Goal: Task Accomplishment & Management: Use online tool/utility

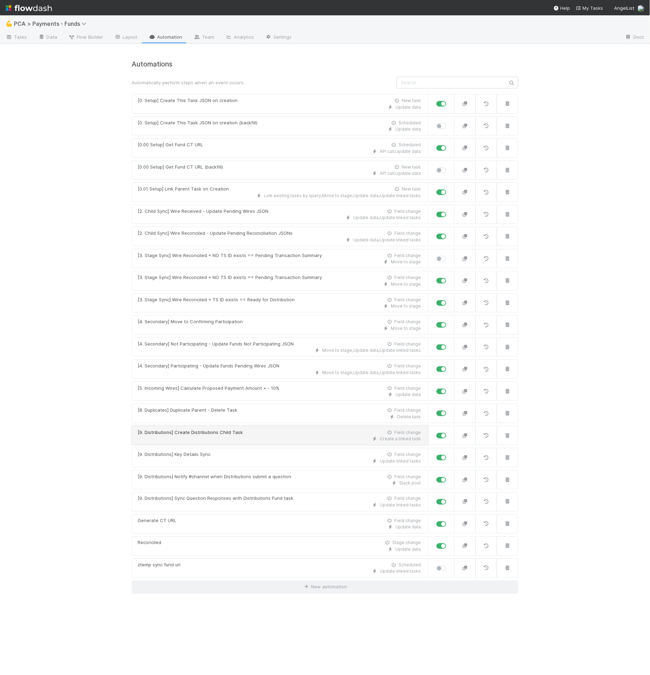
click at [253, 429] on div "[9. Distributions] Create Distributions Child Task Field change" at bounding box center [279, 432] width 283 height 7
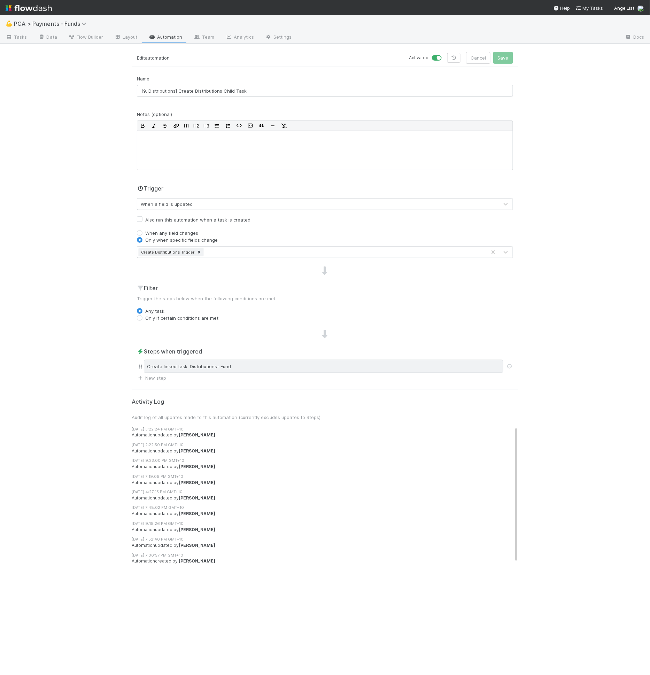
click at [276, 361] on div "Create linked task: Distributions- Fund" at bounding box center [324, 366] width 360 height 13
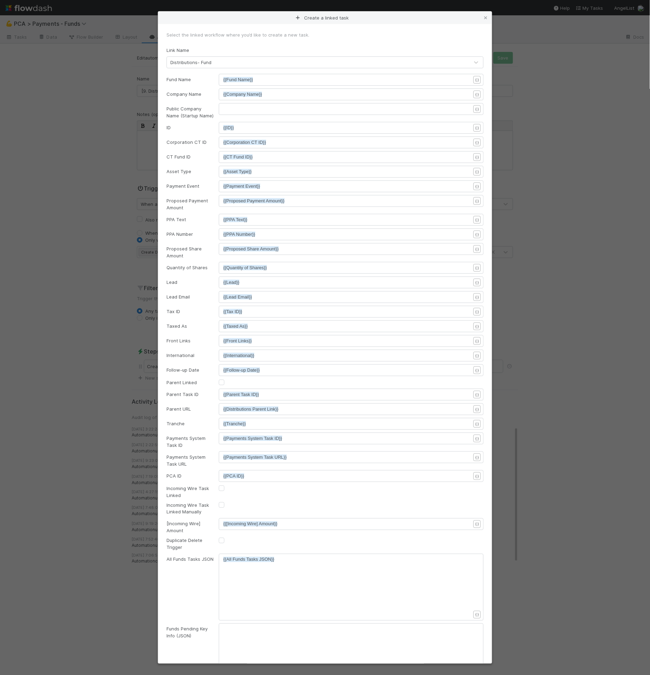
scroll to position [1, 0]
click at [484, 17] on icon at bounding box center [485, 18] width 7 height 5
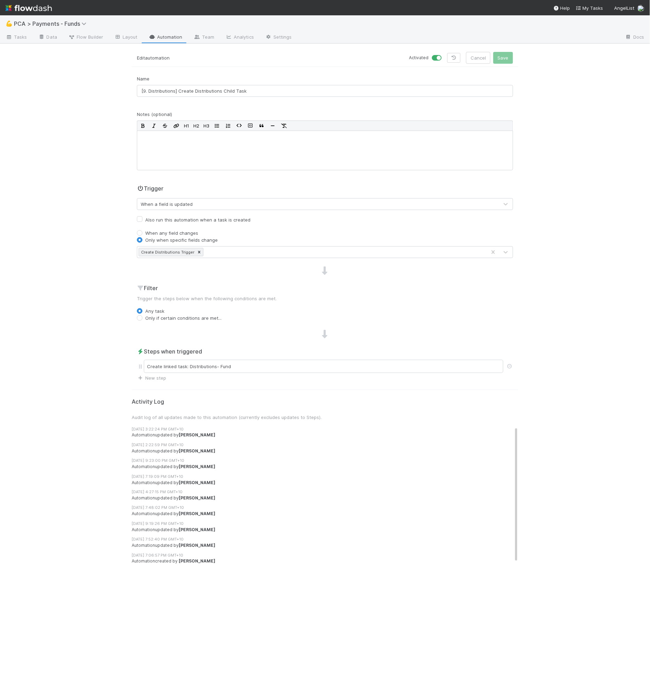
click at [241, 216] on label "Also run this automation when a task is created" at bounding box center [197, 220] width 105 height 8
click at [143, 216] on input "Also run this automation when a task is created" at bounding box center [140, 219] width 6 height 6
click at [239, 219] on label "Also run this automation when a task is created" at bounding box center [197, 220] width 105 height 8
click at [143, 219] on input "Also run this automation when a task is created" at bounding box center [140, 219] width 6 height 6
checkbox input "false"
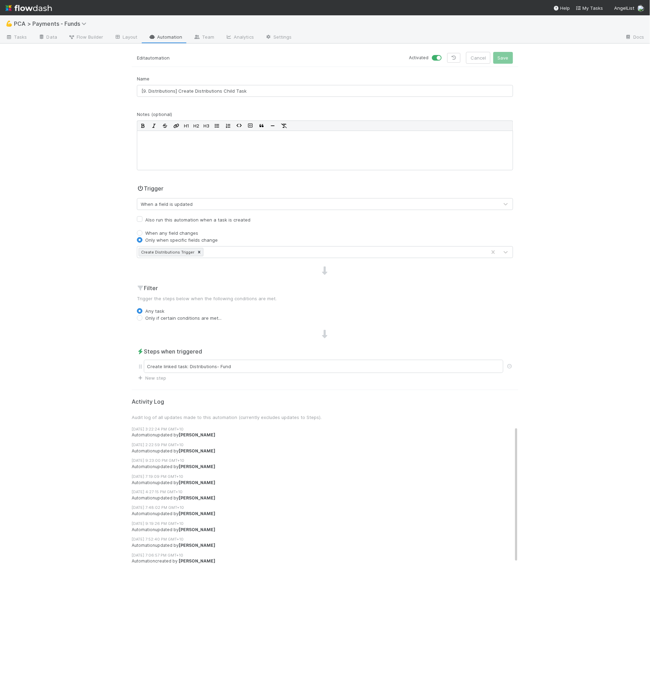
click at [261, 186] on div "Trigger When a field is updated" at bounding box center [325, 197] width 376 height 26
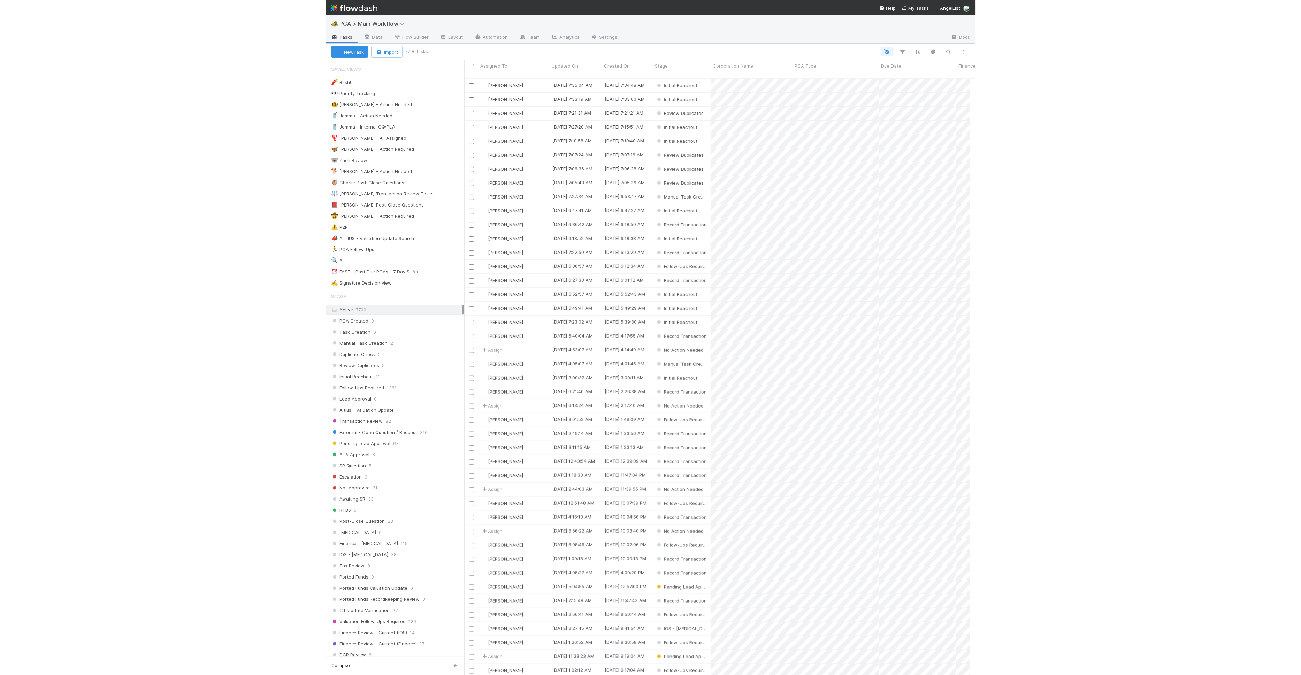
scroll to position [597, 500]
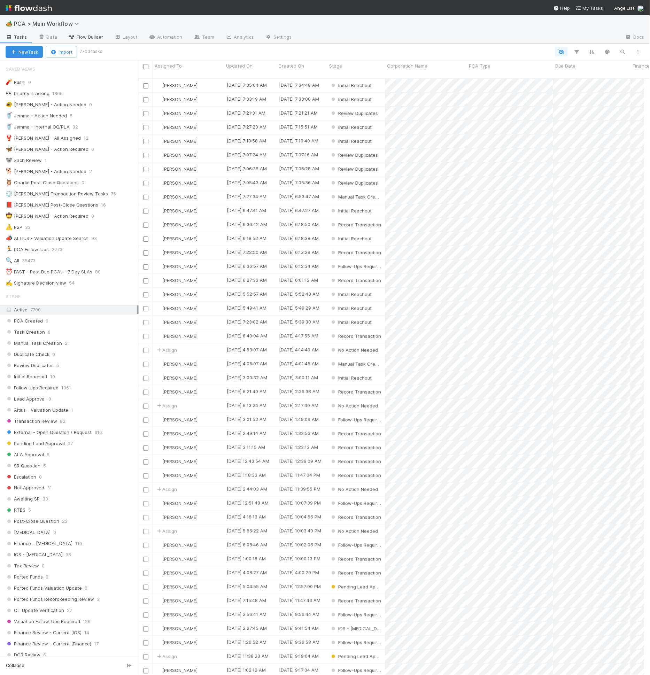
click at [98, 41] on link "Flow Builder" at bounding box center [86, 37] width 46 height 11
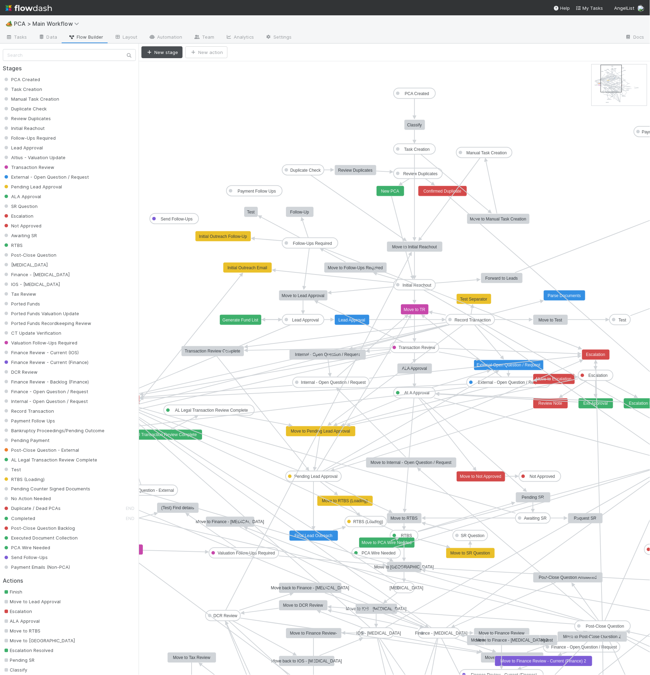
drag, startPoint x: 616, startPoint y: 92, endPoint x: 625, endPoint y: 93, distance: 9.1
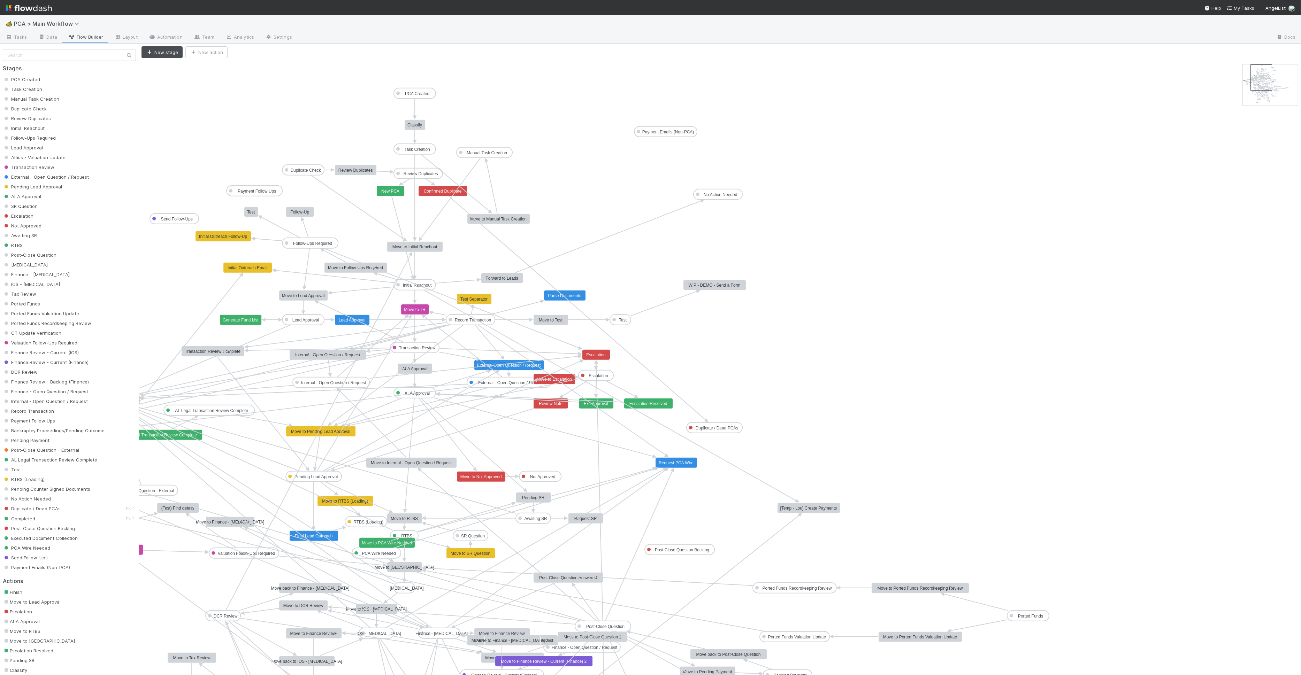
click at [650, 73] on icon at bounding box center [1270, 84] width 55 height 41
drag, startPoint x: 1279, startPoint y: 73, endPoint x: 1269, endPoint y: 74, distance: 9.1
click at [650, 74] on icon at bounding box center [1270, 84] width 55 height 41
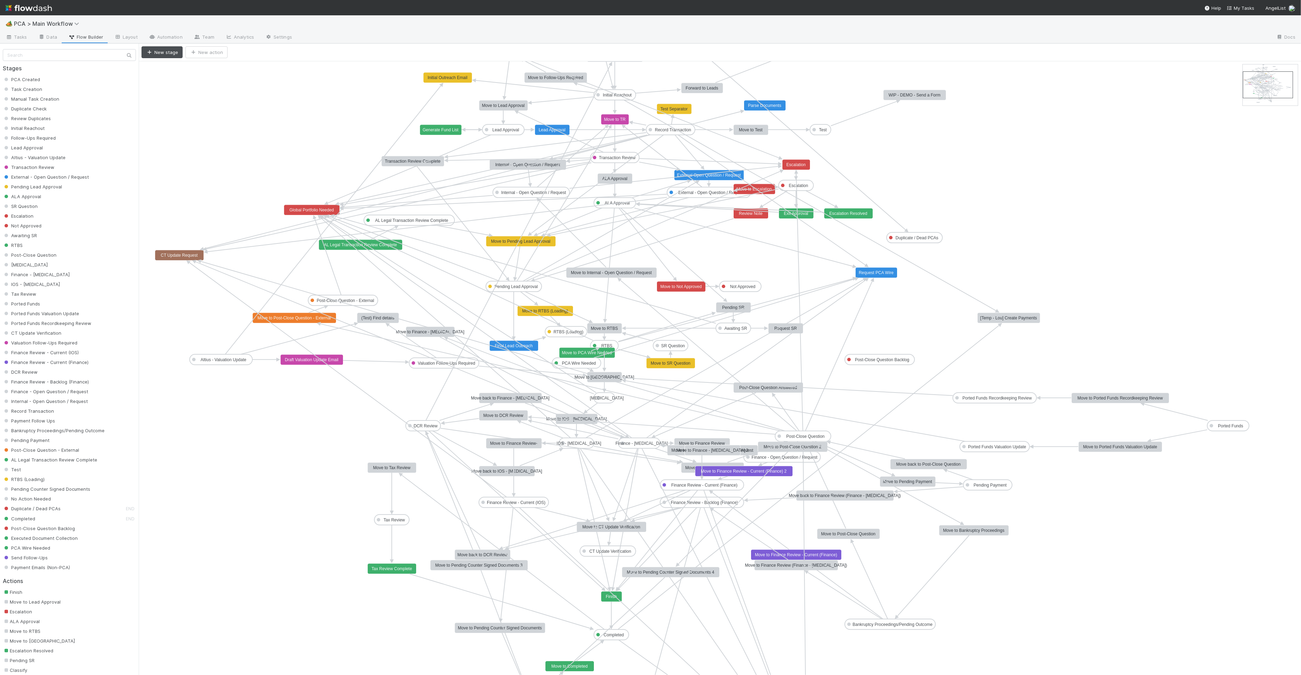
click at [345, 299] on text "Post-Close Question - External" at bounding box center [345, 300] width 57 height 5
click at [239, 334] on icon at bounding box center [333, 219] width 216 height 269
click at [223, 331] on icon "PCA Created Task Creation Manual Task Creation Duplicate Check Review Duplicate…" at bounding box center [720, 502] width 1162 height 882
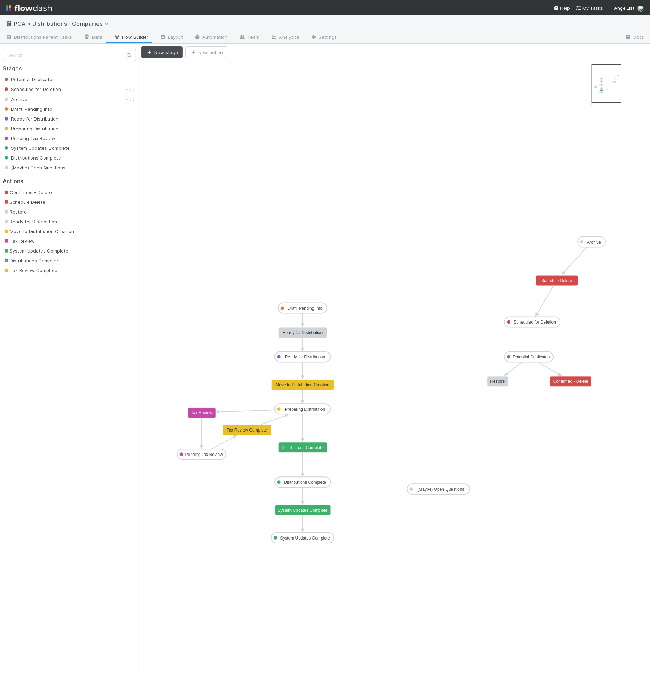
click at [623, 91] on icon at bounding box center [619, 84] width 55 height 41
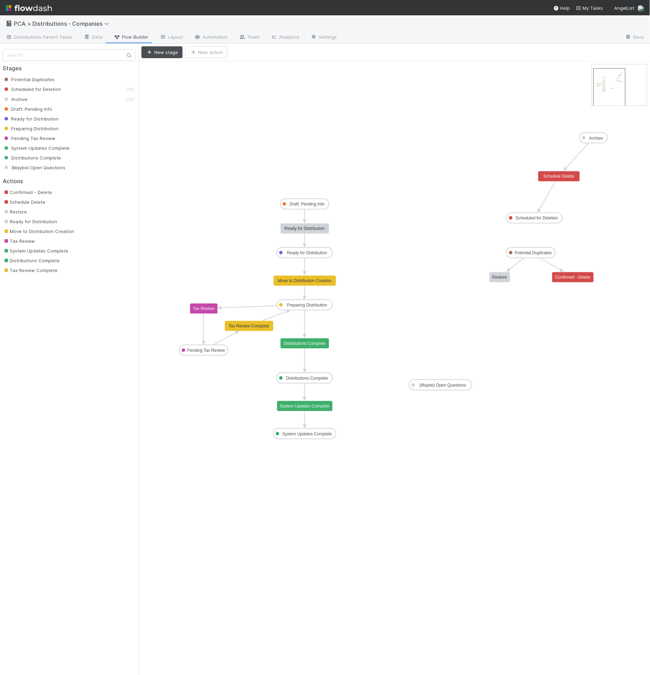
drag, startPoint x: 622, startPoint y: 87, endPoint x: 623, endPoint y: 91, distance: 4.1
drag, startPoint x: 245, startPoint y: 274, endPoint x: 365, endPoint y: 316, distance: 127.7
click at [365, 316] on icon "Potential Duplicates Scheduled for Deletion Archive Draft: Pending Info Ready f…" at bounding box center [395, 368] width 512 height 614
click at [364, 317] on icon "Potential Duplicates Scheduled for Deletion Archive Draft: Pending Info Ready f…" at bounding box center [395, 368] width 512 height 614
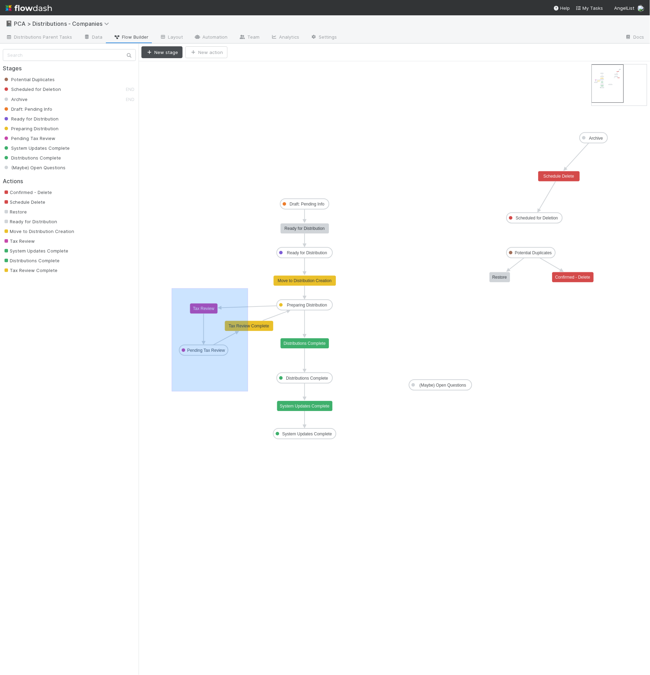
drag, startPoint x: 172, startPoint y: 288, endPoint x: 248, endPoint y: 390, distance: 127.5
click at [248, 390] on icon "Potential Duplicates Scheduled for Deletion Archive Draft: Pending Info Ready f…" at bounding box center [395, 368] width 512 height 614
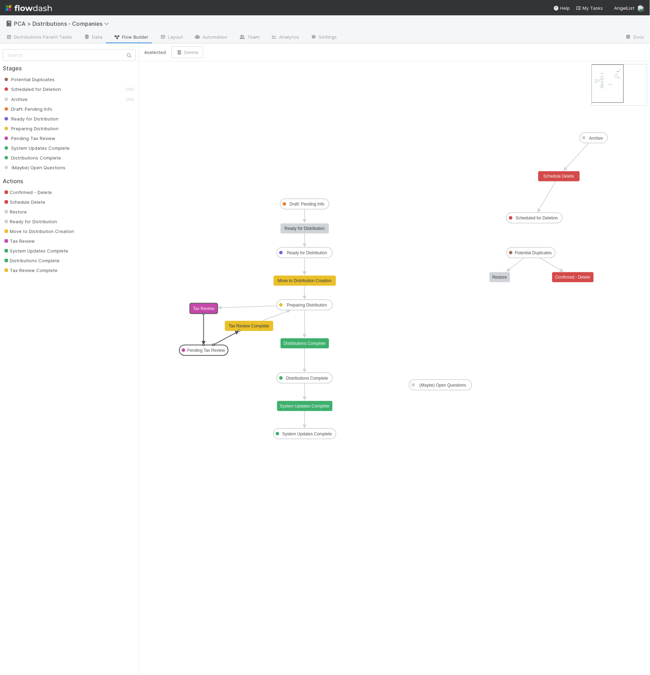
click at [247, 390] on icon "Potential Duplicates Scheduled for Deletion Archive Draft: Pending Info Ready f…" at bounding box center [395, 368] width 512 height 614
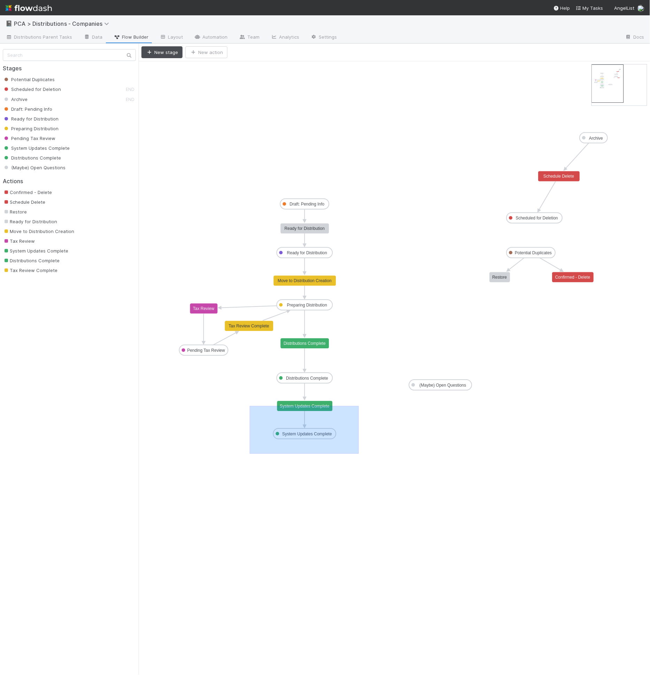
drag, startPoint x: 250, startPoint y: 406, endPoint x: 359, endPoint y: 453, distance: 119.1
click at [359, 453] on icon "Potential Duplicates Scheduled for Deletion Archive Draft: Pending Info Ready f…" at bounding box center [395, 368] width 512 height 614
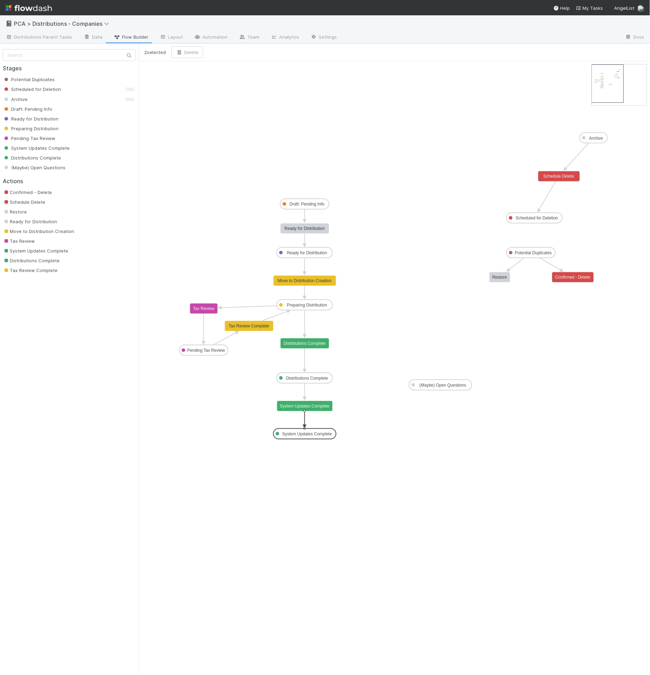
click at [355, 439] on icon "Potential Duplicates Scheduled for Deletion Archive Draft: Pending Info Ready f…" at bounding box center [395, 368] width 512 height 614
click at [19, 40] on span "Distributions Parent Tasks" at bounding box center [39, 36] width 67 height 7
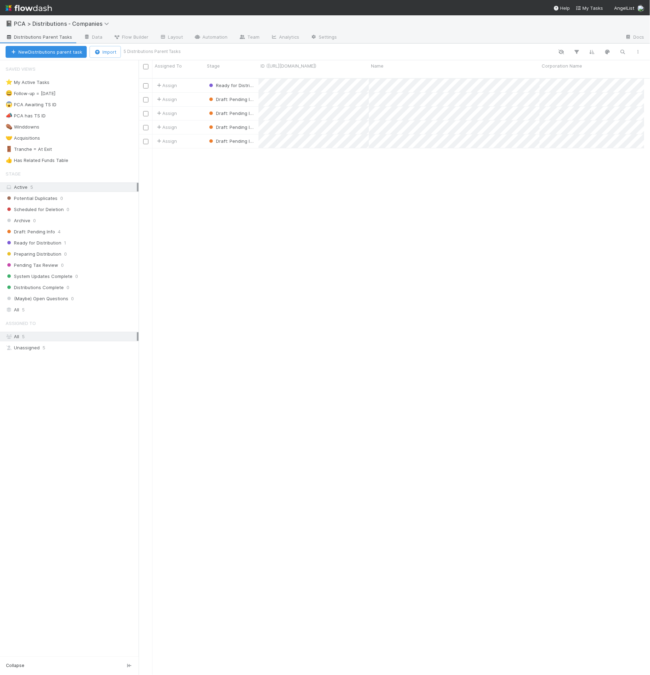
scroll to position [597, 500]
click at [193, 80] on div "Assign" at bounding box center [179, 86] width 52 height 14
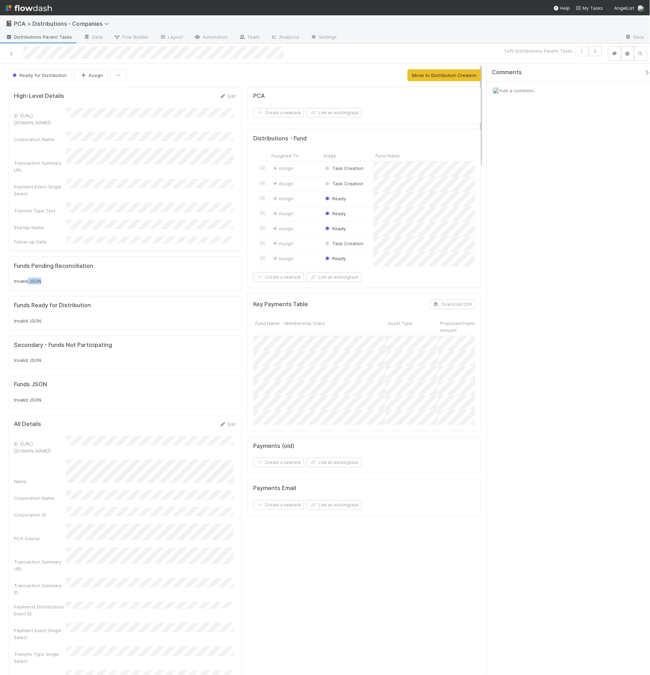
drag, startPoint x: 41, startPoint y: 251, endPoint x: 27, endPoint y: 253, distance: 14.4
click at [27, 278] on div "Invalid JSON." at bounding box center [125, 281] width 222 height 7
click at [31, 376] on div "Funds JSON Invalid JSON." at bounding box center [125, 392] width 234 height 34
click at [32, 397] on div "Invalid JSON." at bounding box center [125, 400] width 222 height 7
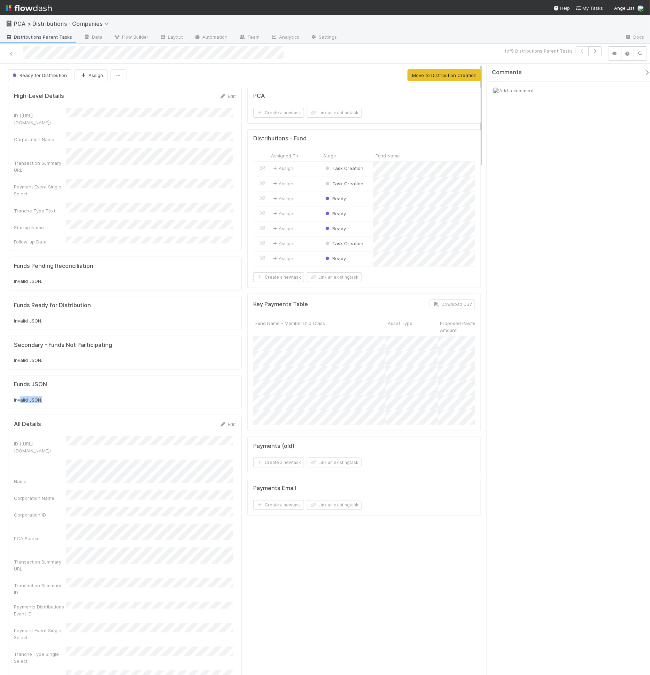
drag, startPoint x: 20, startPoint y: 371, endPoint x: 62, endPoint y: 370, distance: 41.8
click at [62, 397] on div "Invalid JSON." at bounding box center [125, 400] width 222 height 7
click at [61, 397] on div "Invalid JSON." at bounding box center [125, 400] width 222 height 7
click at [368, 167] on div "Task Creation" at bounding box center [347, 169] width 52 height 15
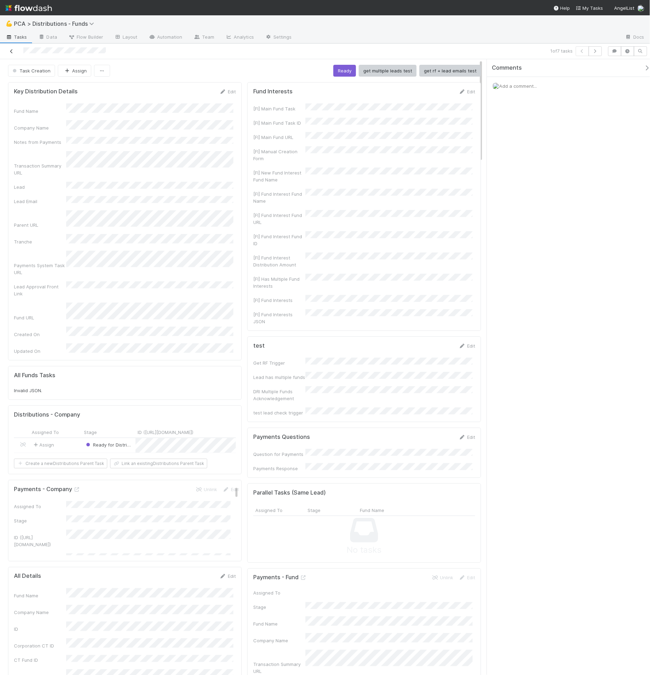
click at [14, 53] on link at bounding box center [11, 51] width 7 height 7
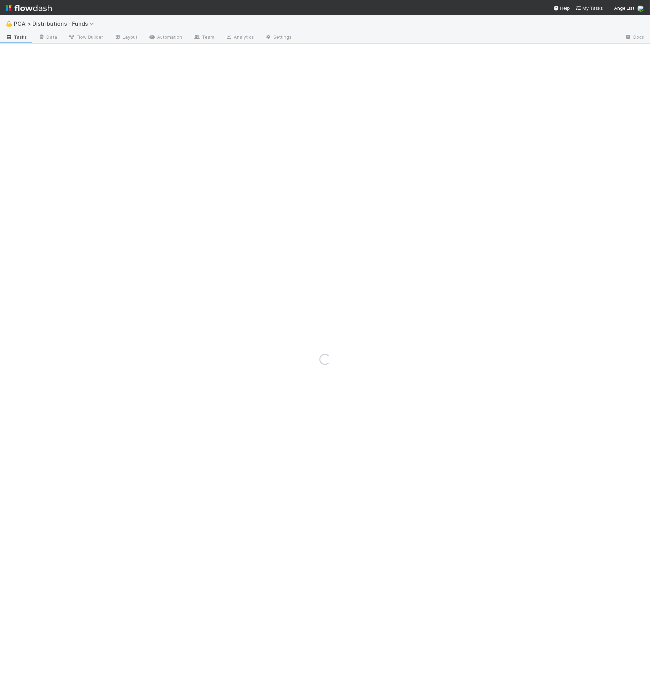
click at [20, 37] on span "Tasks" at bounding box center [17, 36] width 22 height 7
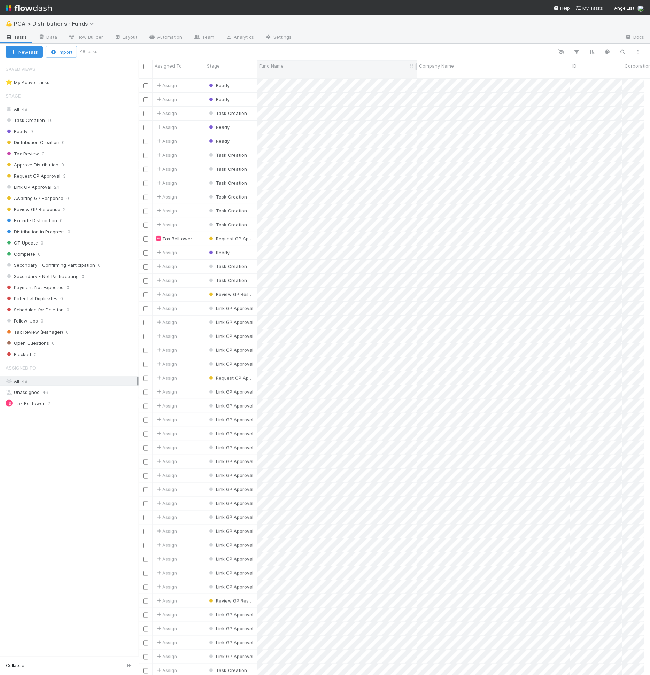
scroll to position [597, 500]
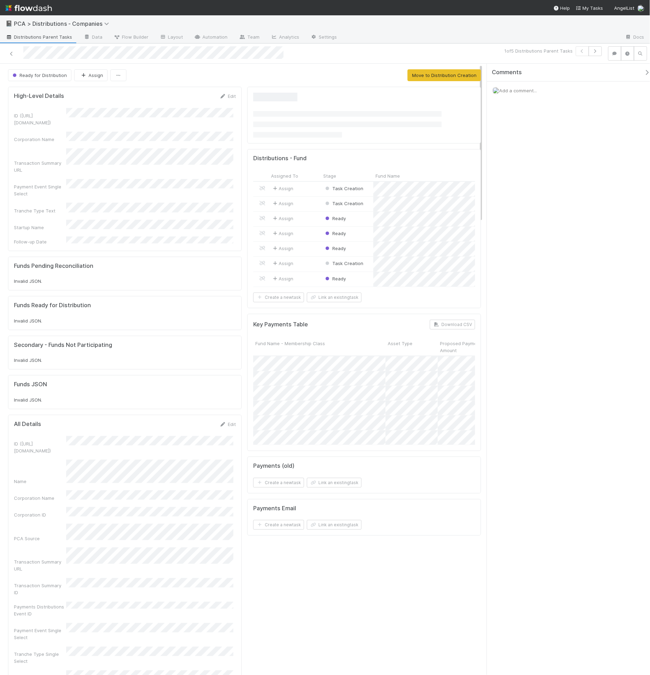
click at [4, 52] on div at bounding box center [154, 53] width 302 height 14
click at [9, 53] on icon at bounding box center [11, 54] width 7 height 5
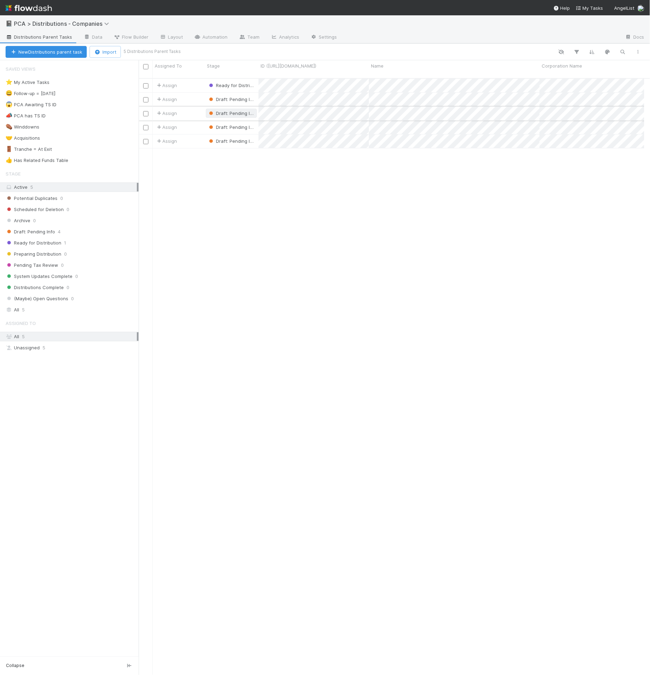
scroll to position [597, 500]
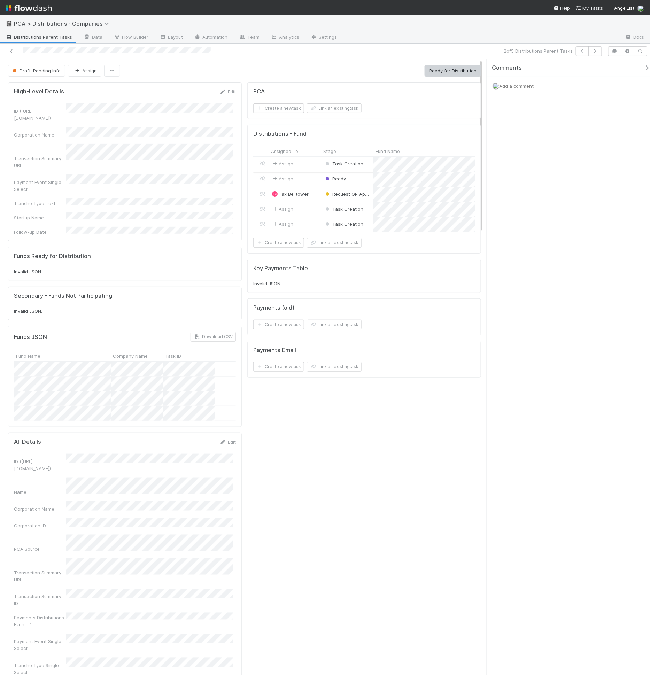
click at [366, 163] on div "Task Creation" at bounding box center [347, 164] width 52 height 15
click at [488, 254] on div at bounding box center [325, 337] width 650 height 675
click at [484, 255] on div "Comments Add a comment..." at bounding box center [566, 367] width 167 height 617
click at [366, 238] on div "Task Creation" at bounding box center [347, 239] width 52 height 15
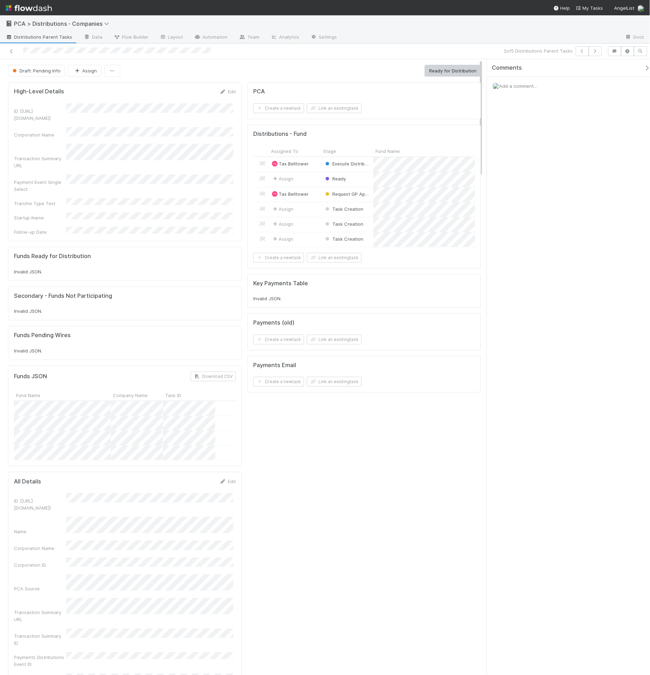
click at [124, 366] on div "Funds JSON Download CSV Fund Name Company Name Task ID" at bounding box center [125, 416] width 234 height 101
click at [117, 401] on div at bounding box center [125, 408] width 222 height 15
drag, startPoint x: 31, startPoint y: 344, endPoint x: 73, endPoint y: 348, distance: 42.1
click at [73, 372] on div "Funds JSON Download CSV" at bounding box center [125, 377] width 222 height 10
drag, startPoint x: 62, startPoint y: 349, endPoint x: 21, endPoint y: 345, distance: 41.0
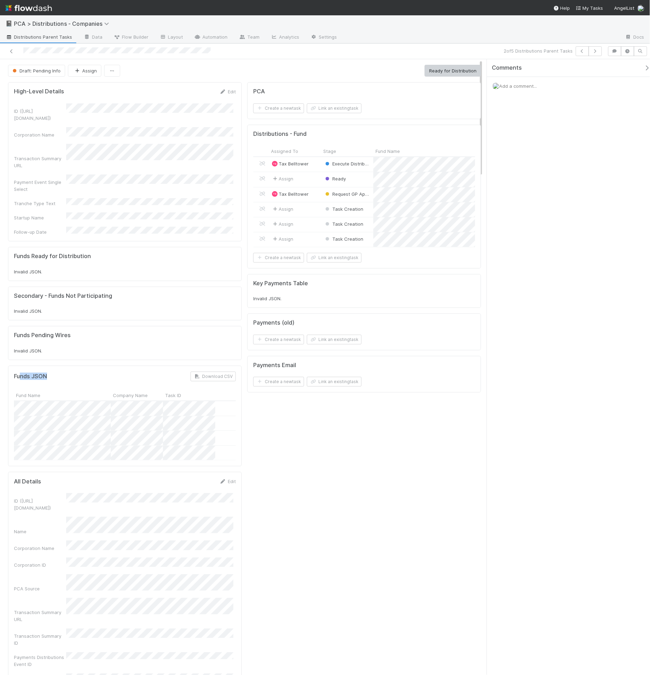
click at [21, 372] on div "Funds JSON Download CSV" at bounding box center [125, 377] width 222 height 10
click at [21, 373] on h5 "Funds JSON" at bounding box center [30, 376] width 33 height 7
drag, startPoint x: 23, startPoint y: 306, endPoint x: 69, endPoint y: 308, distance: 46.4
click at [69, 332] on h5 "Funds Pending Wires" at bounding box center [42, 335] width 57 height 7
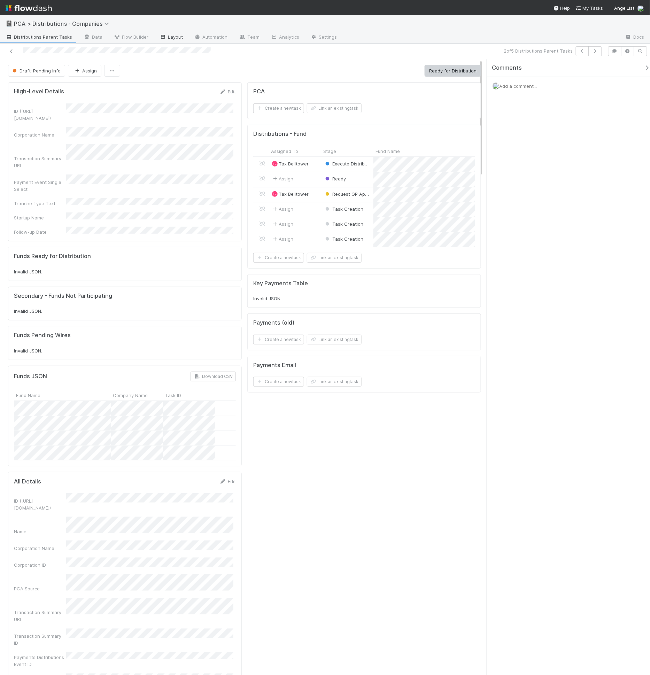
click at [172, 39] on link "Layout" at bounding box center [171, 37] width 34 height 11
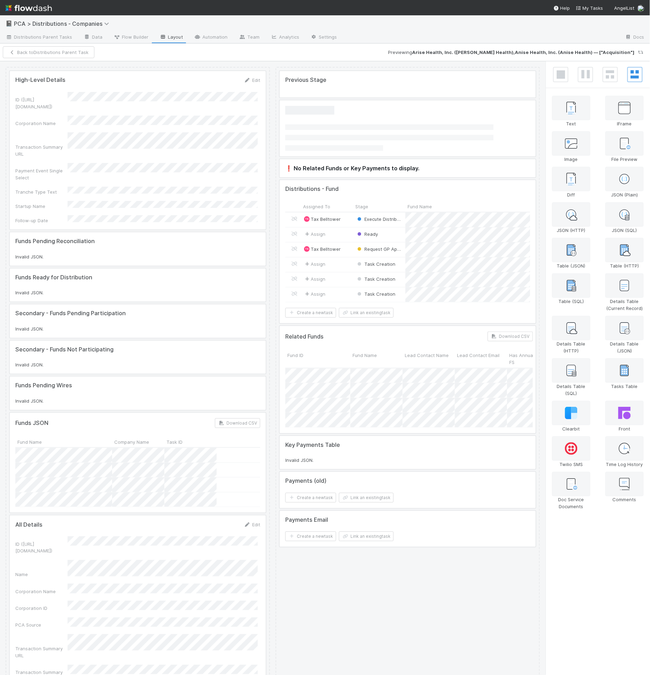
click at [86, 341] on div at bounding box center [138, 357] width 256 height 33
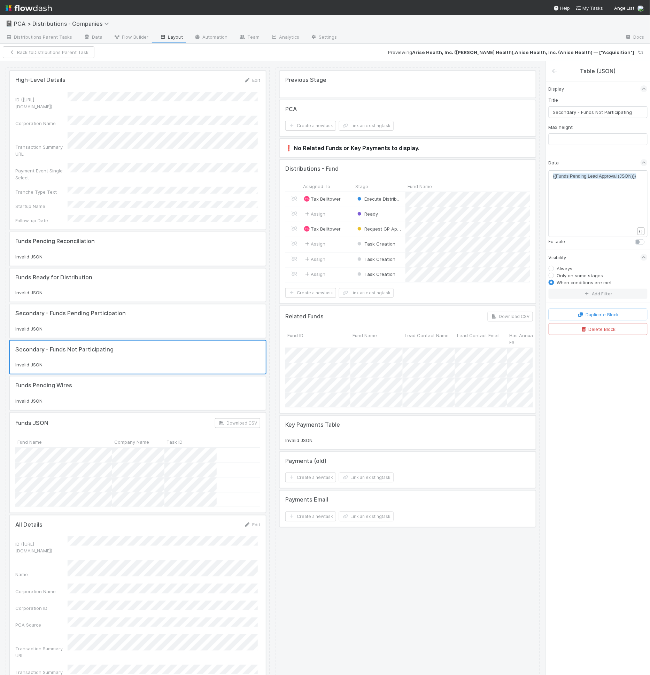
click at [80, 377] on div at bounding box center [138, 393] width 256 height 33
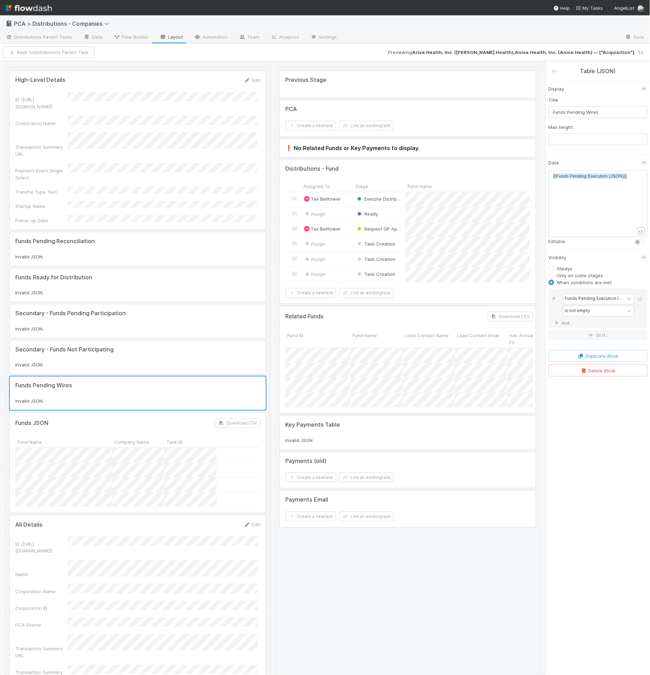
click at [598, 170] on div "xxxxxxxxxx {{Funds Pending Execution (JSON)}}" at bounding box center [598, 203] width 99 height 67
click at [597, 178] on pre "{{Funds Pending Execution (JSON)}}" at bounding box center [596, 176] width 87 height 7
type textarea "{{Funds Pending Execution (JSON)}}"
drag, startPoint x: 597, startPoint y: 178, endPoint x: 602, endPoint y: 210, distance: 32.8
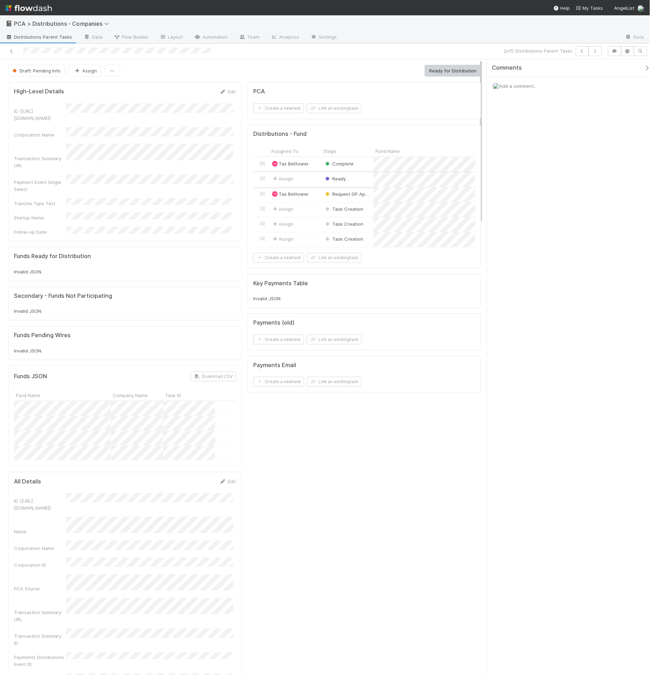
click at [359, 178] on div "Ready" at bounding box center [347, 179] width 52 height 15
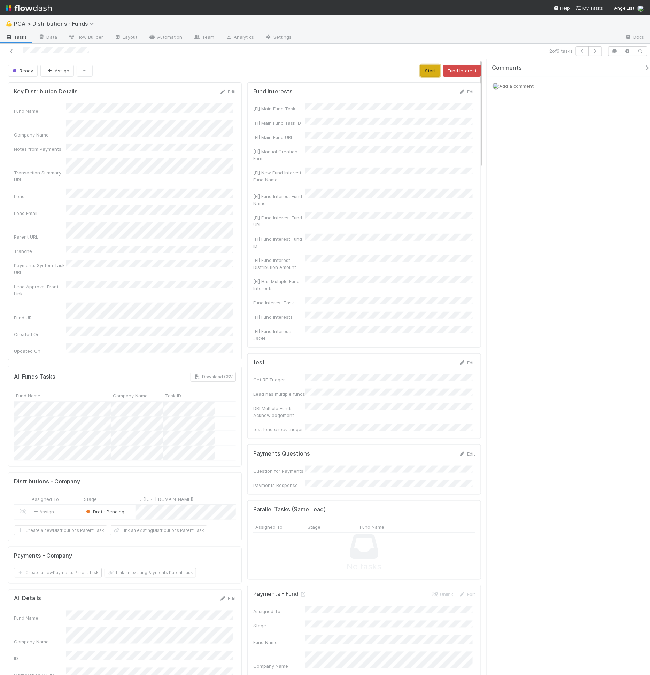
click at [429, 72] on button "Start" at bounding box center [431, 71] width 20 height 12
drag, startPoint x: 419, startPoint y: 72, endPoint x: 416, endPoint y: 78, distance: 6.4
click at [419, 72] on button "Move to Tax Review" at bounding box center [413, 71] width 53 height 12
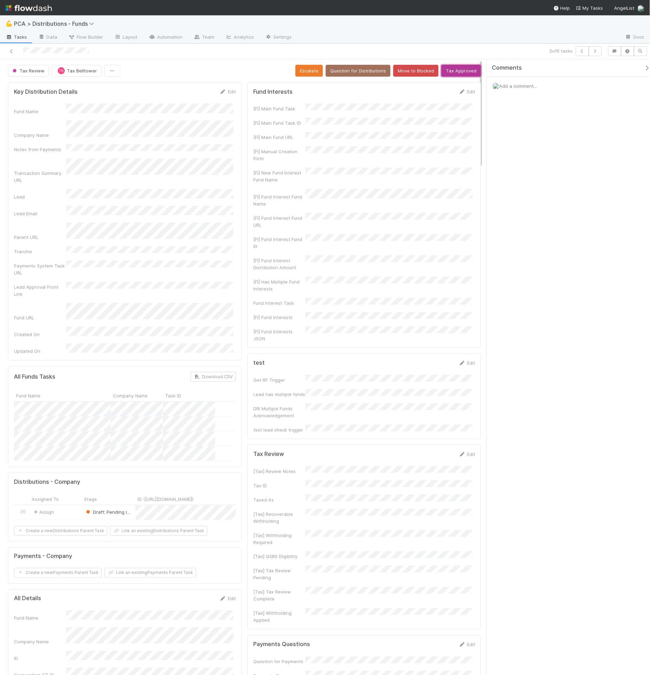
click at [454, 71] on button "Tax Approved" at bounding box center [462, 71] width 40 height 12
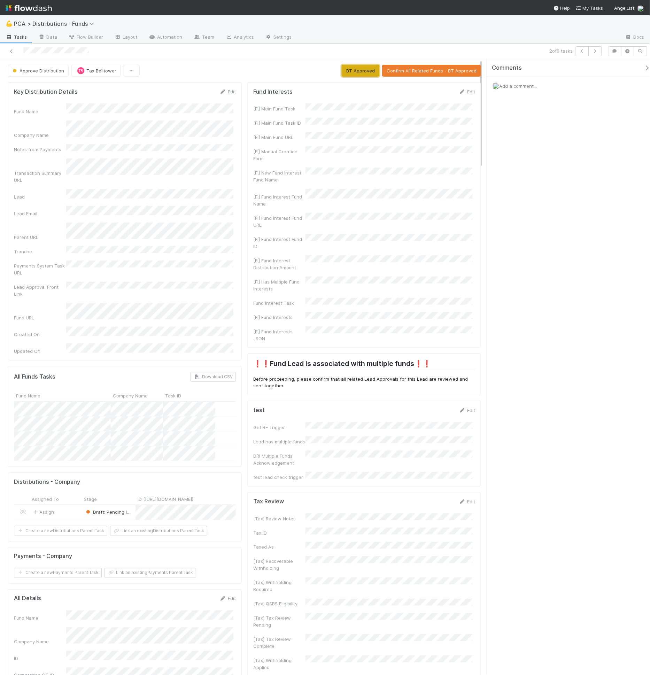
click at [365, 69] on button "BT Approved" at bounding box center [361, 71] width 38 height 12
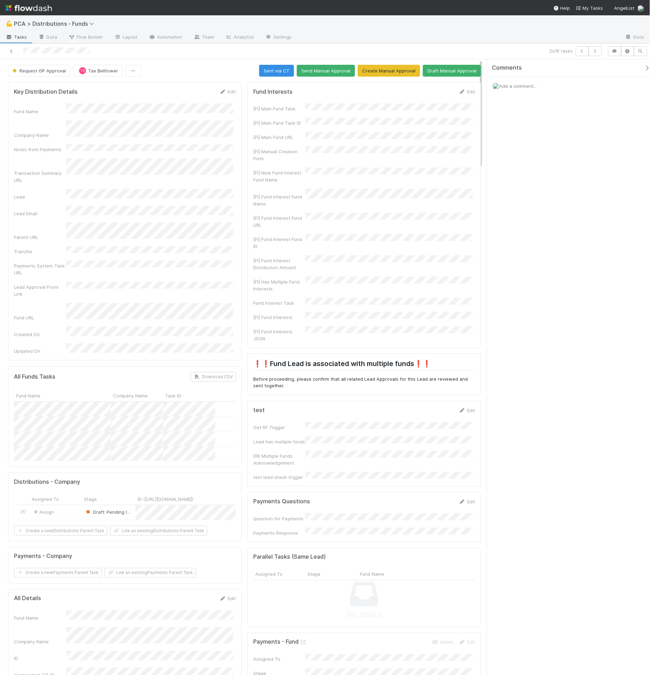
click at [335, 376] on p "Before proceeding, please confirm that all related Lead Approvals for this Lead…" at bounding box center [364, 383] width 222 height 14
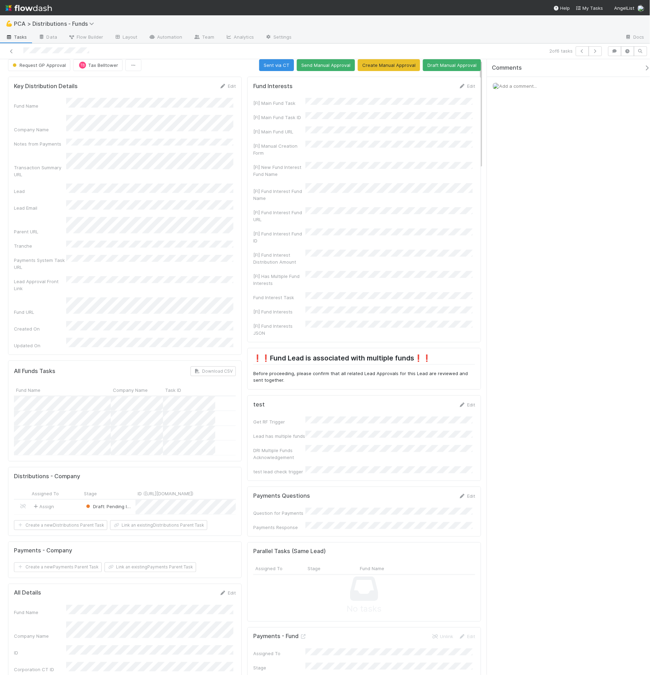
scroll to position [44, 0]
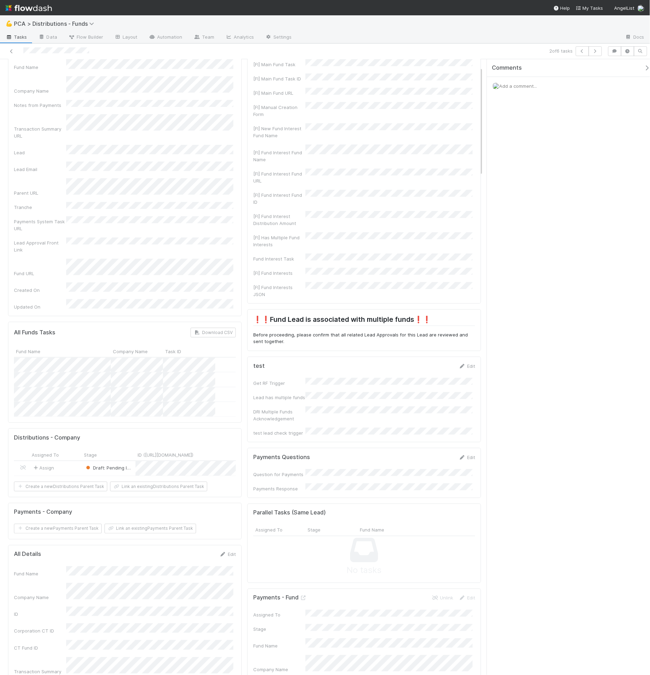
click at [304, 332] on p "Before proceeding, please confirm that all related Lead Approvals for this Lead…" at bounding box center [364, 339] width 222 height 14
click at [322, 332] on p "Before proceeding, please confirm that all related Lead Approvals for this Lead…" at bounding box center [364, 339] width 222 height 14
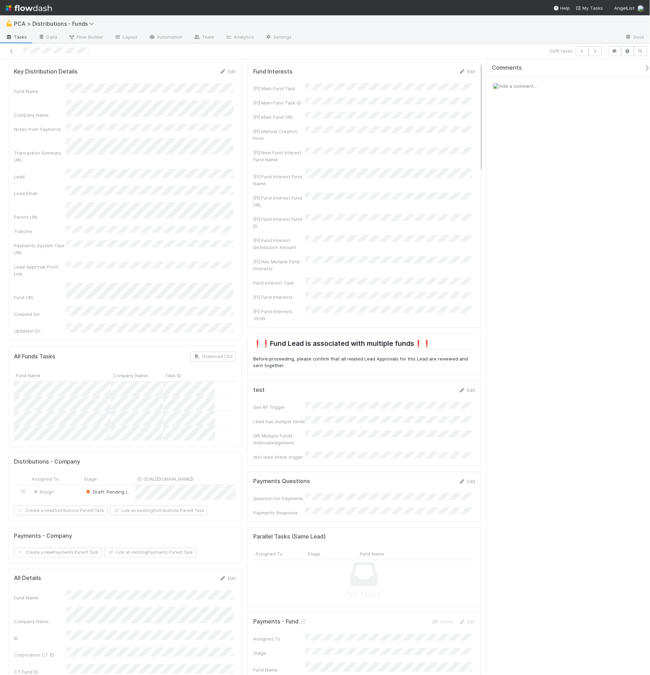
scroll to position [0, 0]
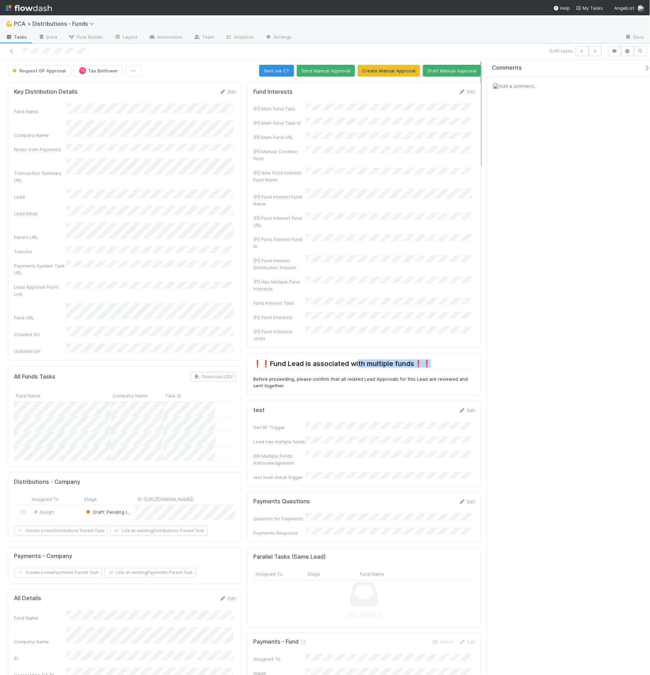
drag, startPoint x: 352, startPoint y: 340, endPoint x: 435, endPoint y: 344, distance: 83.3
click at [435, 360] on h2 "❗❗Fund Lead is associated with multiple funds❗❗" at bounding box center [364, 365] width 222 height 11
click at [346, 360] on h2 "❗❗Fund Lead is associated with multiple funds❗❗" at bounding box center [364, 365] width 222 height 11
click at [450, 72] on button "Draft Manual Approval" at bounding box center [452, 71] width 58 height 12
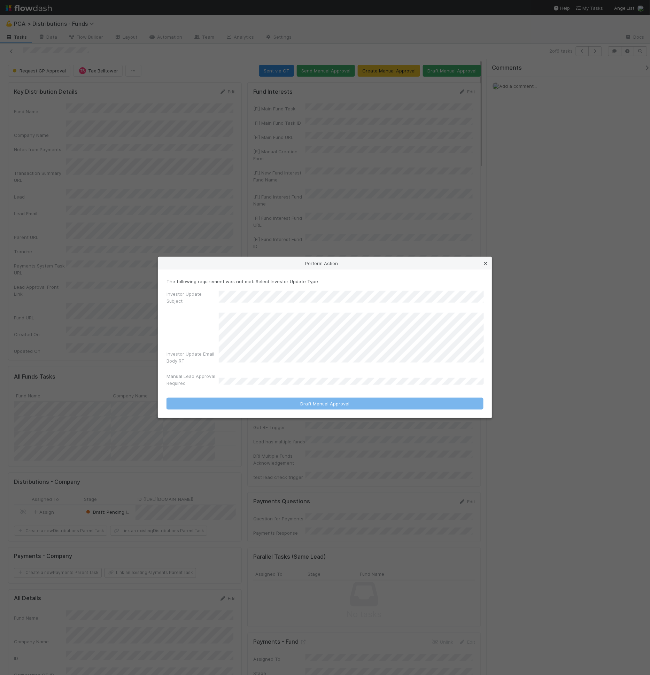
click at [485, 266] on icon at bounding box center [485, 263] width 7 height 5
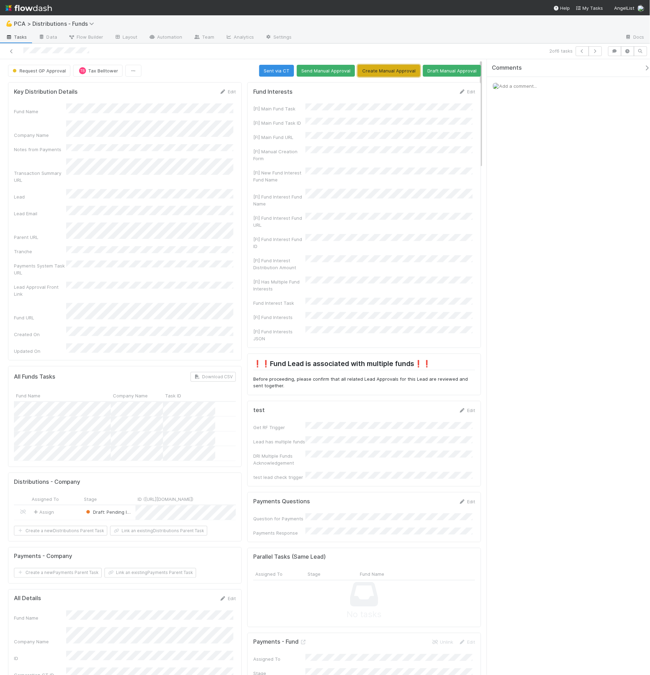
click at [380, 71] on button "Create Manual Approval" at bounding box center [389, 71] width 62 height 12
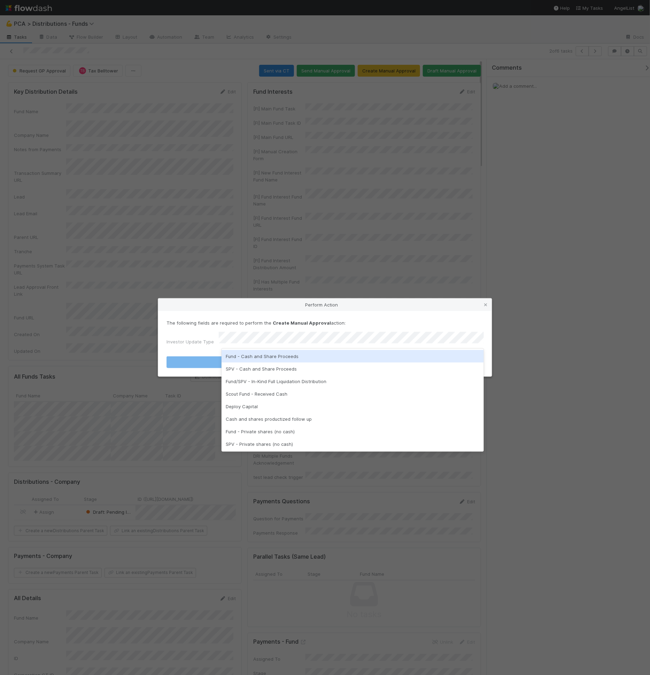
click at [304, 357] on div "Fund - Cash and Share Proceeds" at bounding box center [353, 356] width 262 height 13
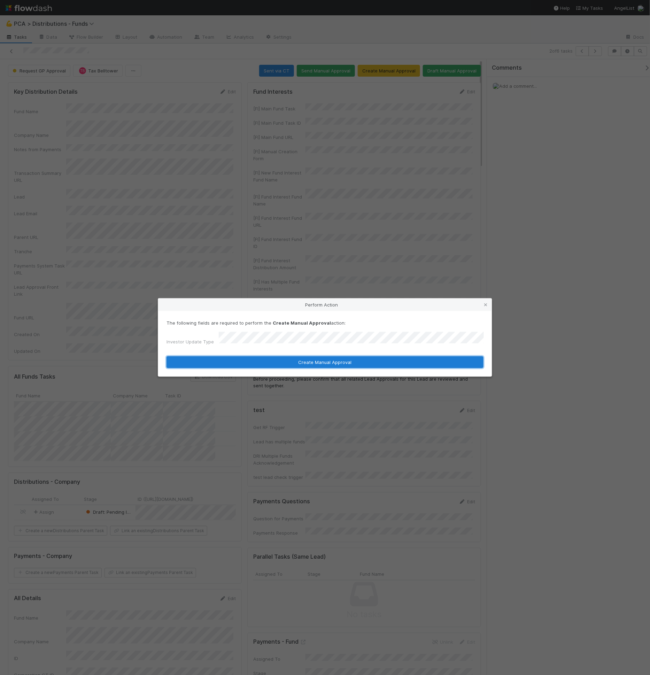
click at [289, 361] on button "Create Manual Approval" at bounding box center [325, 362] width 317 height 12
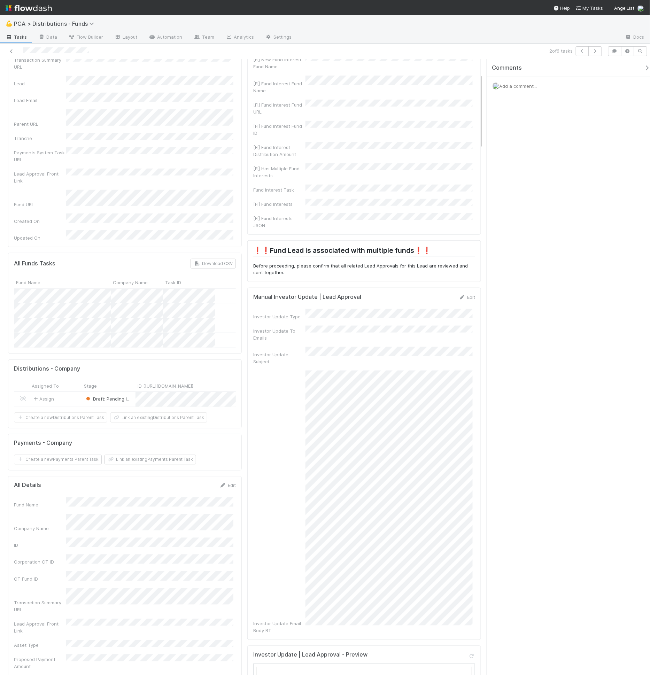
scroll to position [122, 0]
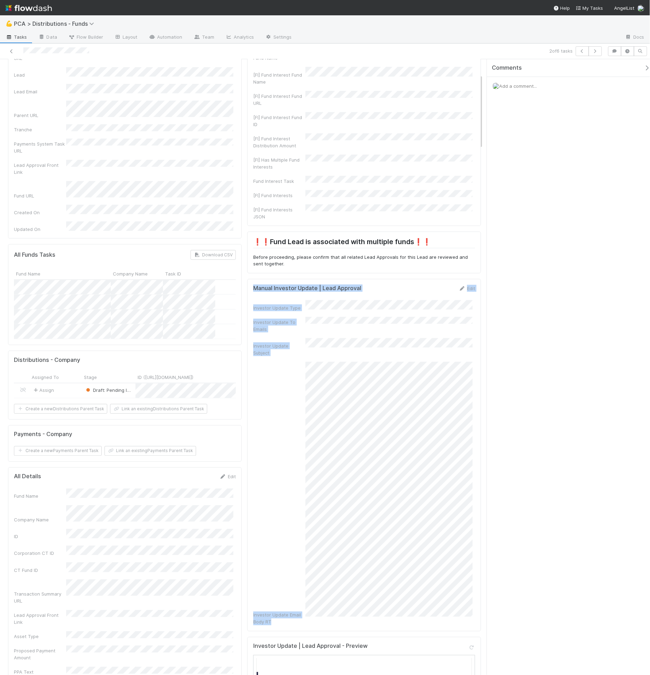
click at [408, 415] on form "Manual Investor Update | Lead Approval Edit Investor Update Type Investor Updat…" at bounding box center [364, 455] width 222 height 341
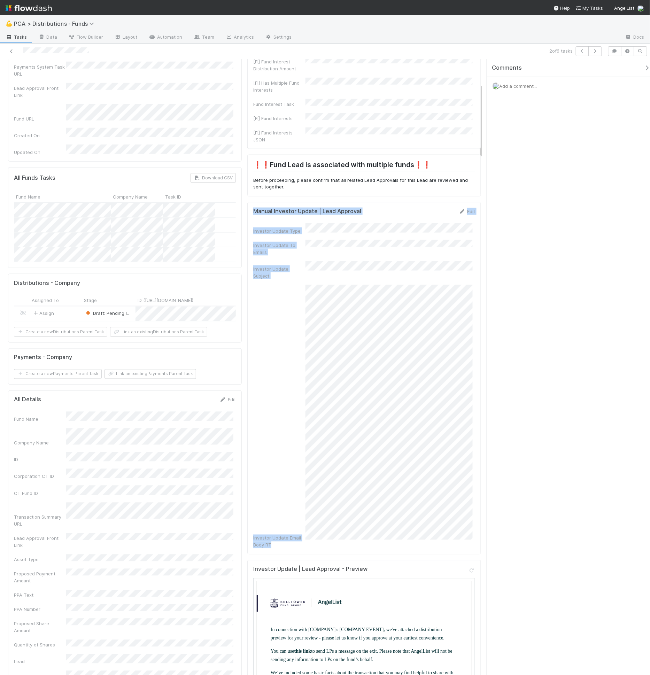
scroll to position [207, 0]
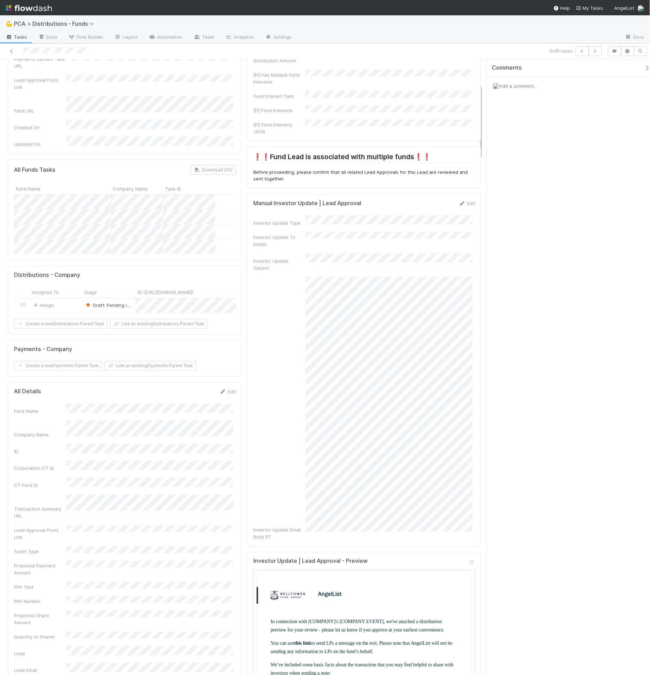
drag, startPoint x: 301, startPoint y: 177, endPoint x: 361, endPoint y: 179, distance: 60.7
click at [361, 200] on div "Manual Investor Update | Lead Approval Edit" at bounding box center [364, 203] width 222 height 7
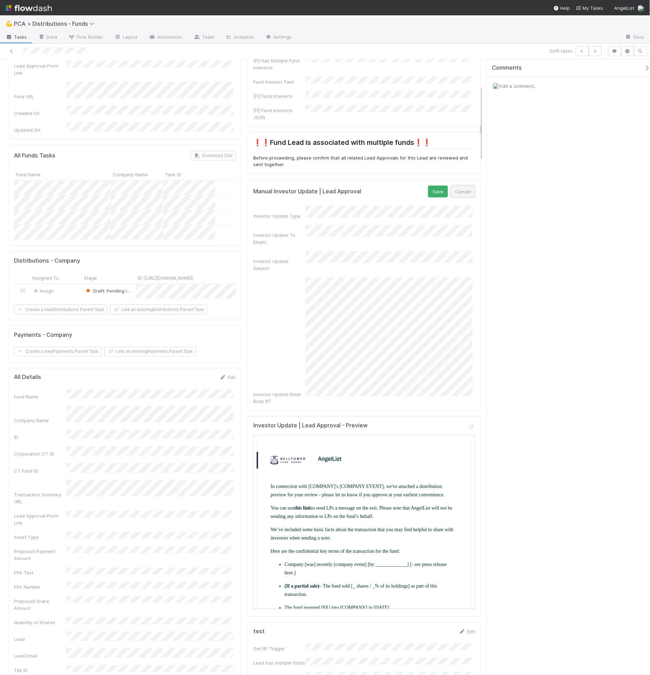
click at [460, 186] on button "Cancel" at bounding box center [463, 192] width 24 height 12
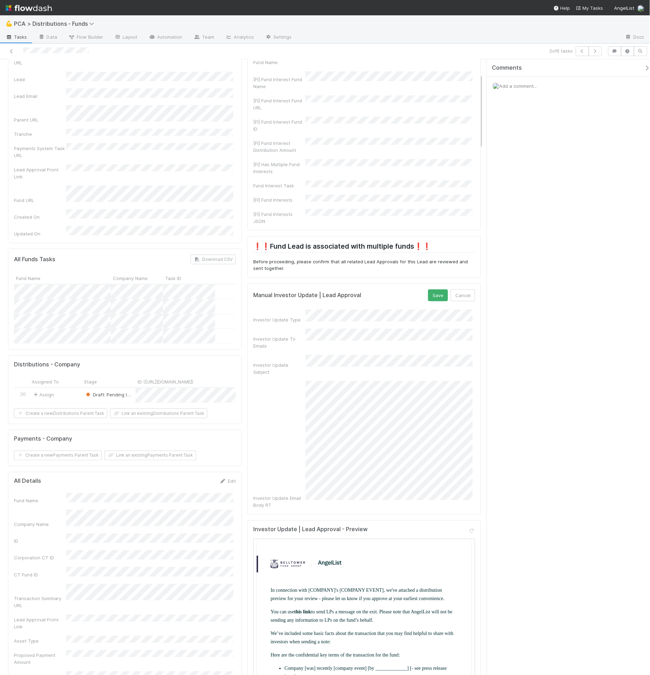
scroll to position [176, 0]
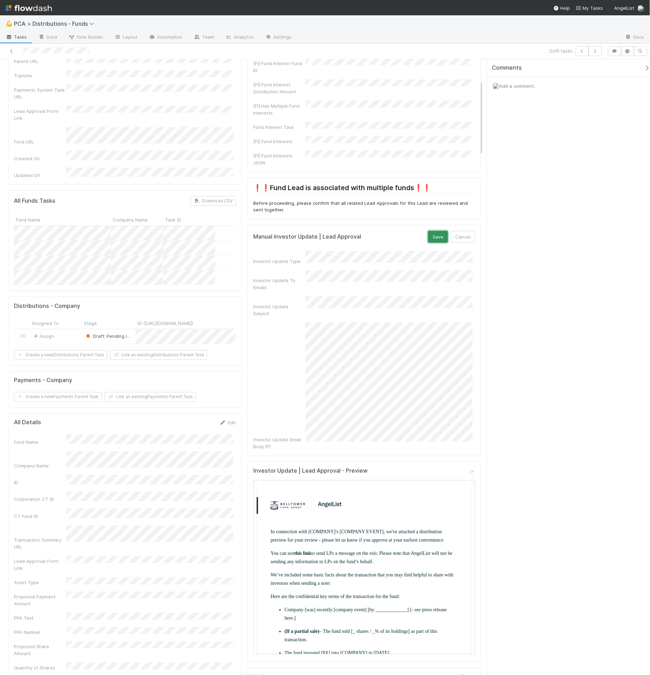
click at [433, 231] on button "Save" at bounding box center [438, 237] width 20 height 12
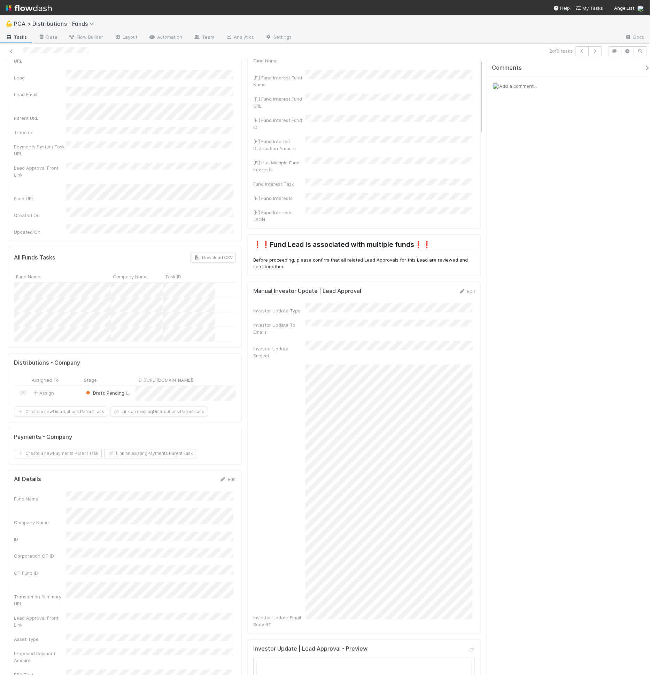
scroll to position [0, 0]
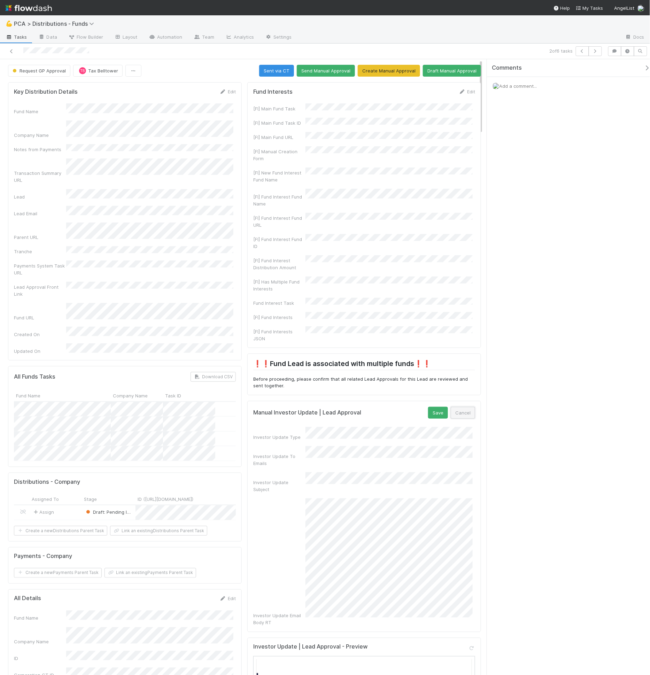
click at [452, 407] on button "Cancel" at bounding box center [463, 413] width 24 height 12
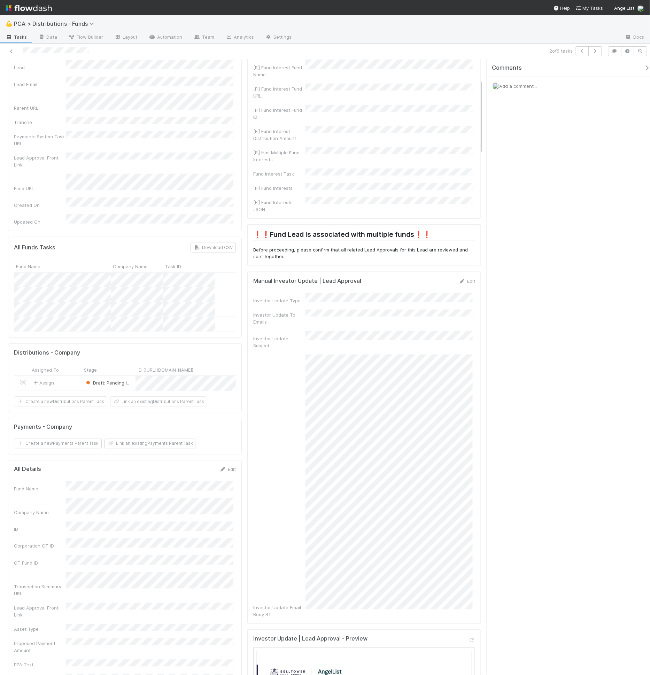
scroll to position [165, 0]
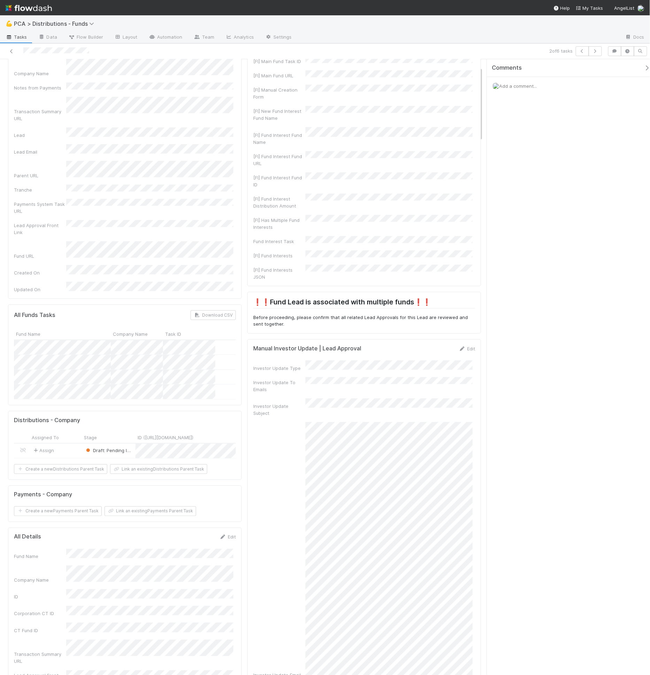
scroll to position [0, 0]
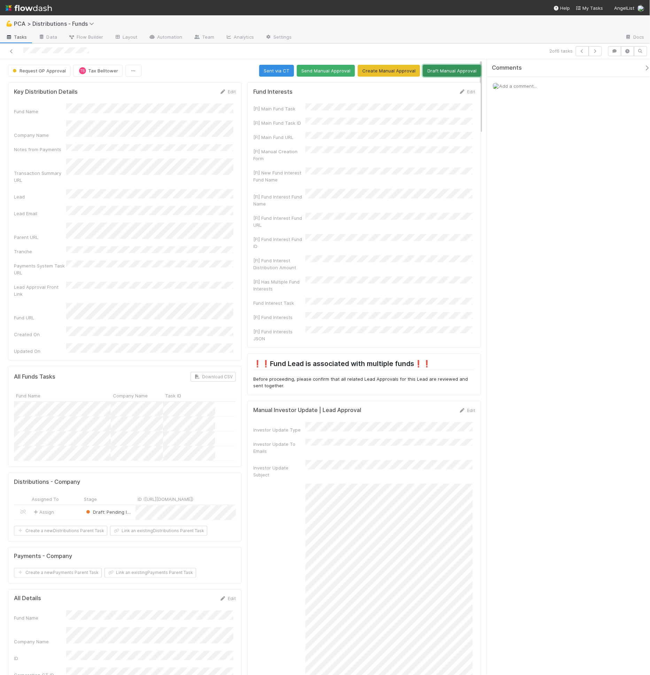
click at [462, 75] on button "Draft Manual Approval" at bounding box center [452, 71] width 58 height 12
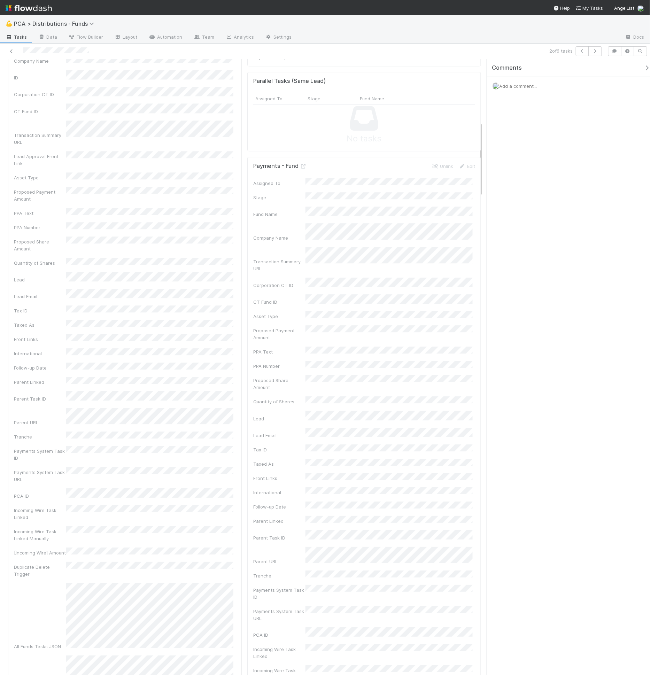
scroll to position [218, 0]
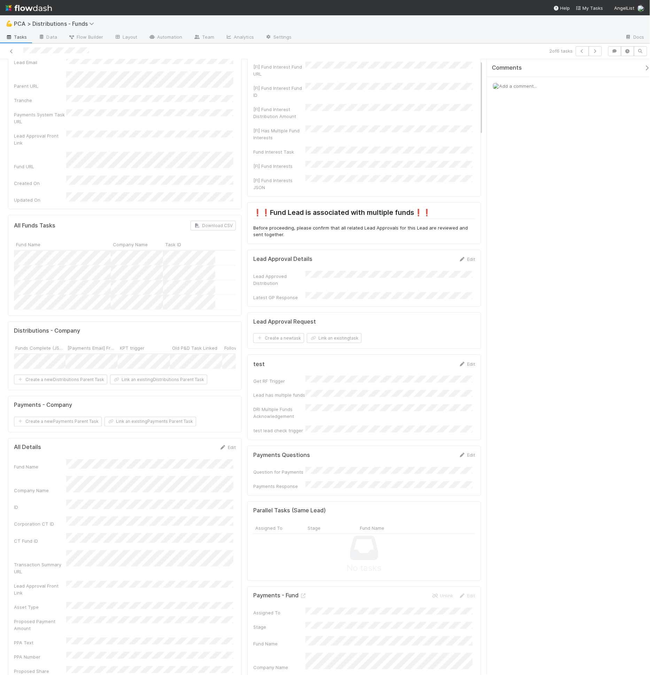
scroll to position [0, 0]
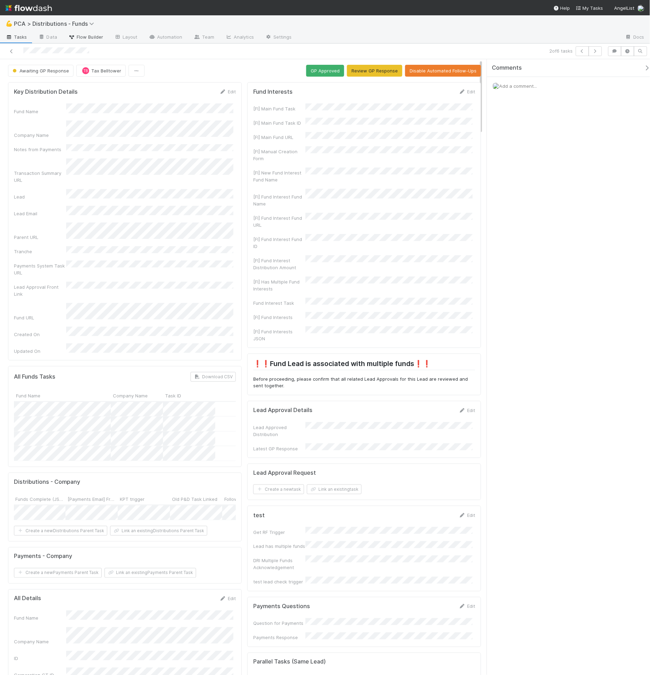
click at [97, 34] on span "Flow Builder" at bounding box center [85, 36] width 35 height 7
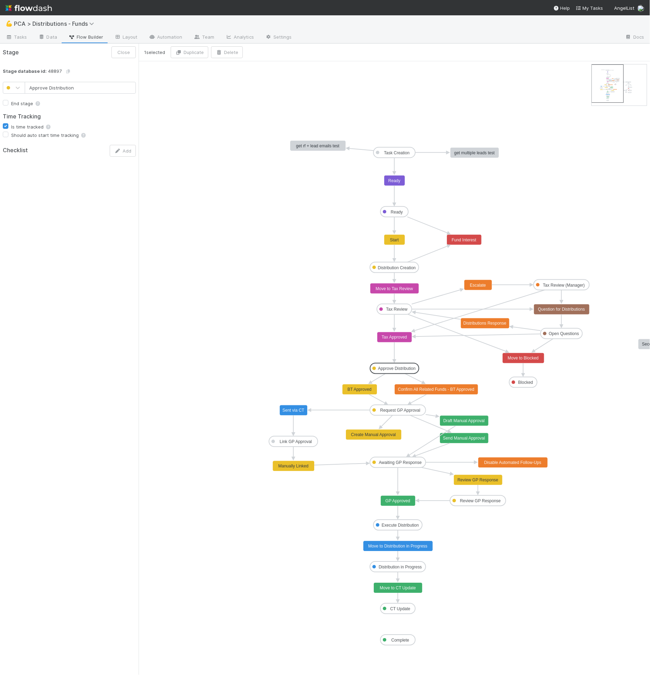
click at [253, 102] on icon "Task Creation Ready Distribution Creation Tax Review Approve Distribution Reque…" at bounding box center [466, 368] width 654 height 614
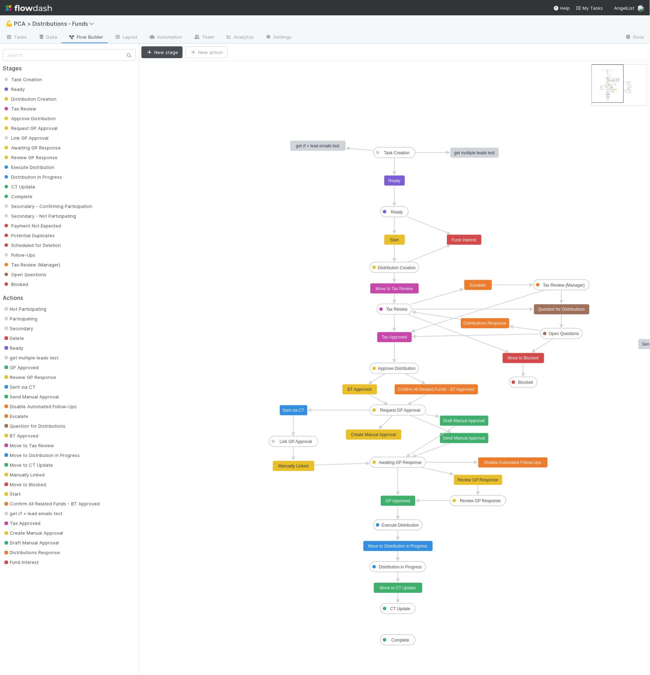
click at [623, 83] on rect at bounding box center [608, 84] width 32 height 38
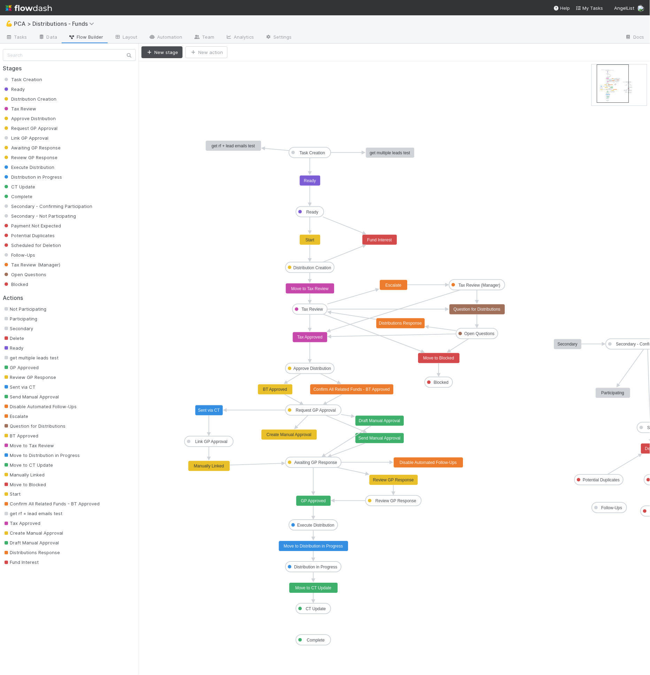
drag, startPoint x: 620, startPoint y: 83, endPoint x: 625, endPoint y: 83, distance: 5.6
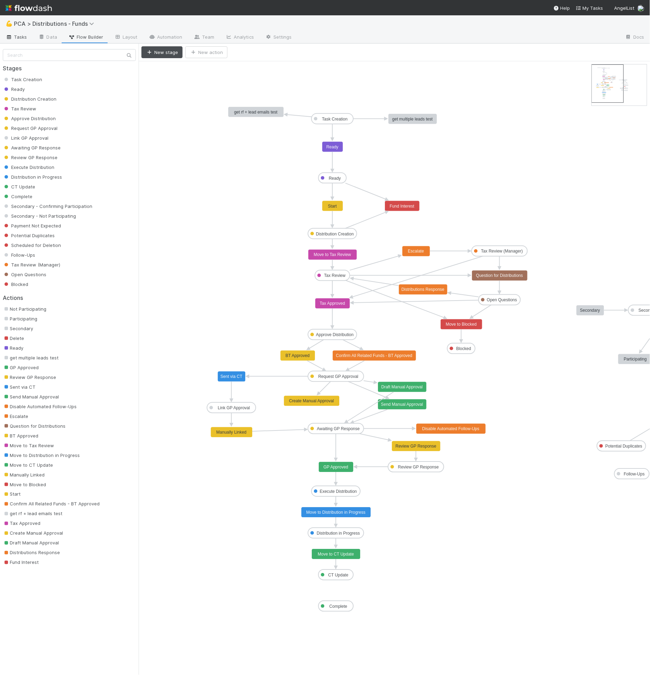
click at [18, 36] on span "Tasks" at bounding box center [17, 36] width 22 height 7
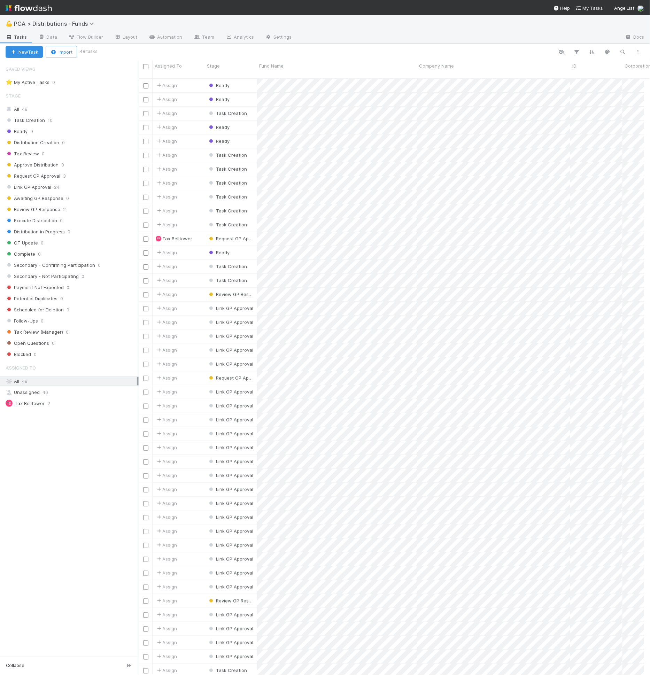
scroll to position [6, 6]
click at [86, 40] on span "Flow Builder" at bounding box center [85, 36] width 35 height 7
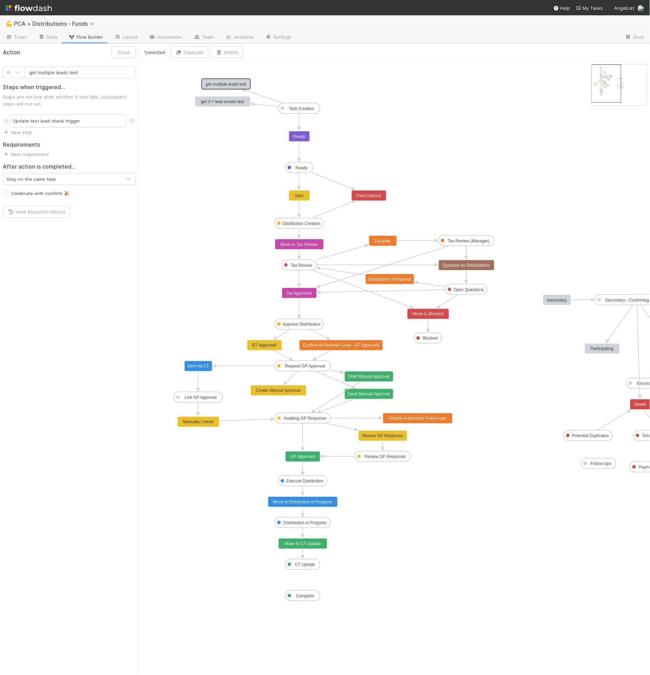
drag, startPoint x: 377, startPoint y: 106, endPoint x: 227, endPoint y: 82, distance: 152.4
drag, startPoint x: 185, startPoint y: 76, endPoint x: 254, endPoint y: 121, distance: 82.0
click at [255, 124] on icon "Task Creation Ready Distribution Creation Tax Review Approve Distribution Reque…" at bounding box center [418, 368] width 558 height 614
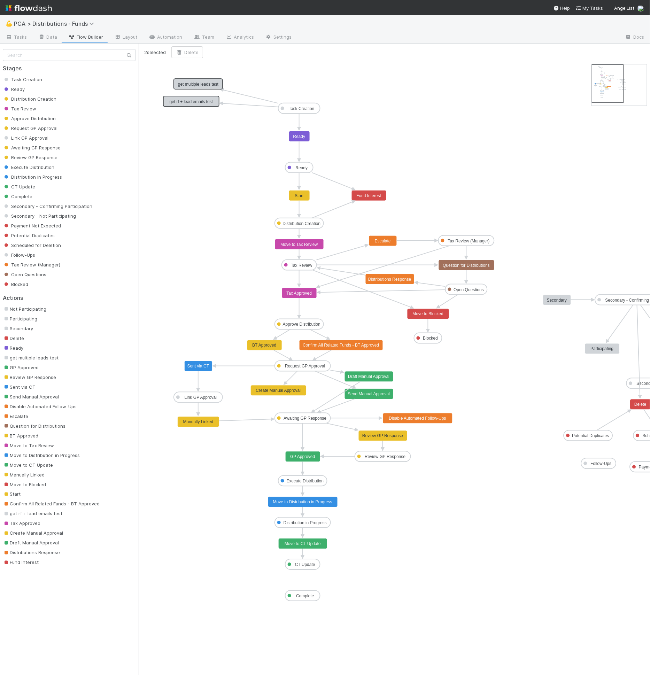
drag, startPoint x: 230, startPoint y: 82, endPoint x: 198, endPoint y: 80, distance: 31.4
click at [311, 91] on icon "Task Creation Ready Distribution Creation Tax Review Approve Distribution Reque…" at bounding box center [418, 368] width 558 height 614
click at [329, 123] on icon "Task Creation Ready Distribution Creation Tax Review Approve Distribution Reque…" at bounding box center [418, 368] width 558 height 614
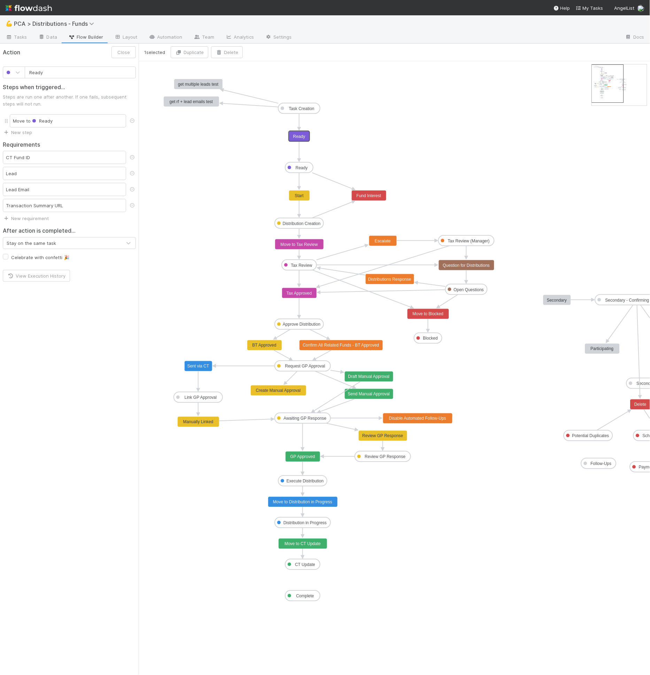
click at [307, 134] on rect at bounding box center [299, 136] width 21 height 10
type input "Start"
click at [371, 163] on icon "Task Creation Ready Distribution Creation Tax Review Approve Distribution Reque…" at bounding box center [418, 368] width 558 height 614
click at [256, 189] on icon "Task Creation Ready Distribution Creation Tax Review Approve Distribution Reque…" at bounding box center [418, 368] width 558 height 614
click at [376, 195] on text "Fund Interest" at bounding box center [369, 195] width 25 height 5
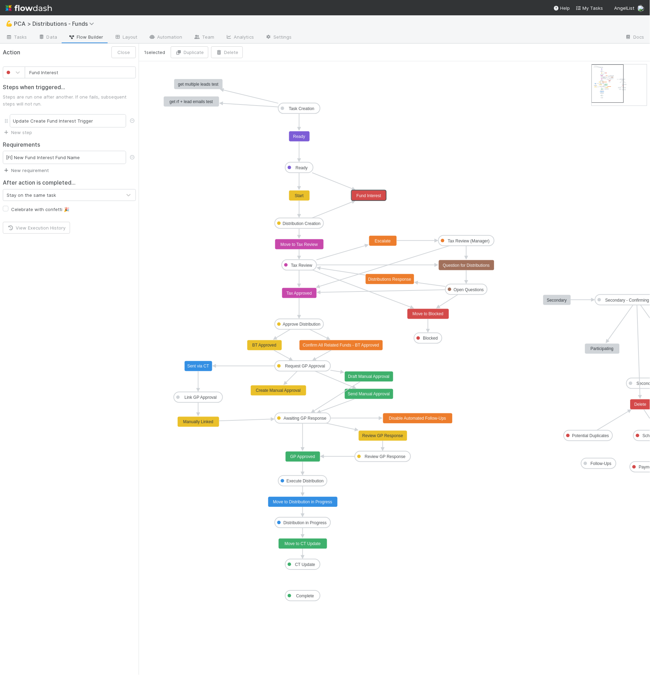
click at [40, 171] on link "New requirement" at bounding box center [26, 171] width 46 height 6
click at [401, 180] on div "User confirmation Checklist completed Task must be assigned Required fields Cus…" at bounding box center [325, 337] width 650 height 675
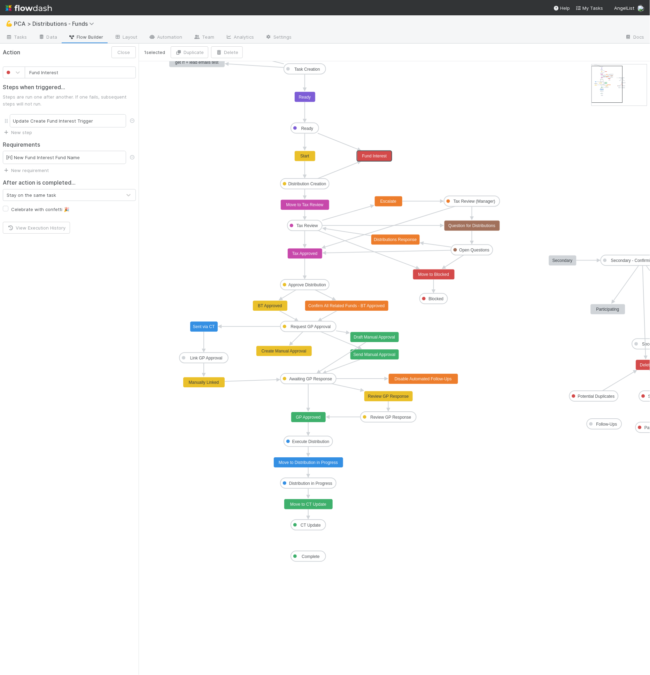
click at [481, 203] on text "Tax Review (Manager)" at bounding box center [475, 201] width 42 height 5
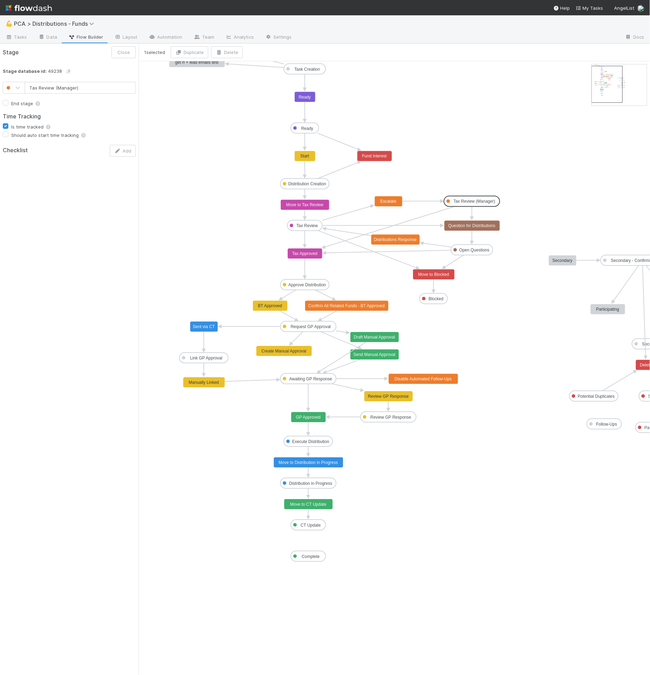
click at [446, 302] on icon "Task Creation Ready Distribution Creation Tax Review Approve Distribution Reque…" at bounding box center [421, 368] width 564 height 614
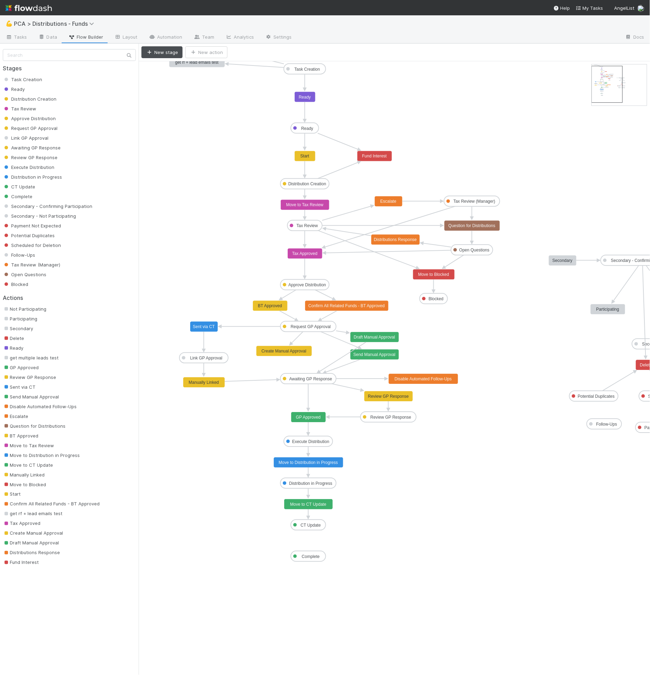
click at [445, 300] on rect at bounding box center [434, 299] width 28 height 10
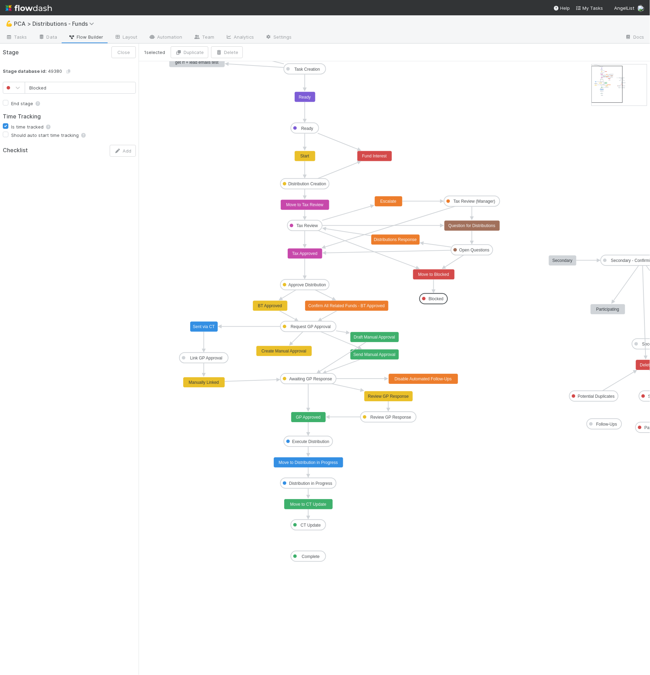
click at [401, 283] on icon "Task Creation Ready Distribution Creation Tax Review Approve Distribution Reque…" at bounding box center [421, 368] width 564 height 614
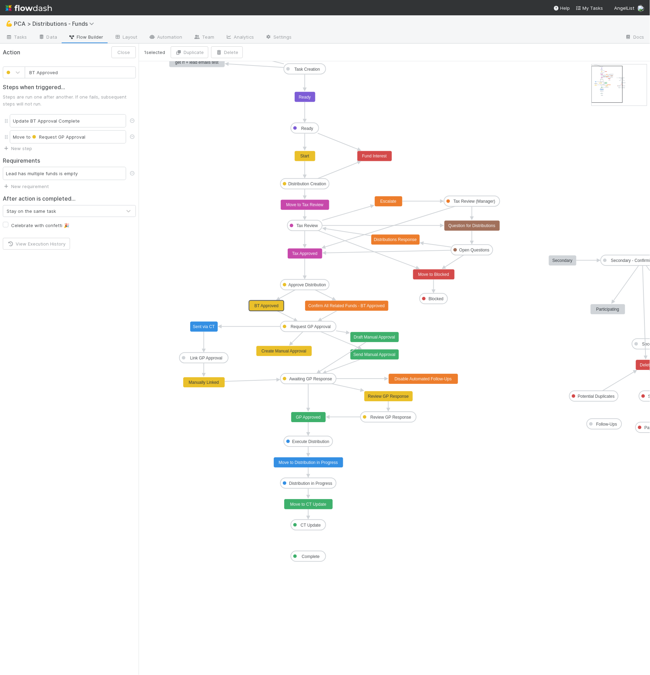
drag, startPoint x: 281, startPoint y: 305, endPoint x: 277, endPoint y: 305, distance: 4.2
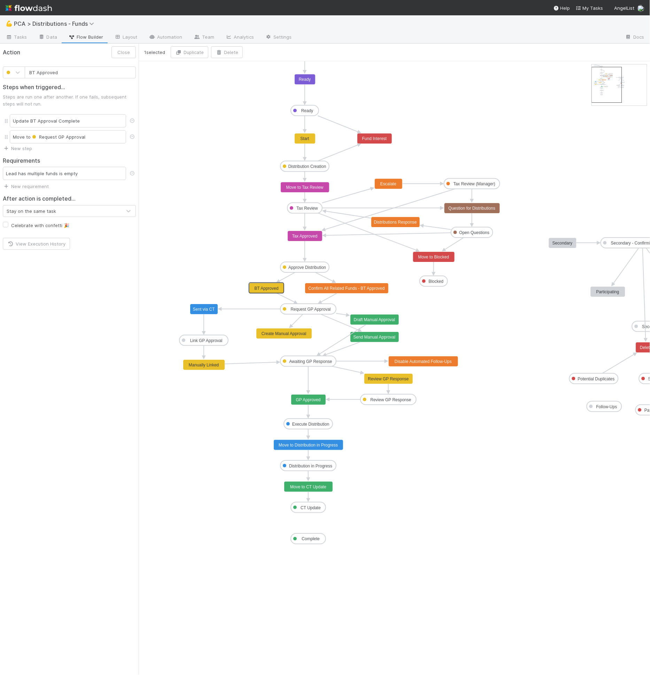
click at [271, 289] on text "BT Approved" at bounding box center [267, 288] width 24 height 5
type input "Confirm All Related Funds - BT Approved"
click at [355, 290] on text "Confirm All Related Funds - BT Approved" at bounding box center [347, 288] width 76 height 5
click at [343, 307] on icon "Task Creation Ready Distribution Creation Tax Review Approve Distribution Reque…" at bounding box center [421, 368] width 564 height 614
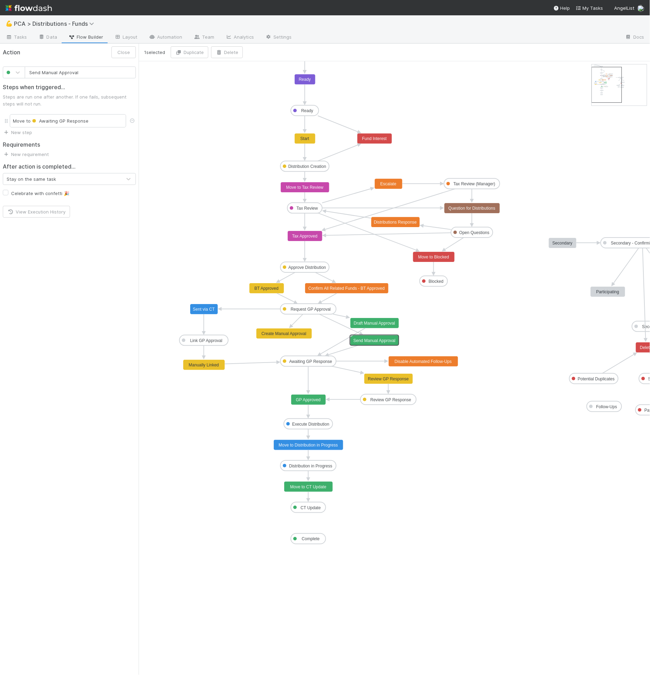
type input "Disable Automated Follow-Ups"
drag, startPoint x: 422, startPoint y: 361, endPoint x: 436, endPoint y: 360, distance: 14.3
click at [230, 197] on icon "Task Creation Ready Distribution Creation Tax Review Approve Distribution Reque…" at bounding box center [421, 368] width 564 height 614
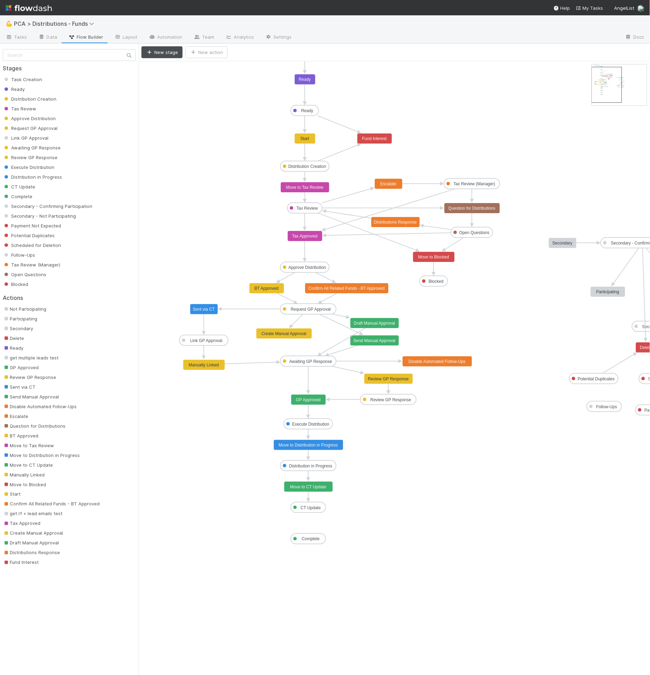
click at [497, 321] on icon "Task Creation Ready Distribution Creation Tax Review Approve Distribution Reque…" at bounding box center [421, 368] width 564 height 614
drag, startPoint x: 300, startPoint y: 349, endPoint x: 350, endPoint y: 374, distance: 56.1
click at [350, 374] on icon "Task Creation Ready Distribution Creation Tax Review Approve Distribution Reque…" at bounding box center [421, 368] width 564 height 614
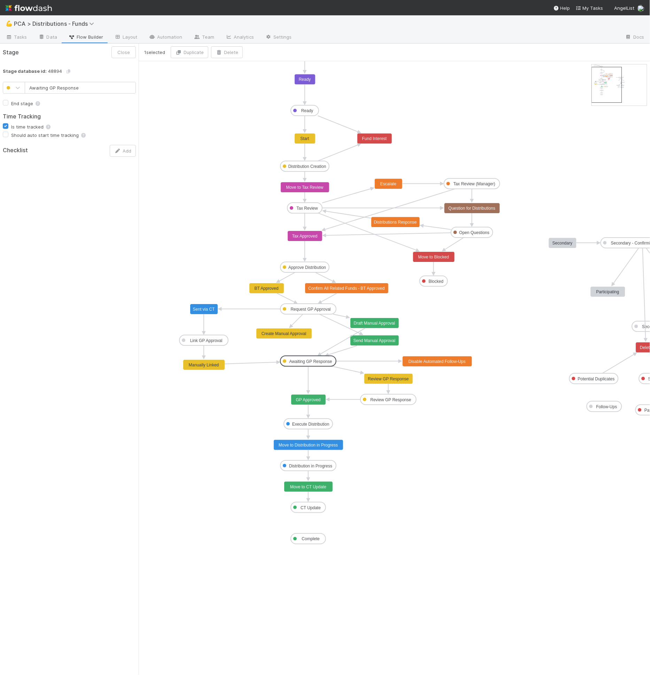
click at [328, 379] on icon "Task Creation Ready Distribution Creation Tax Review Approve Distribution Reque…" at bounding box center [421, 368] width 564 height 614
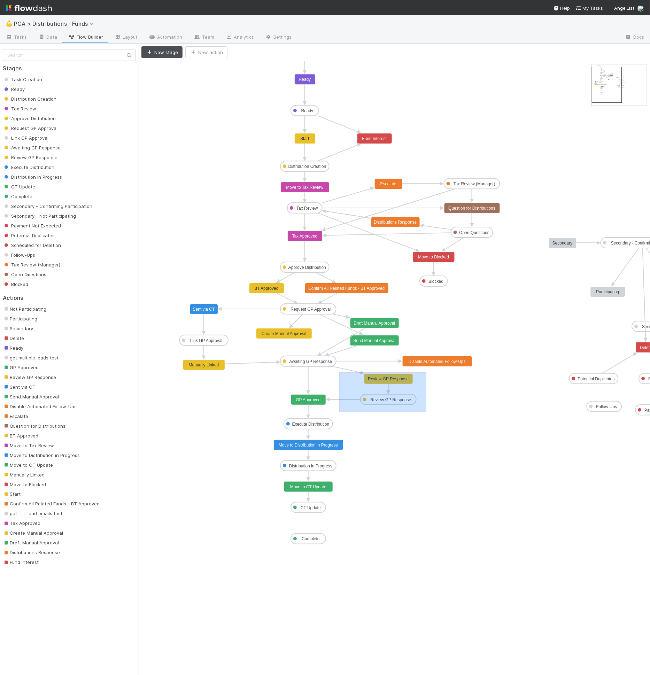
drag, startPoint x: 341, startPoint y: 374, endPoint x: 427, endPoint y: 411, distance: 93.6
click at [427, 411] on icon "Task Creation Ready Distribution Creation Tax Review Approve Distribution Reque…" at bounding box center [421, 368] width 564 height 614
click at [428, 405] on icon "Task Creation Ready Distribution Creation Tax Review Approve Distribution Reque…" at bounding box center [421, 368] width 564 height 614
drag, startPoint x: 347, startPoint y: 369, endPoint x: 438, endPoint y: 408, distance: 99.9
click at [439, 409] on icon "Task Creation Ready Distribution Creation Tax Review Approve Distribution Reque…" at bounding box center [421, 368] width 564 height 614
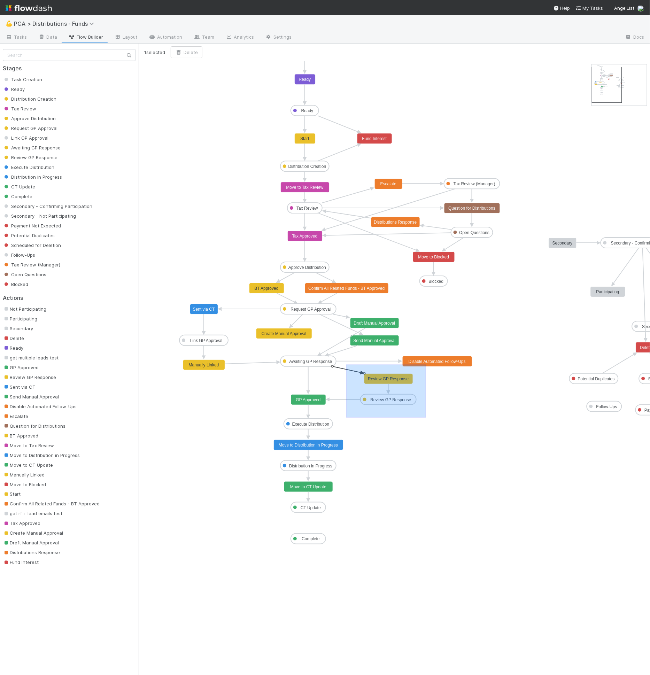
drag, startPoint x: 364, startPoint y: 371, endPoint x: 426, endPoint y: 417, distance: 76.7
click at [426, 417] on icon "Task Creation Ready Distribution Creation Tax Review Approve Distribution Reque…" at bounding box center [421, 368] width 564 height 614
click at [420, 395] on icon "Task Creation Ready Distribution Creation Tax Review Approve Distribution Reque…" at bounding box center [421, 368] width 564 height 614
click at [325, 362] on text "Awaiting GP Response" at bounding box center [311, 361] width 43 height 5
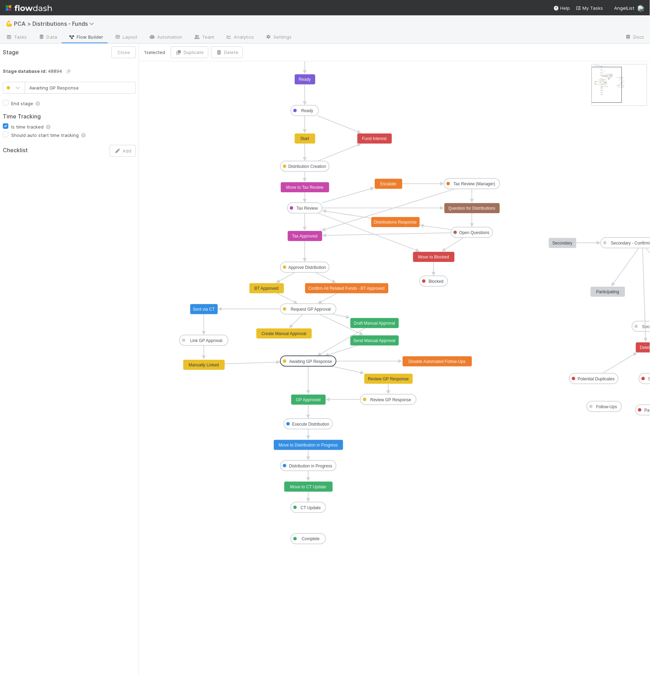
click at [380, 371] on icon "Task Creation Ready Distribution Creation Tax Review Approve Distribution Reque…" at bounding box center [421, 368] width 564 height 614
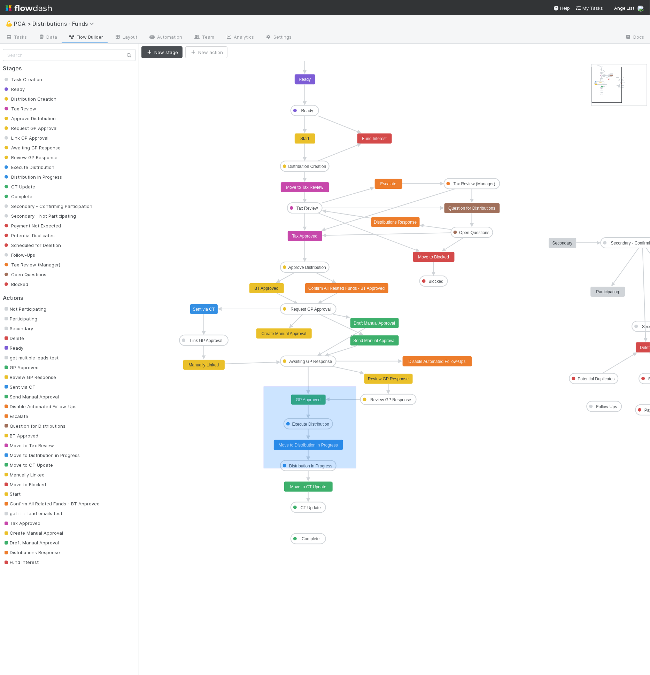
drag, startPoint x: 264, startPoint y: 386, endPoint x: 356, endPoint y: 468, distance: 123.9
click at [356, 468] on icon "Task Creation Ready Distribution Creation Tax Review Approve Distribution Reque…" at bounding box center [421, 368] width 564 height 614
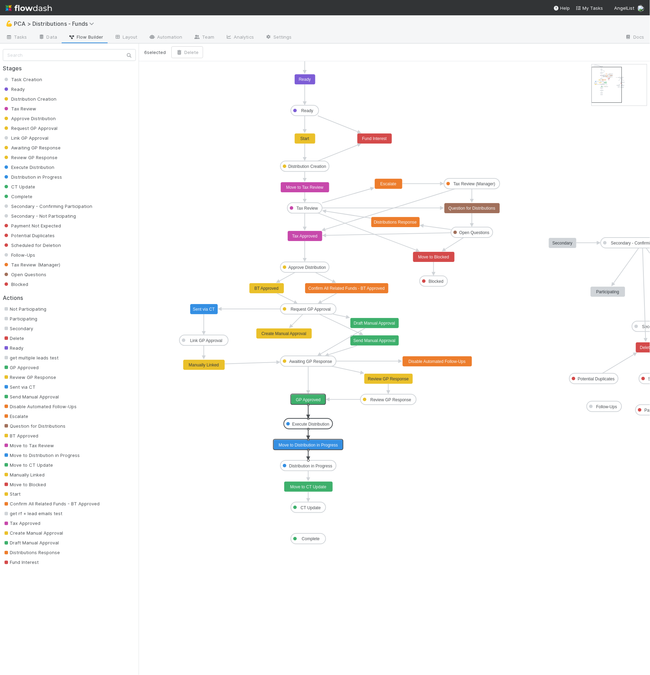
click at [354, 435] on icon "Task Creation Ready Distribution Creation Tax Review Approve Distribution Reque…" at bounding box center [421, 368] width 564 height 614
click at [323, 423] on text "Execute Distribution" at bounding box center [310, 424] width 37 height 5
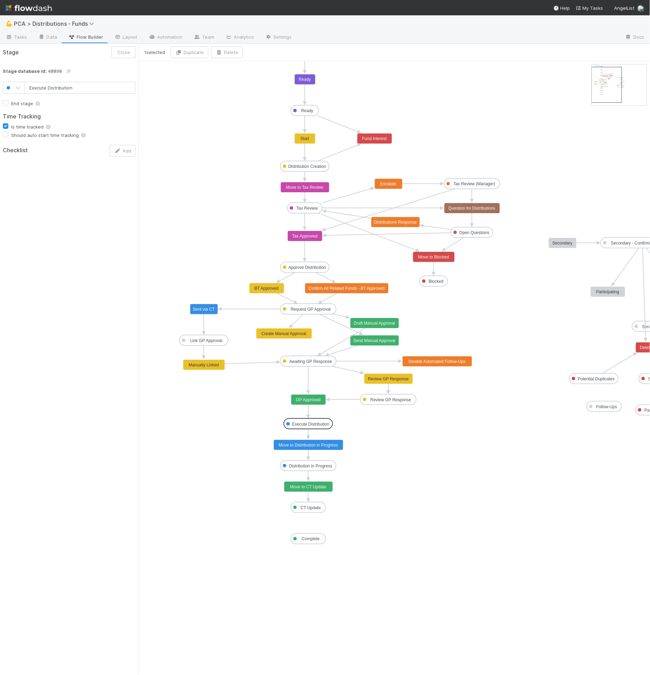
click at [293, 446] on text "Move to Distribution in Progress" at bounding box center [308, 445] width 59 height 5
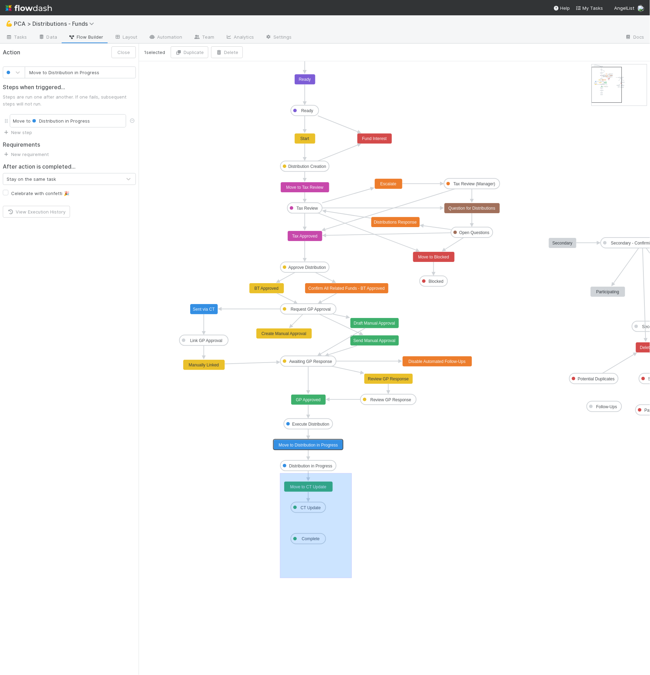
drag, startPoint x: 280, startPoint y: 473, endPoint x: 352, endPoint y: 587, distance: 135.2
click at [352, 588] on icon "Task Creation Ready Distribution Creation Tax Review Approve Distribution Reque…" at bounding box center [421, 368] width 564 height 614
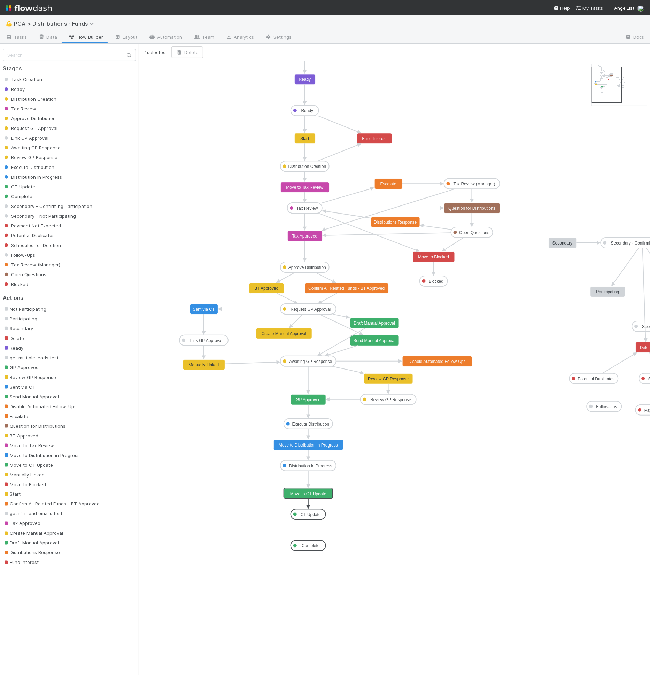
drag, startPoint x: 313, startPoint y: 483, endPoint x: 312, endPoint y: 489, distance: 6.3
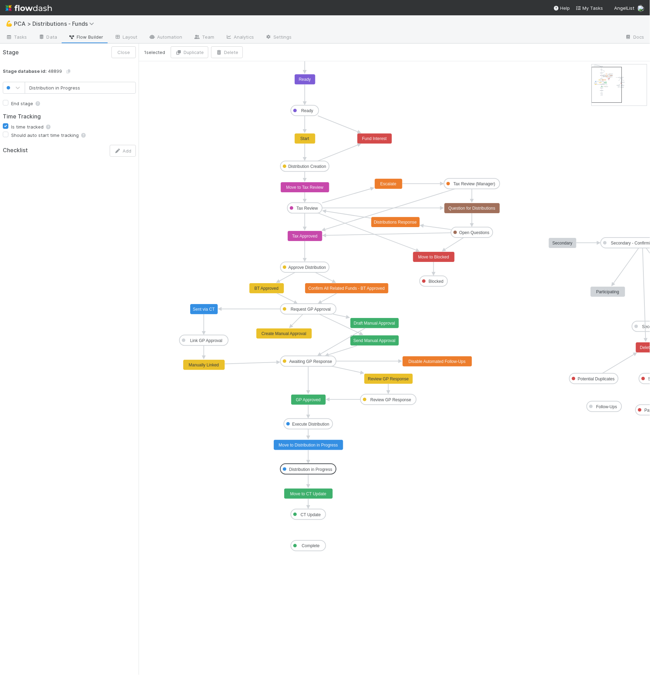
click at [352, 471] on icon "Task Creation Ready Distribution Creation Tax Review Approve Distribution Reque…" at bounding box center [421, 368] width 564 height 614
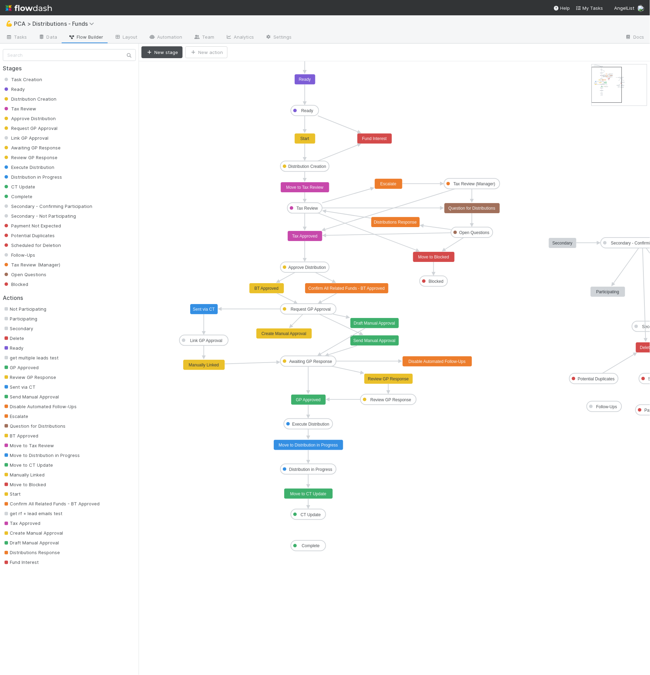
click at [300, 474] on rect at bounding box center [309, 469] width 56 height 10
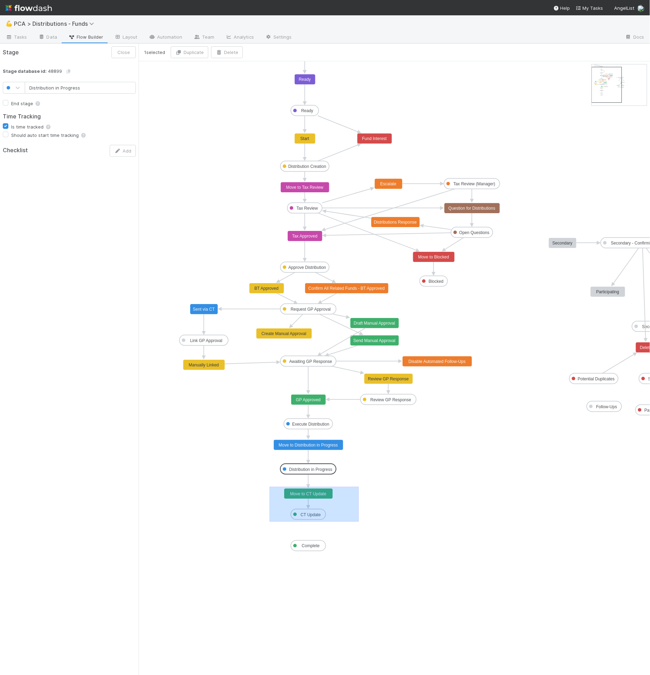
drag, startPoint x: 269, startPoint y: 486, endPoint x: 359, endPoint y: 521, distance: 96.1
click at [359, 521] on icon "Task Creation Ready Distribution Creation Tax Review Approve Distribution Reque…" at bounding box center [421, 368] width 564 height 614
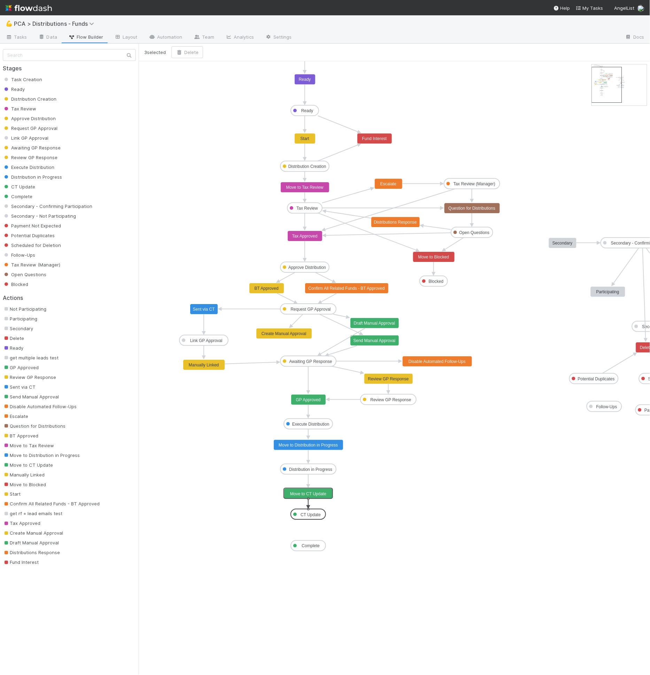
click at [246, 484] on icon "Task Creation Ready Distribution Creation Tax Review Approve Distribution Reque…" at bounding box center [421, 368] width 564 height 614
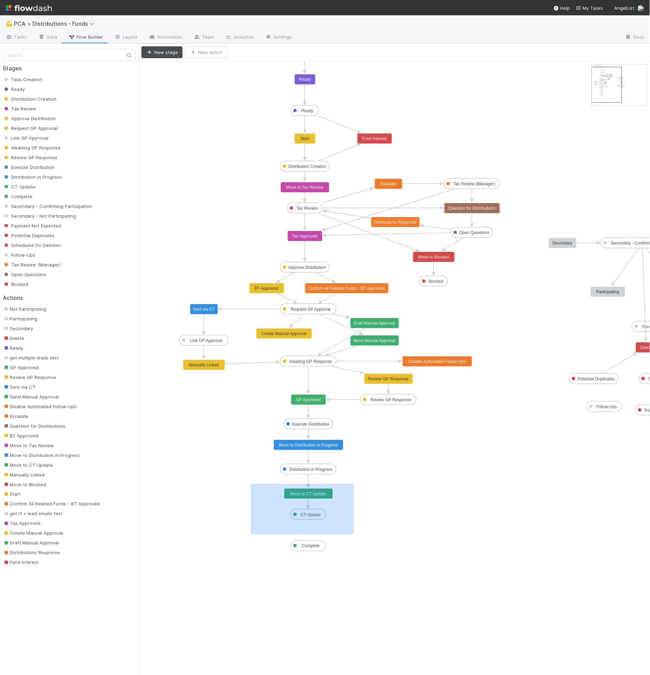
drag, startPoint x: 267, startPoint y: 485, endPoint x: 354, endPoint y: 534, distance: 100.0
click at [354, 534] on icon "Task Creation Ready Distribution Creation Tax Review Approve Distribution Reque…" at bounding box center [421, 368] width 564 height 614
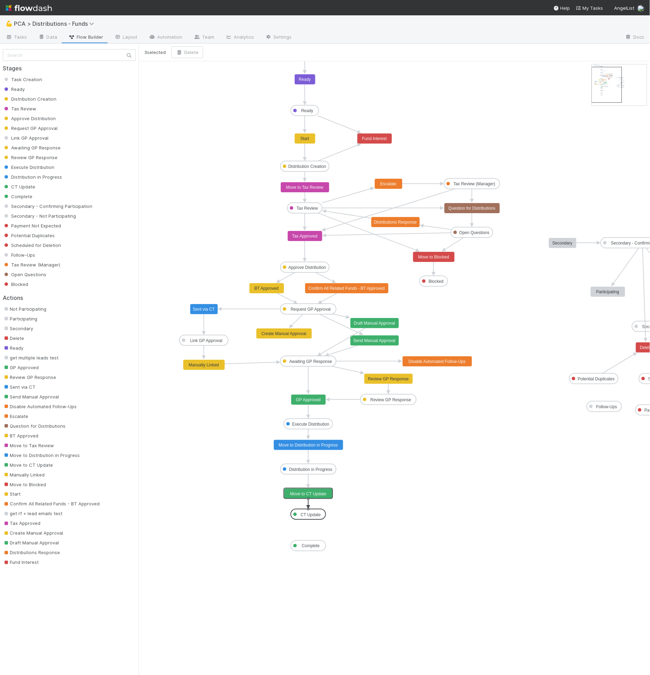
click at [275, 487] on icon "Task Creation Ready Distribution Creation Tax Review Approve Distribution Reque…" at bounding box center [421, 368] width 564 height 614
drag, startPoint x: 291, startPoint y: 490, endPoint x: 360, endPoint y: 527, distance: 77.8
click at [360, 527] on icon "Task Creation Ready Distribution Creation Tax Review Approve Distribution Reque…" at bounding box center [421, 368] width 564 height 614
click at [359, 525] on icon "Task Creation Ready Distribution Creation Tax Review Approve Distribution Reque…" at bounding box center [421, 368] width 564 height 614
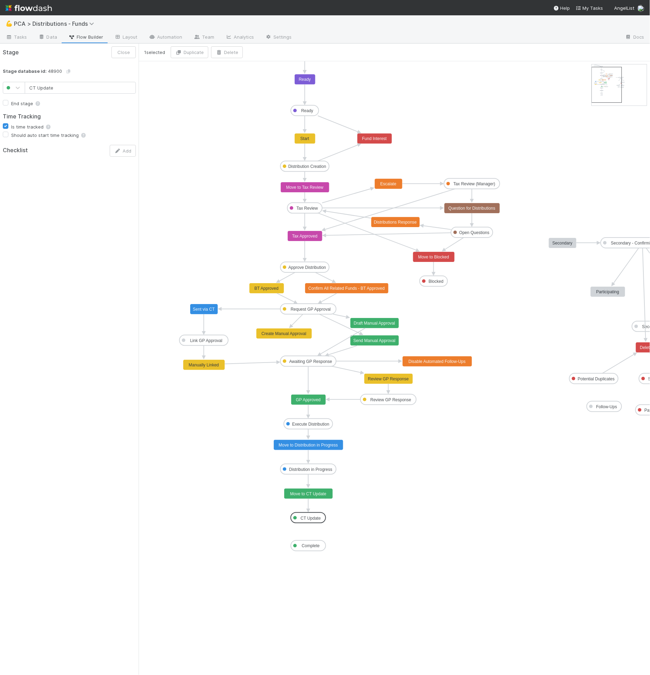
drag, startPoint x: 302, startPoint y: 515, endPoint x: 302, endPoint y: 519, distance: 3.5
click at [353, 522] on icon "Task Creation Ready Distribution Creation Tax Review Approve Distribution Reque…" at bounding box center [421, 368] width 564 height 614
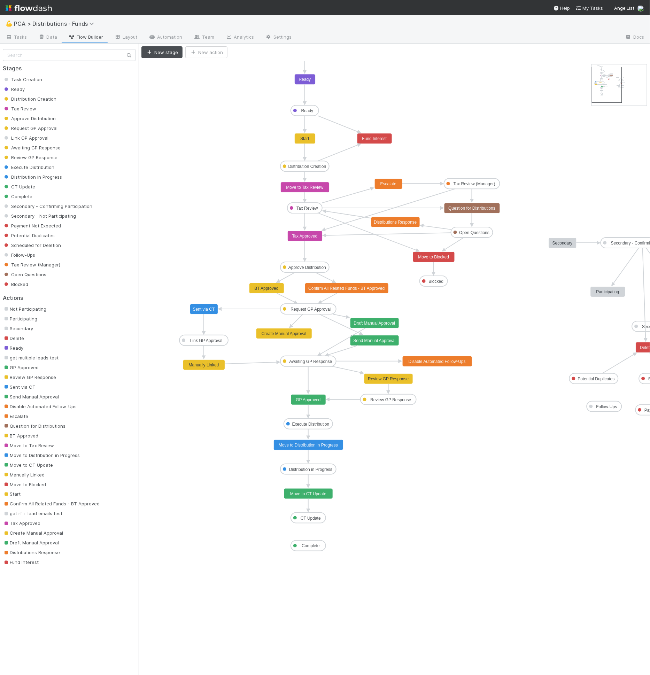
click at [389, 492] on icon "Task Creation Ready Distribution Creation Tax Review Approve Distribution Reque…" at bounding box center [421, 368] width 564 height 614
click at [209, 55] on button "New action" at bounding box center [206, 52] width 42 height 12
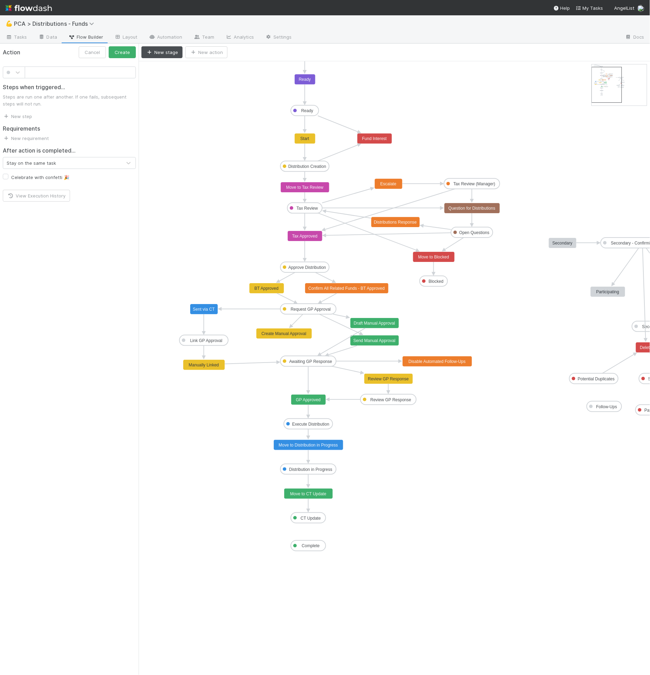
click at [82, 73] on input "text" at bounding box center [80, 73] width 111 height 12
type input "Request ECC"
click at [109, 46] on button "Create" at bounding box center [122, 52] width 27 height 12
drag, startPoint x: 203, startPoint y: 90, endPoint x: 391, endPoint y: 452, distance: 407.6
drag, startPoint x: 415, startPoint y: 451, endPoint x: 410, endPoint y: 449, distance: 5.6
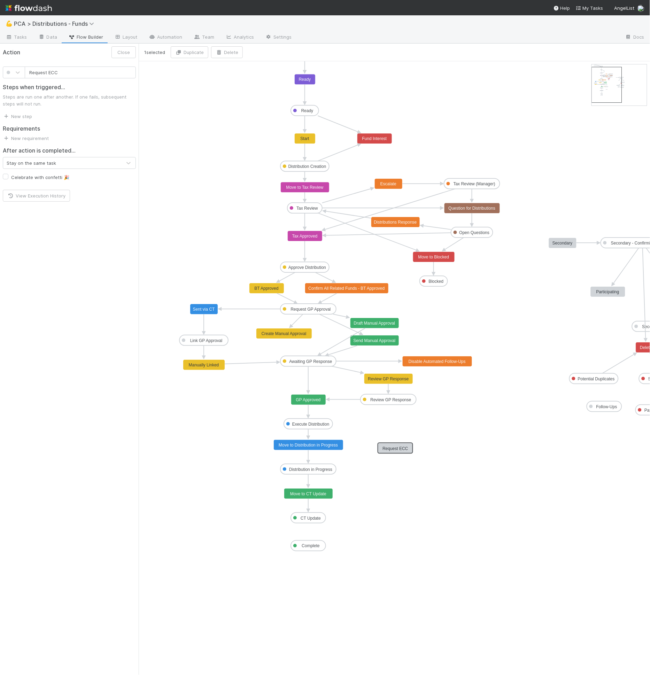
click at [345, 499] on icon "Task Creation Ready Distribution Creation Tax Review Approve Distribution Reque…" at bounding box center [421, 368] width 564 height 614
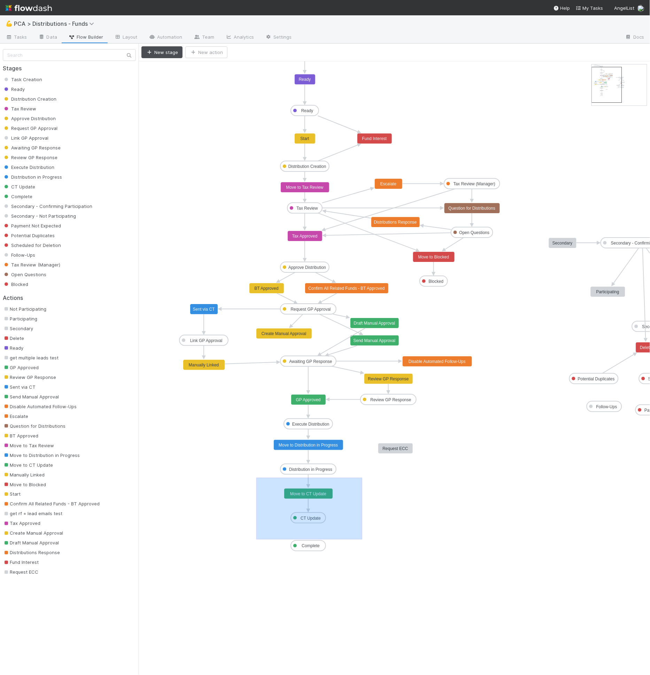
drag, startPoint x: 256, startPoint y: 477, endPoint x: 362, endPoint y: 539, distance: 122.6
click at [362, 539] on icon "Task Creation Ready Distribution Creation Tax Review Approve Distribution Reque…" at bounding box center [421, 368] width 564 height 614
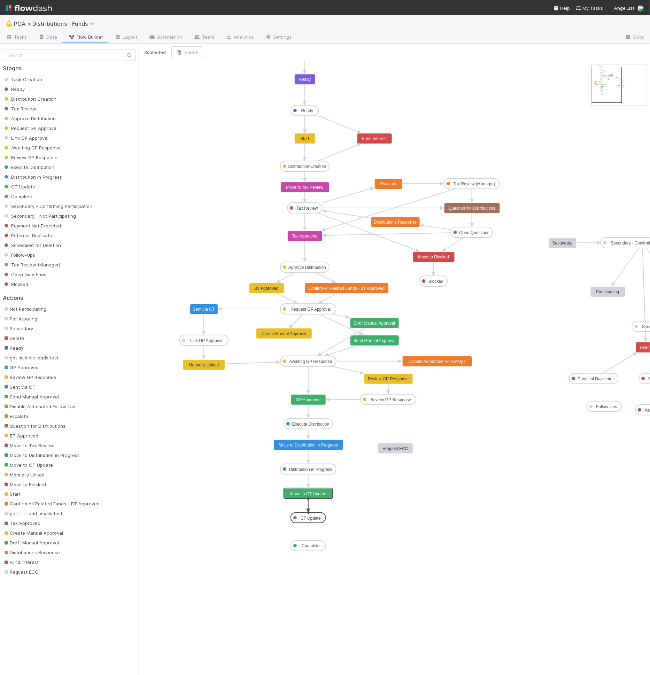
click at [363, 539] on icon "Task Creation Ready Distribution Creation Tax Review Approve Distribution Reque…" at bounding box center [421, 368] width 564 height 614
click at [358, 532] on icon "Task Creation Ready Distribution Creation Tax Review Approve Distribution Reque…" at bounding box center [421, 368] width 564 height 614
drag, startPoint x: 278, startPoint y: 485, endPoint x: 340, endPoint y: 533, distance: 78.7
click at [340, 533] on icon "Task Creation Ready Distribution Creation Tax Review Approve Distribution Reque…" at bounding box center [421, 368] width 564 height 614
click at [341, 532] on icon "Task Creation Ready Distribution Creation Tax Review Approve Distribution Reque…" at bounding box center [421, 368] width 564 height 614
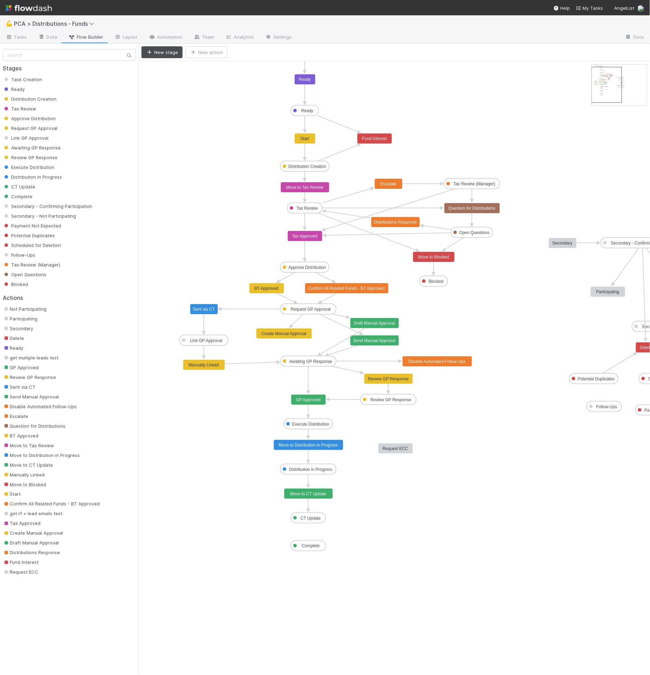
click at [255, 500] on icon "Task Creation Ready Distribution Creation Tax Review Approve Distribution Reque…" at bounding box center [421, 368] width 564 height 614
drag, startPoint x: 228, startPoint y: 488, endPoint x: 283, endPoint y: 478, distance: 55.6
click at [283, 478] on icon "Task Creation Ready Distribution Creation Tax Review Approve Distribution Reque…" at bounding box center [421, 368] width 564 height 614
drag, startPoint x: 273, startPoint y: 505, endPoint x: 357, endPoint y: 558, distance: 99.0
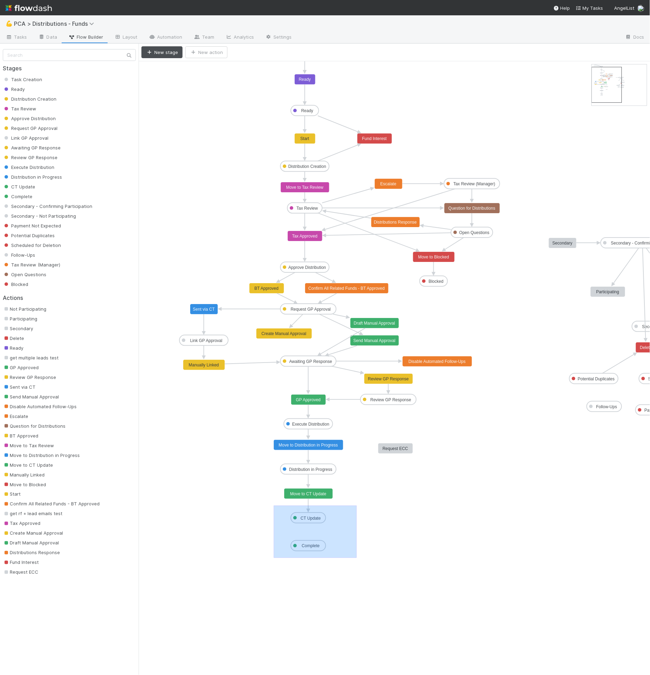
click at [357, 558] on icon "Task Creation Ready Distribution Creation Tax Review Approve Distribution Reque…" at bounding box center [421, 368] width 564 height 614
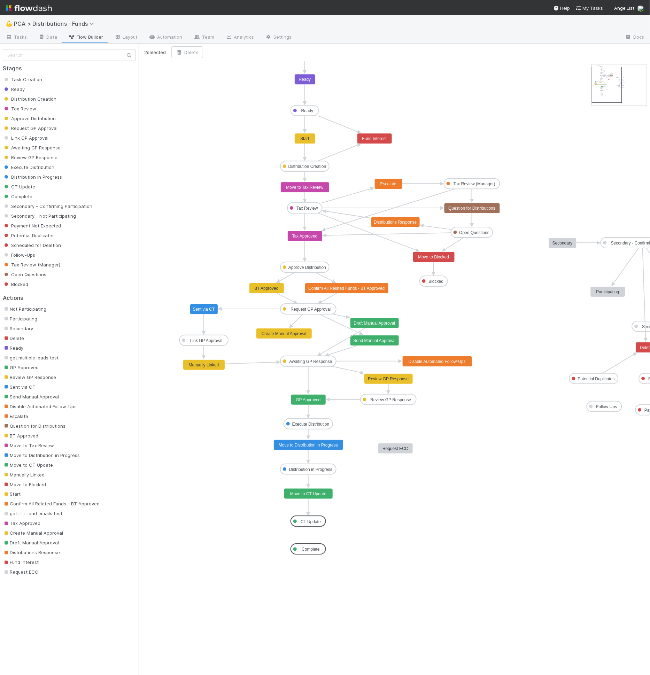
drag, startPoint x: 319, startPoint y: 517, endPoint x: 318, endPoint y: 521, distance: 4.4
click at [324, 531] on icon "Task Creation Ready Distribution Creation Tax Review Approve Distribution Reque…" at bounding box center [421, 368] width 564 height 614
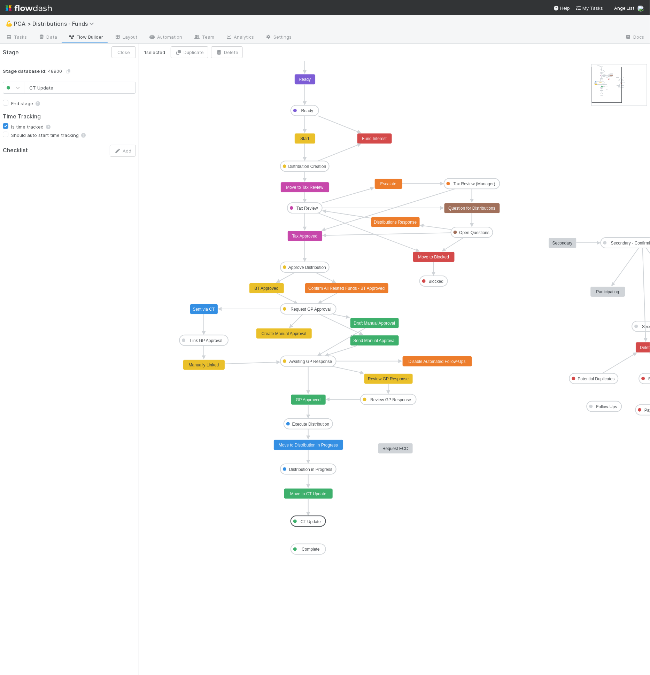
click at [312, 520] on text "CT Update" at bounding box center [311, 522] width 20 height 5
click at [99, 86] on input "CT Update" at bounding box center [80, 88] width 111 height 12
click at [395, 538] on icon "Task Creation Ready Distribution Creation Tax Review Approve Distribution Reque…" at bounding box center [421, 368] width 564 height 614
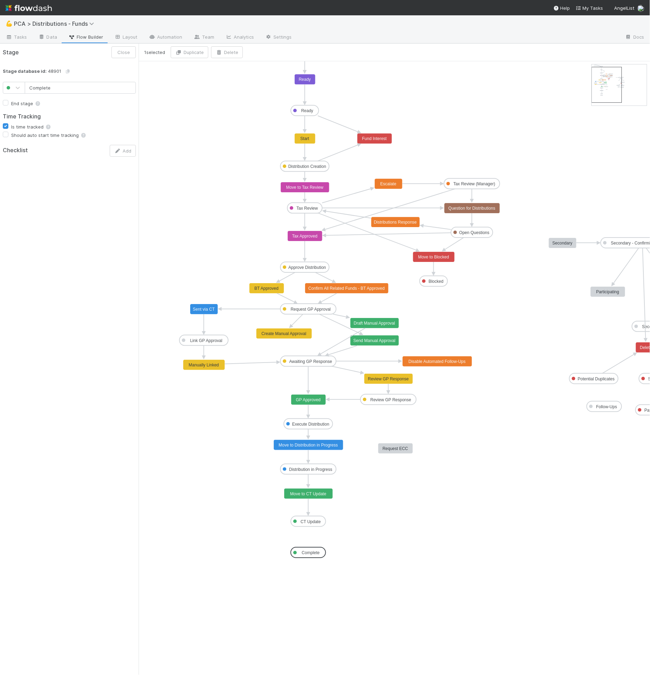
drag, startPoint x: 312, startPoint y: 546, endPoint x: 310, endPoint y: 552, distance: 6.2
drag, startPoint x: 309, startPoint y: 527, endPoint x: 307, endPoint y: 560, distance: 33.9
drag, startPoint x: 311, startPoint y: 554, endPoint x: 311, endPoint y: 562, distance: 7.7
drag, startPoint x: 313, startPoint y: 540, endPoint x: 312, endPoint y: 544, distance: 4.5
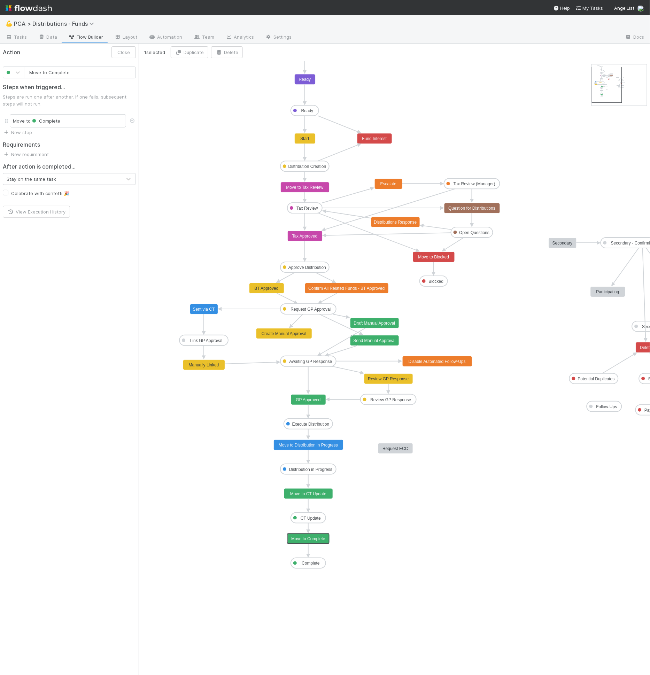
click at [382, 471] on icon "Task Creation Ready Distribution Creation Tax Review Approve Distribution Reque…" at bounding box center [421, 368] width 564 height 614
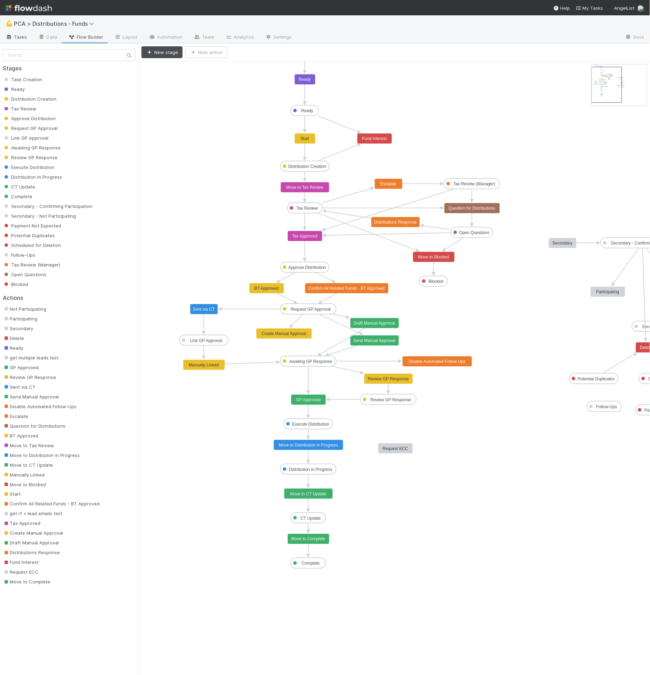
click at [20, 36] on span "Tasks" at bounding box center [17, 36] width 22 height 7
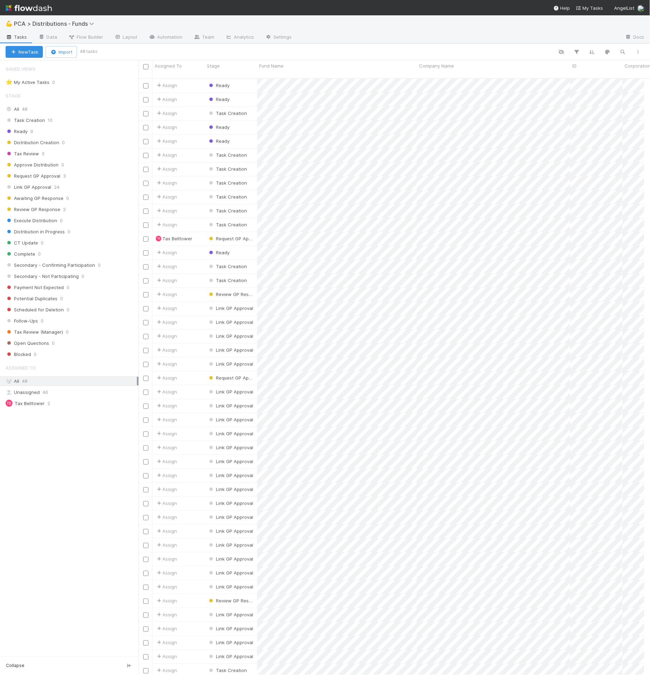
scroll to position [597, 500]
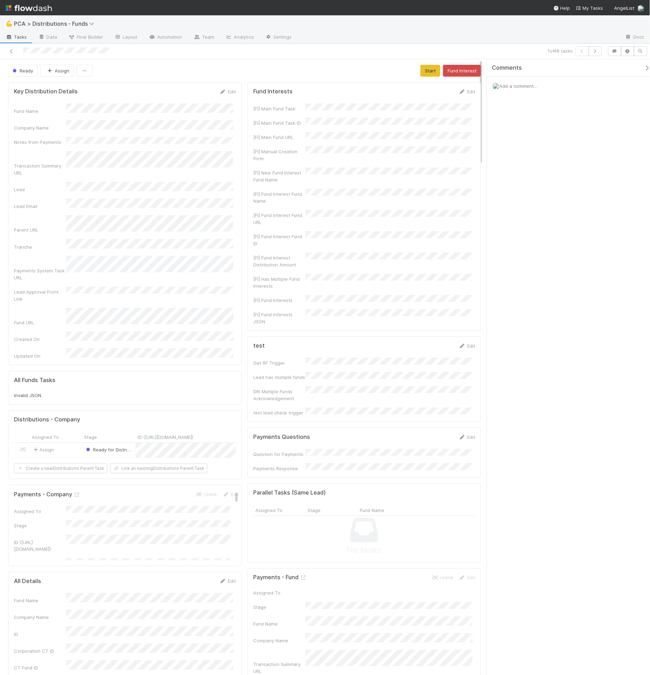
click at [31, 371] on div "All Funds Tasks Invalid JSON." at bounding box center [125, 388] width 234 height 34
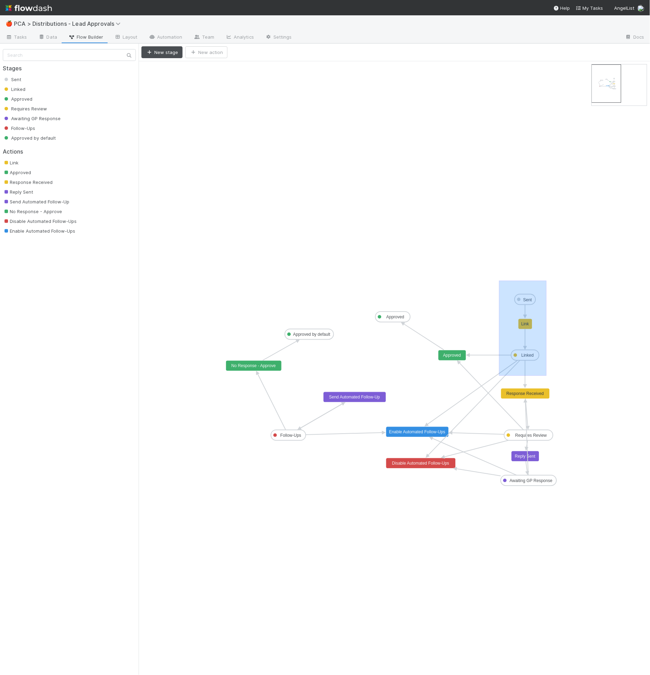
drag, startPoint x: 499, startPoint y: 280, endPoint x: 547, endPoint y: 375, distance: 106.3
click at [547, 375] on icon "Sent Linked Approved Requires Review Awaiting GP Response Follow-Ups Approved b…" at bounding box center [395, 368] width 512 height 614
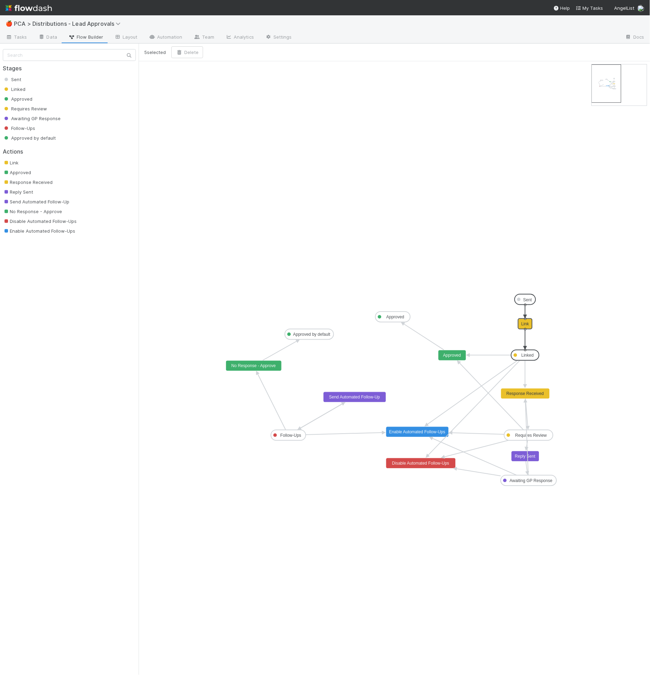
click at [546, 339] on icon "Sent Linked Approved Requires Review Awaiting GP Response Follow-Ups Approved b…" at bounding box center [395, 368] width 512 height 614
drag, startPoint x: 267, startPoint y: 317, endPoint x: 353, endPoint y: 356, distance: 94.2
click at [353, 356] on icon "Sent Linked Approved Requires Review Awaiting GP Response Follow-Ups Approved b…" at bounding box center [395, 368] width 512 height 614
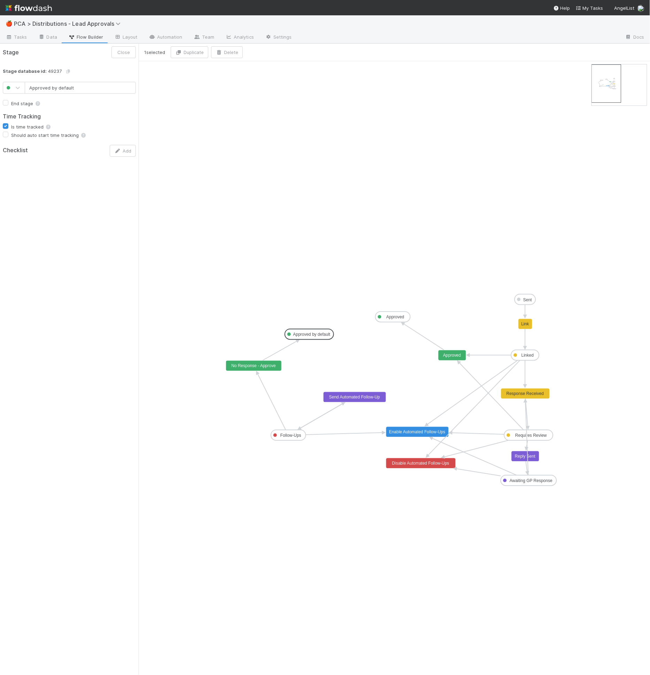
click at [353, 357] on icon "Sent Linked Approved Requires Review Awaiting GP Response Follow-Ups Approved b…" at bounding box center [395, 368] width 512 height 614
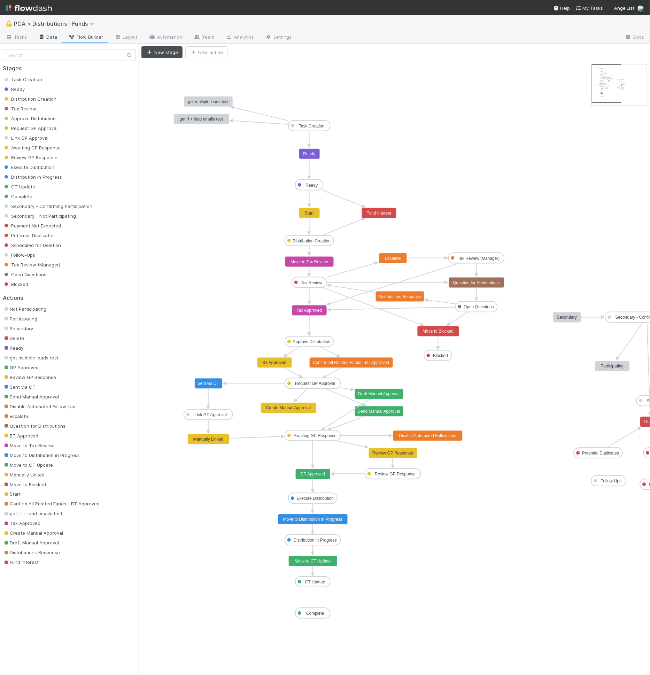
click at [57, 38] on link "Data" at bounding box center [48, 37] width 30 height 11
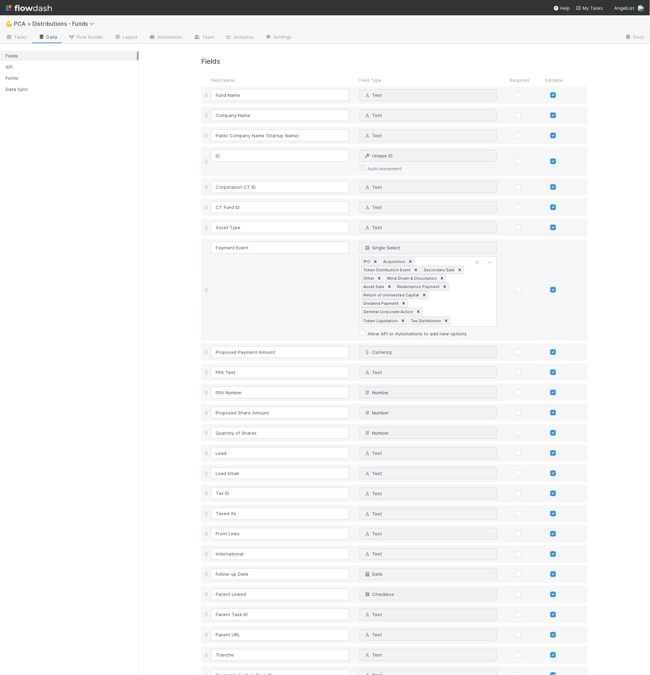
click at [53, 83] on div "Fields API Forms Data Sync" at bounding box center [69, 70] width 139 height 51
click at [58, 75] on div "Forms" at bounding box center [71, 78] width 131 height 9
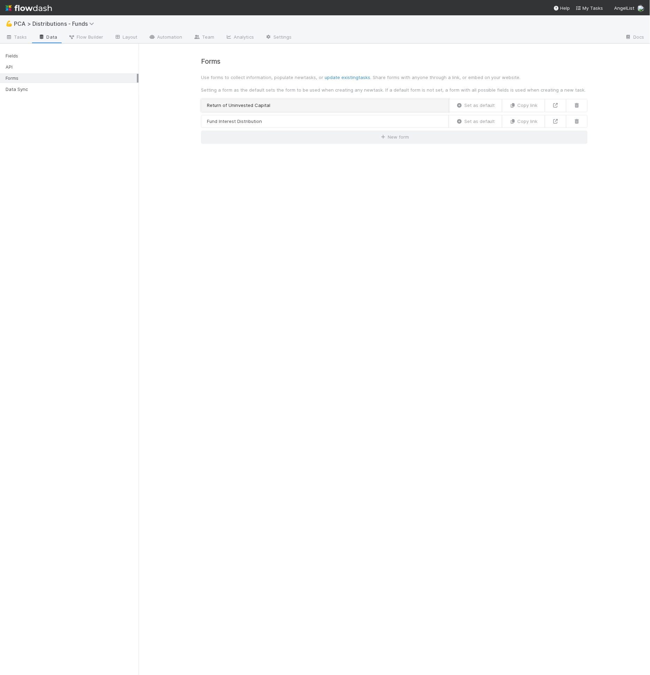
click at [250, 107] on link "Return of Uninvested Capital" at bounding box center [325, 105] width 248 height 13
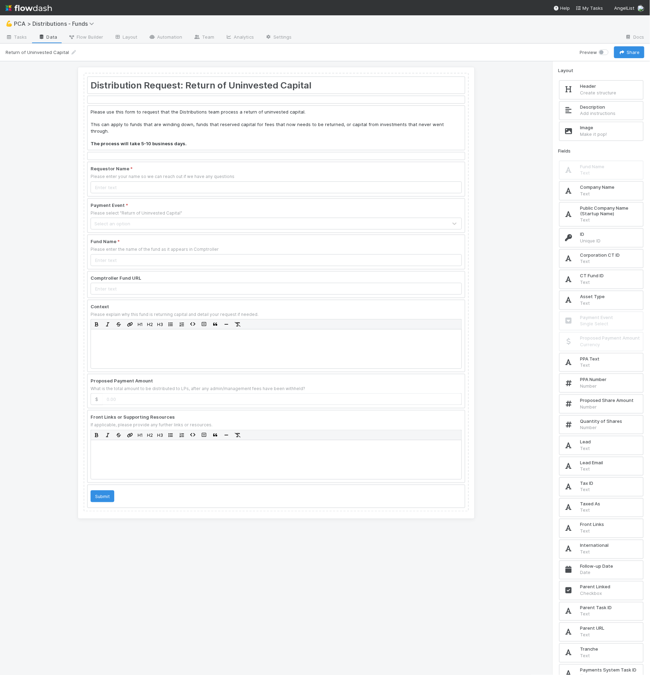
click at [192, 173] on div at bounding box center [276, 178] width 377 height 33
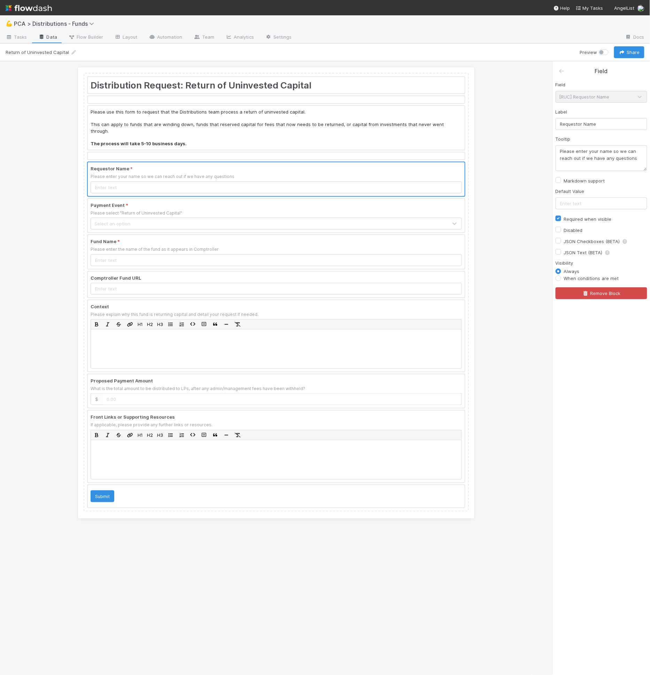
click at [210, 209] on div at bounding box center [276, 215] width 377 height 33
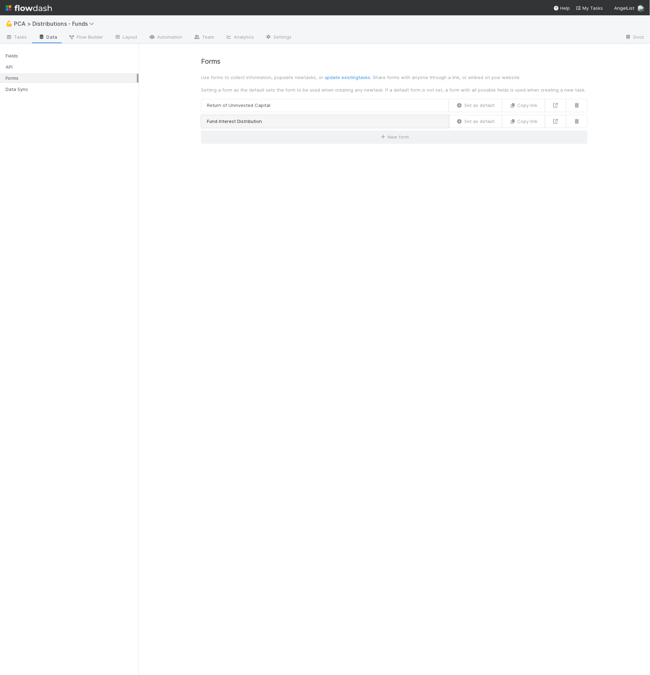
click at [262, 116] on link "Fund Interest Distribution" at bounding box center [325, 121] width 248 height 13
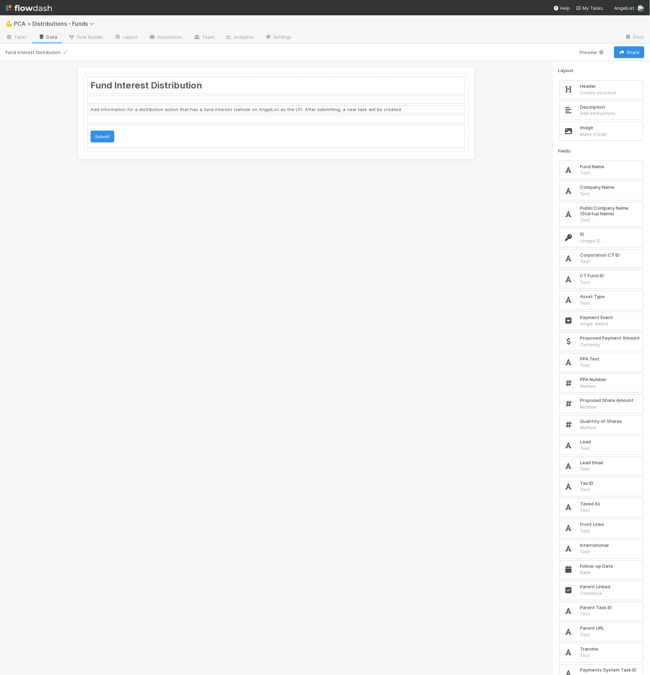
drag, startPoint x: 285, startPoint y: 103, endPoint x: 290, endPoint y: 99, distance: 6.4
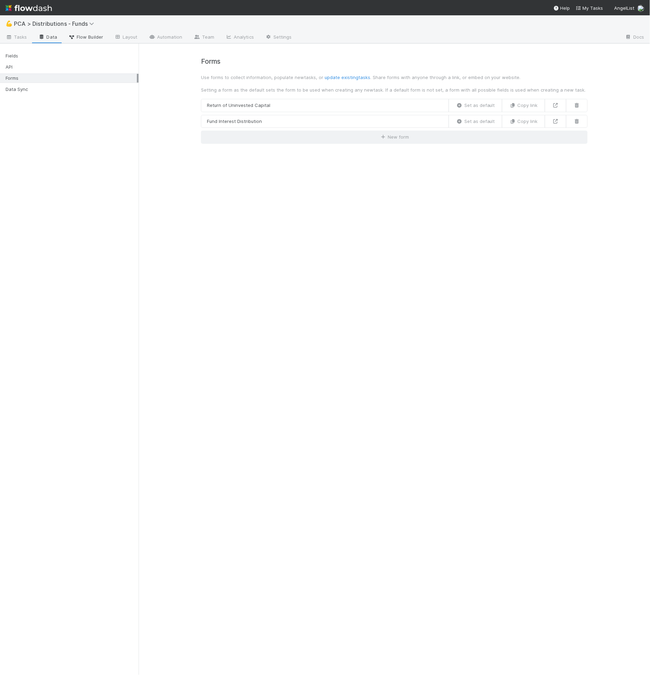
click at [91, 36] on span "Flow Builder" at bounding box center [85, 36] width 35 height 7
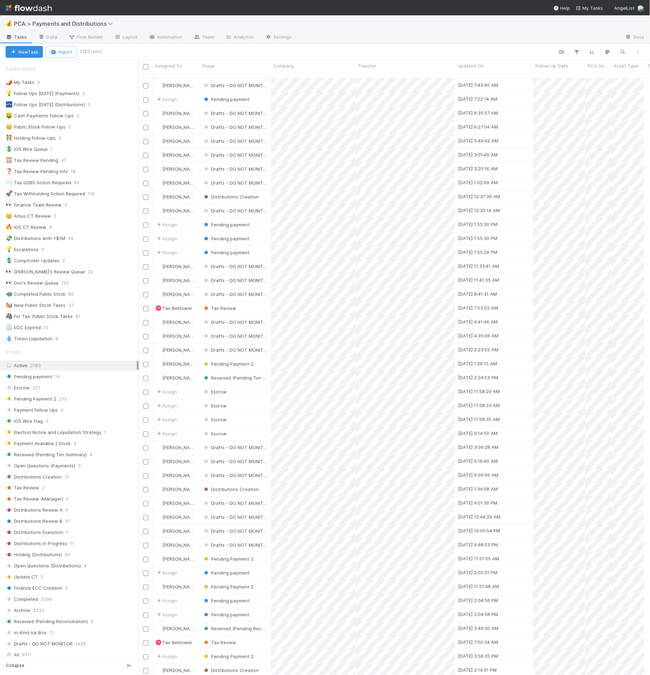
scroll to position [6, 6]
click at [86, 38] on span "Flow Builder" at bounding box center [85, 36] width 35 height 7
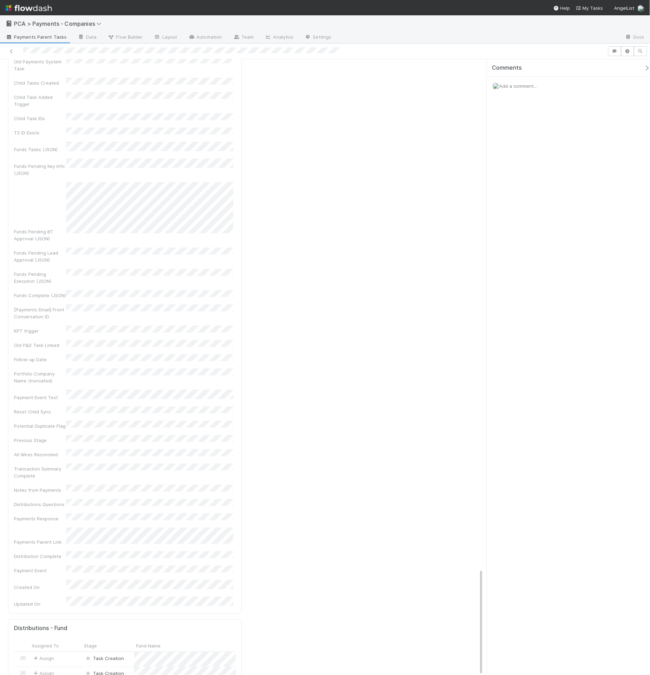
scroll to position [1057, 0]
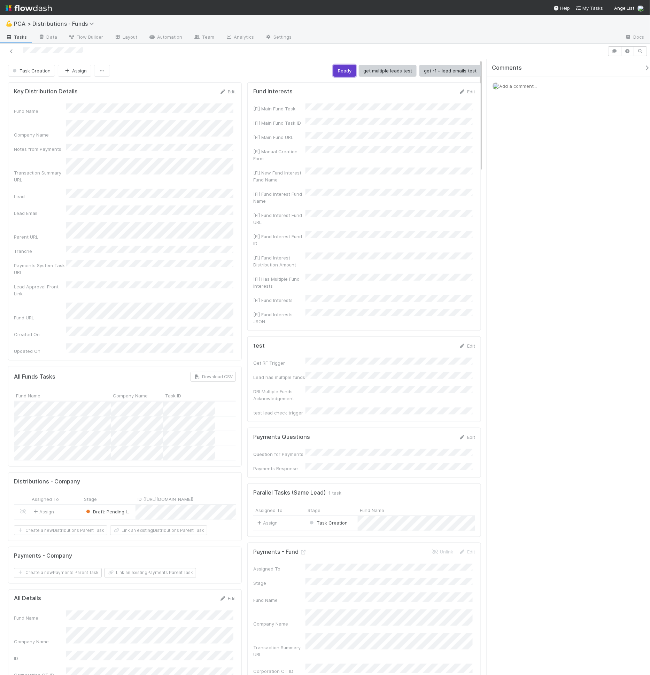
click at [345, 71] on button "Ready" at bounding box center [344, 71] width 23 height 12
drag, startPoint x: 266, startPoint y: 91, endPoint x: 270, endPoint y: 93, distance: 4.5
click at [270, 93] on h5 "Fund Interests" at bounding box center [272, 91] width 39 height 7
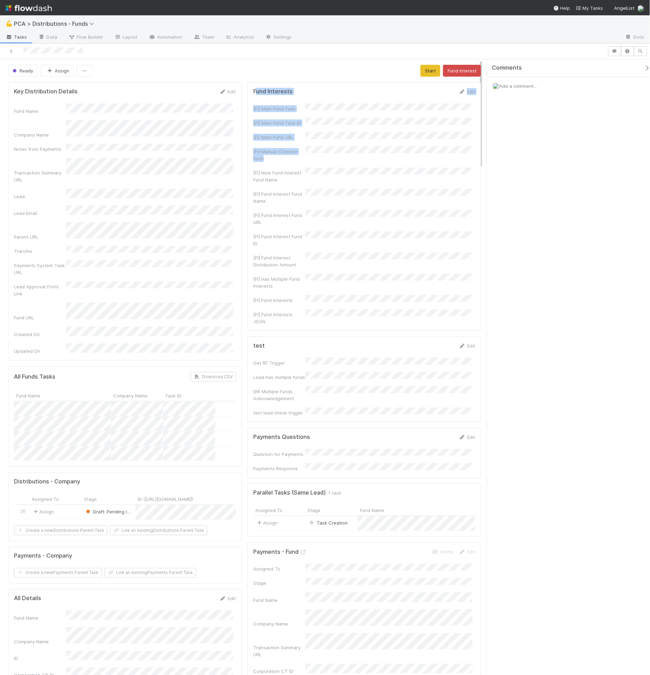
click at [304, 141] on form "Fund Interests Edit [FI] Main Fund Task [FI] Main Fund Task ID [FI] Main Fund U…" at bounding box center [364, 206] width 222 height 237
click at [284, 95] on form "Fund Interests Edit [FI] Main Fund Task [FI] Main Fund Task ID [FI] Main Fund U…" at bounding box center [364, 206] width 222 height 237
click at [462, 71] on button "Fund Interest" at bounding box center [462, 71] width 38 height 12
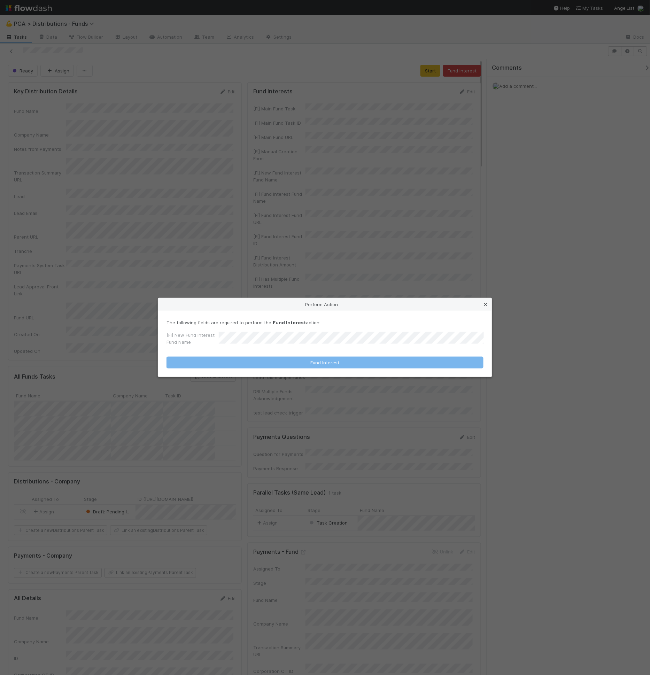
click at [486, 302] on icon at bounding box center [485, 304] width 7 height 5
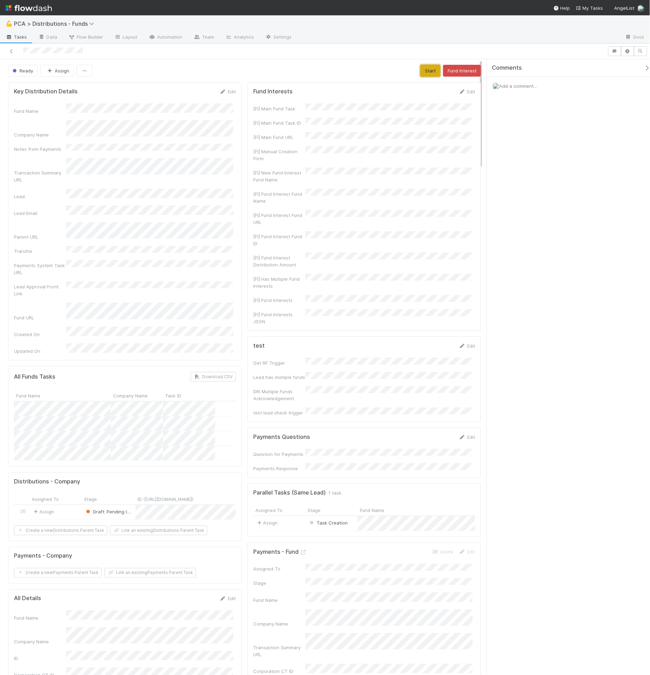
click at [424, 71] on button "Start" at bounding box center [431, 71] width 20 height 12
click at [337, 72] on div "Distribution Creation Assign Move to Tax Review Fund Interest" at bounding box center [244, 71] width 473 height 12
click at [458, 71] on button "Fund Interest" at bounding box center [462, 71] width 38 height 12
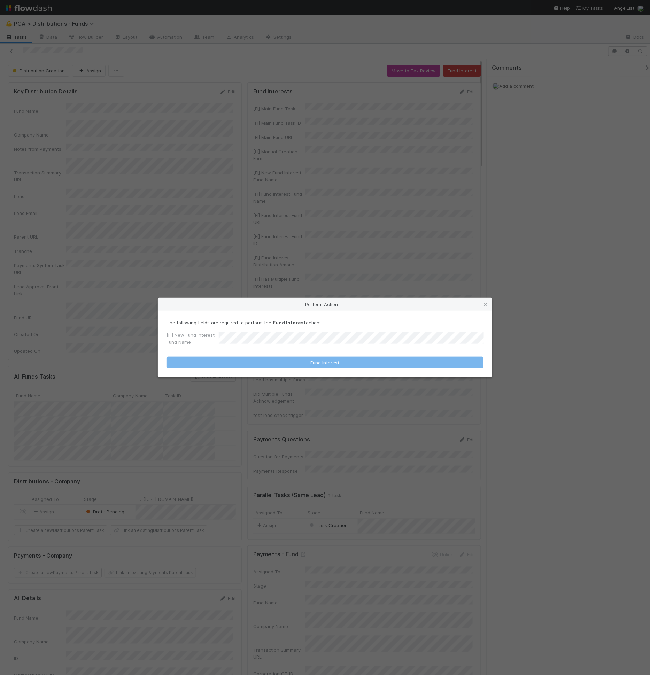
click at [251, 348] on div "[FI] New Fund Interest Fund Name" at bounding box center [325, 340] width 317 height 17
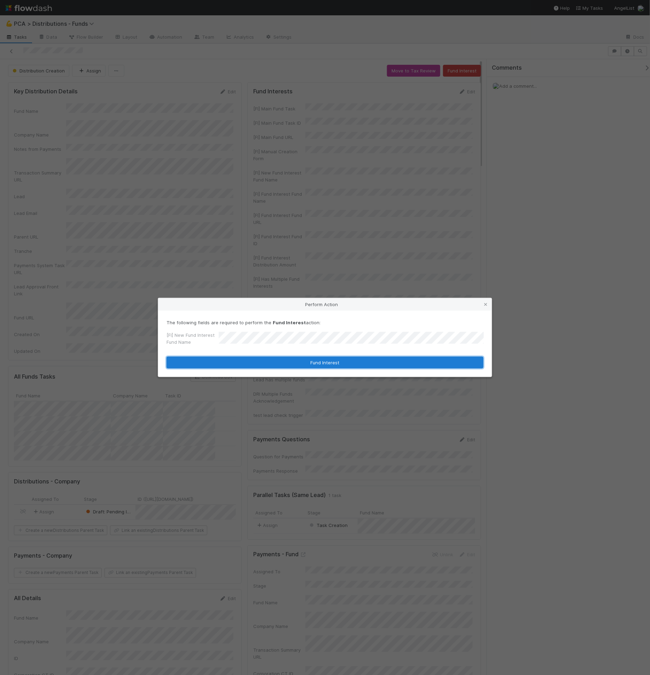
click at [317, 364] on button "Fund Interest" at bounding box center [325, 363] width 317 height 12
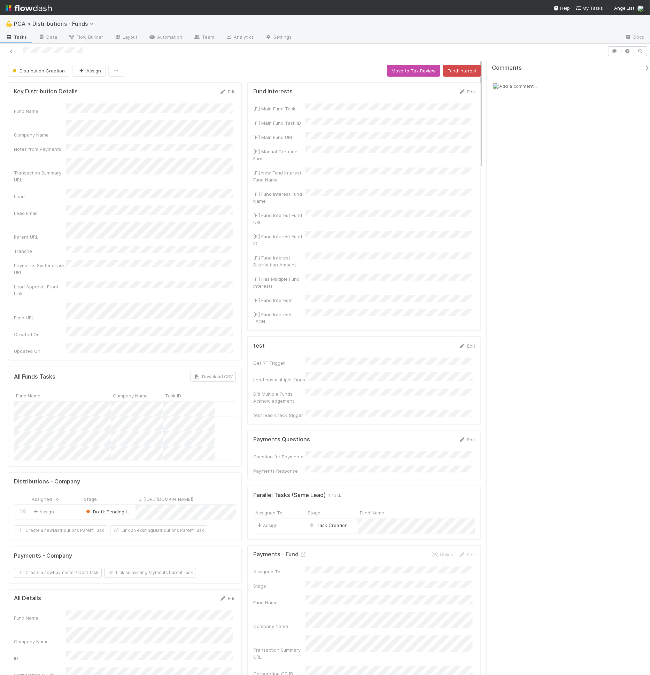
click at [111, 55] on div at bounding box center [304, 51] width 602 height 10
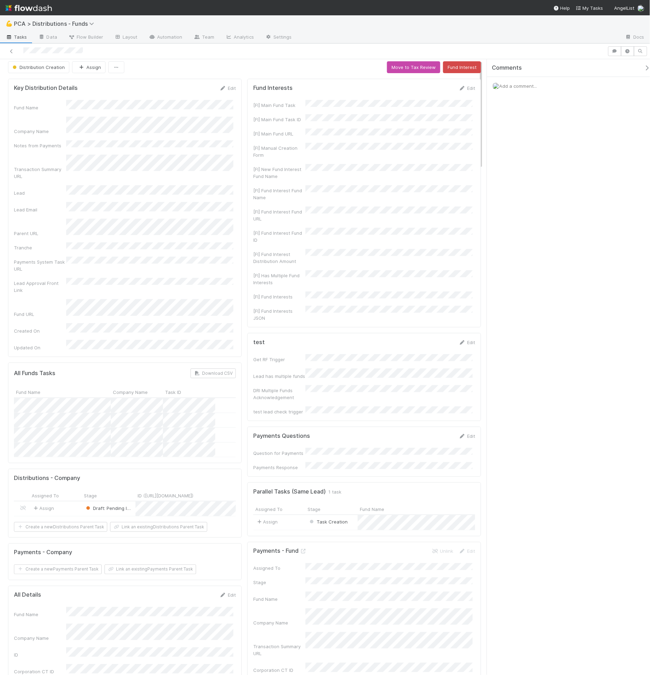
scroll to position [4, 0]
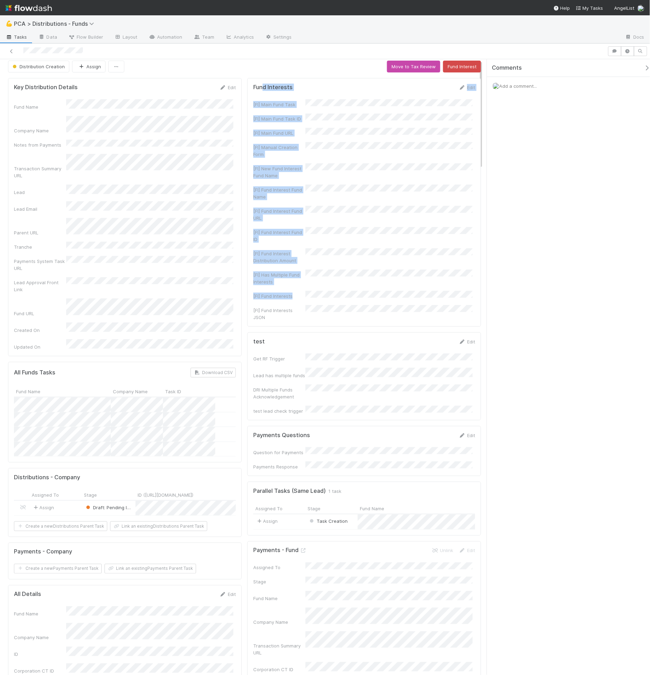
drag, startPoint x: 260, startPoint y: 84, endPoint x: 332, endPoint y: 268, distance: 197.7
click at [332, 269] on form "Fund Interests Edit [FI] Main Fund Task [FI] Main Fund Task ID [FI] Main Fund U…" at bounding box center [364, 202] width 222 height 237
click at [332, 268] on div "[FI] Main Fund Task [FI] Main Fund Task ID [FI] Main Fund URL [FI] Manual Creat…" at bounding box center [364, 210] width 222 height 222
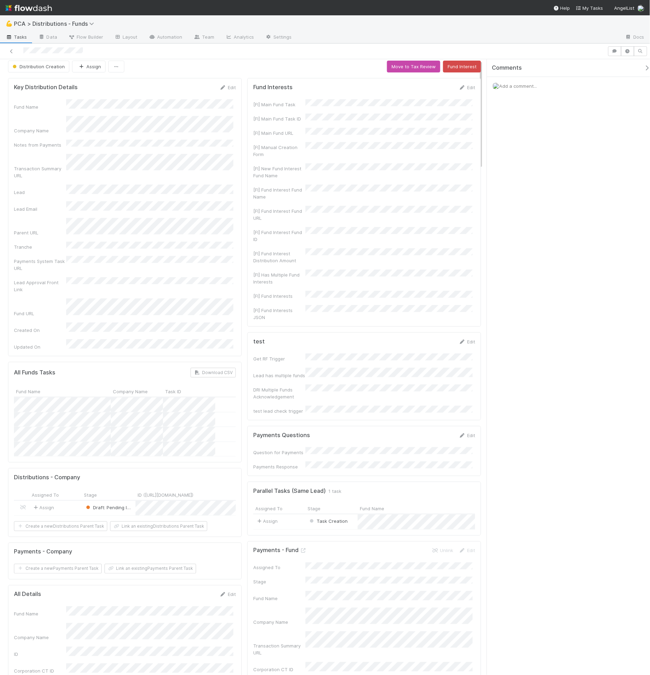
click at [244, 69] on div "Distribution Creation Assign Move to Tax Review Fund Interest" at bounding box center [244, 67] width 473 height 12
click at [404, 66] on button "Move to Tax Review" at bounding box center [413, 67] width 53 height 12
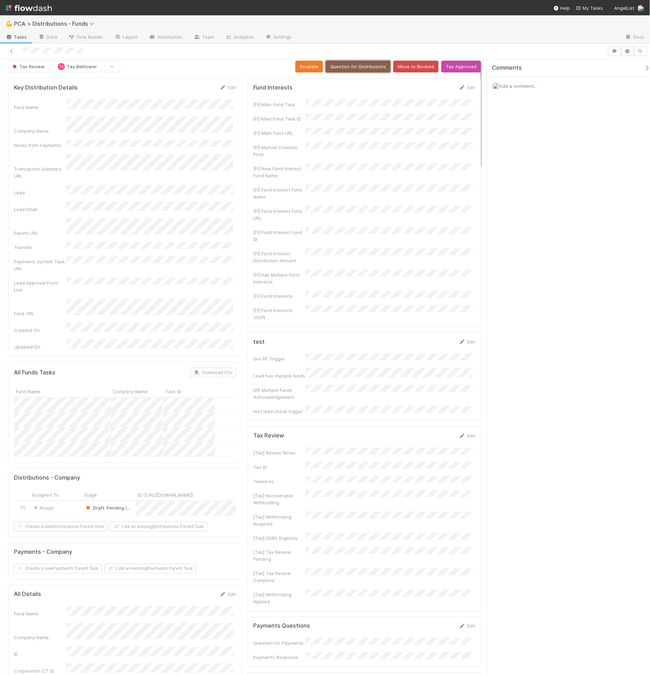
click at [355, 67] on button "Question for Distributions" at bounding box center [358, 67] width 65 height 12
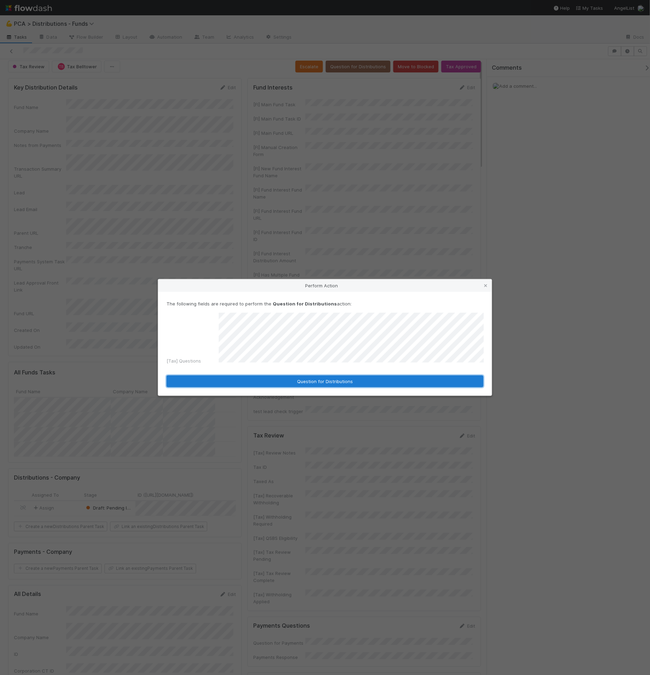
click at [308, 377] on button "Question for Distributions" at bounding box center [325, 382] width 317 height 12
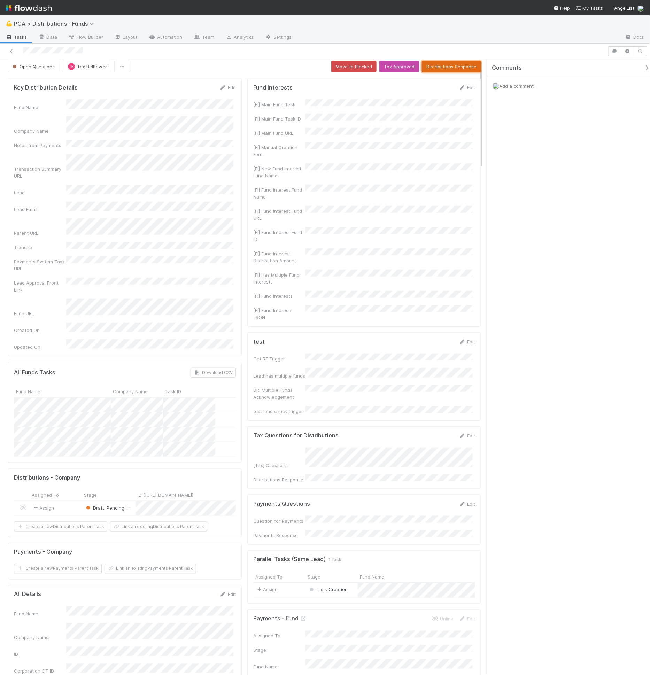
click at [444, 67] on button "Distributions Response" at bounding box center [451, 67] width 59 height 12
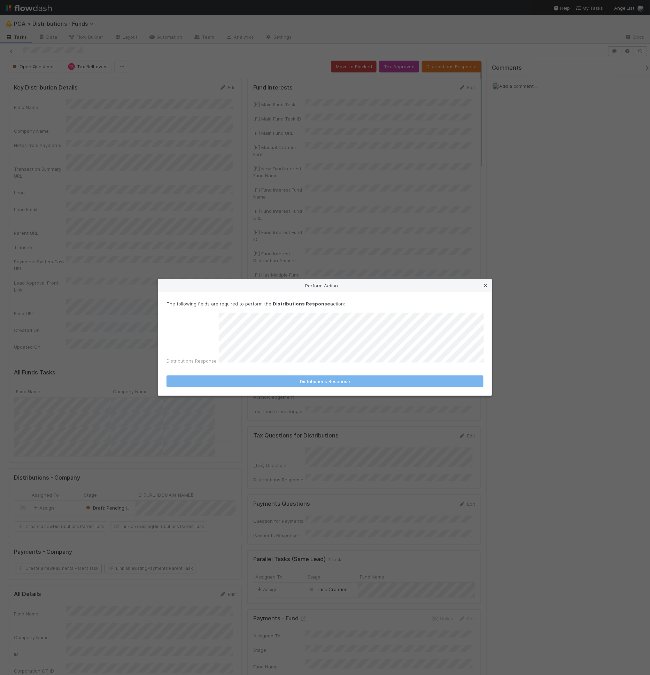
click at [485, 288] on icon at bounding box center [485, 286] width 7 height 5
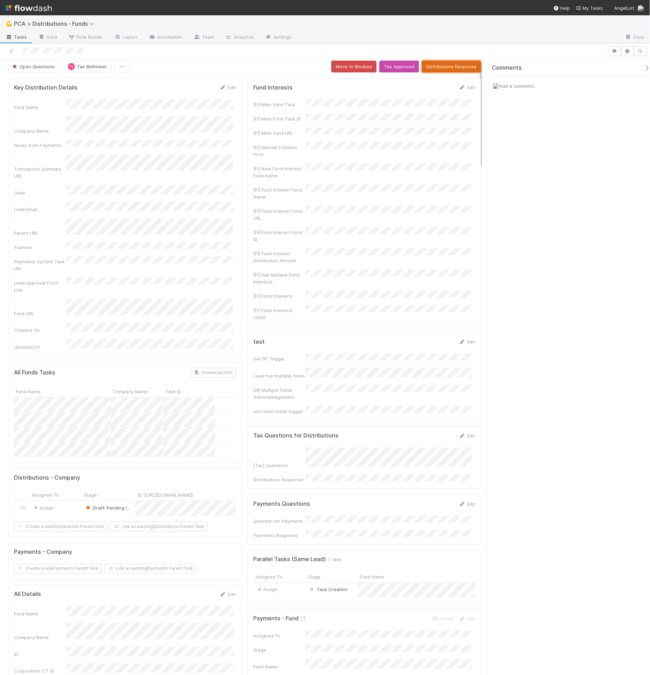
click at [440, 68] on button "Distributions Response" at bounding box center [451, 67] width 59 height 12
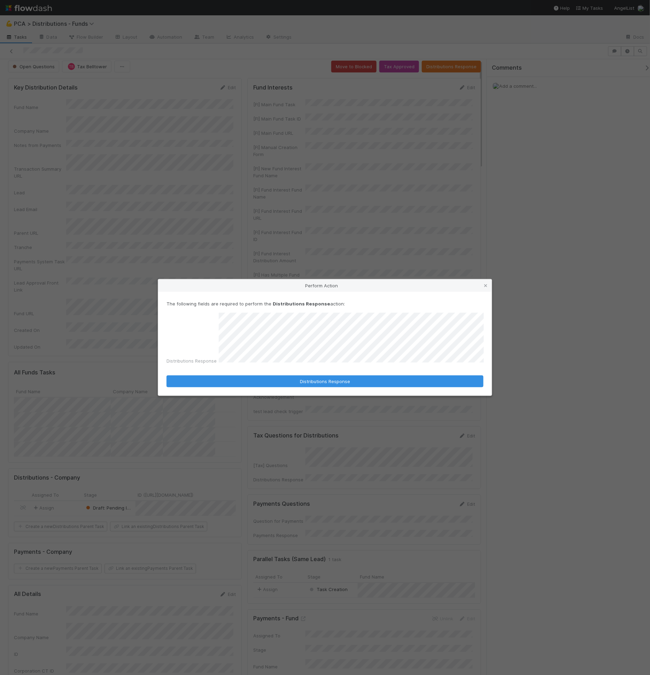
click at [300, 387] on div "The following fields are required to perform the Distributions Response action:…" at bounding box center [325, 344] width 334 height 104
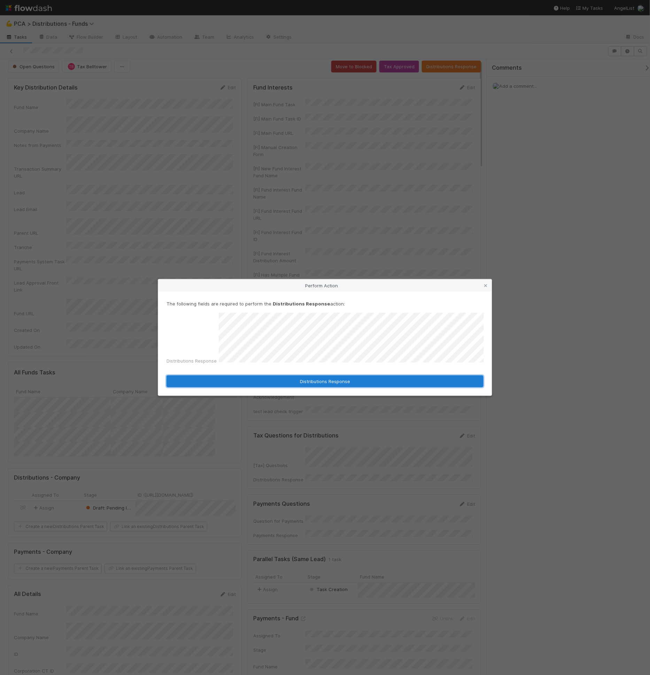
click at [302, 383] on button "Distributions Response" at bounding box center [325, 382] width 317 height 12
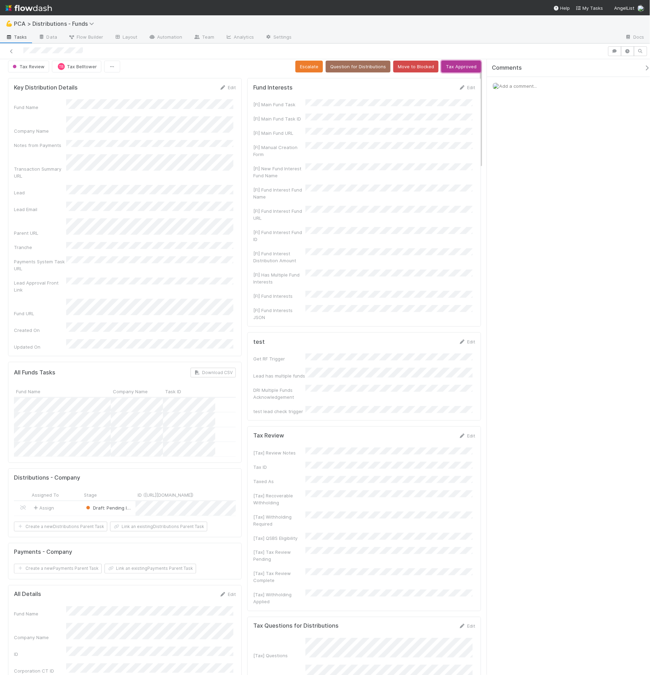
click at [453, 66] on button "Tax Approved" at bounding box center [462, 67] width 40 height 12
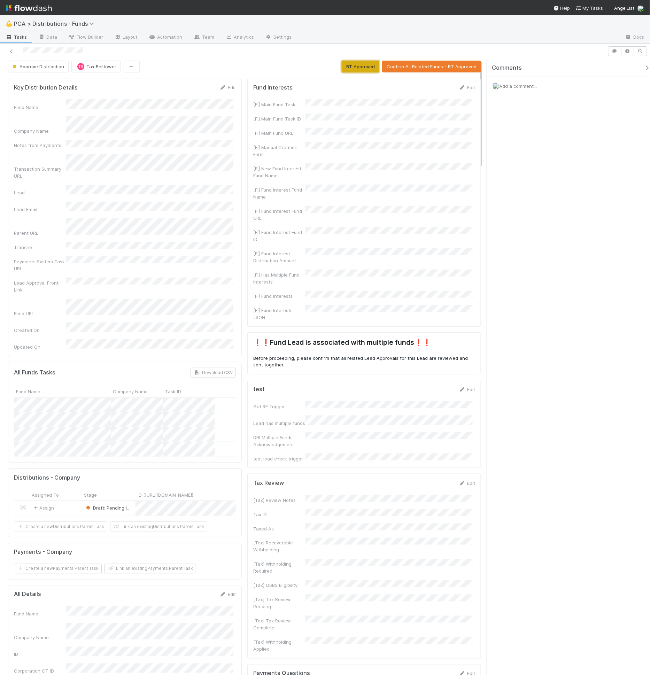
click at [349, 66] on button "BT Approved" at bounding box center [361, 67] width 38 height 12
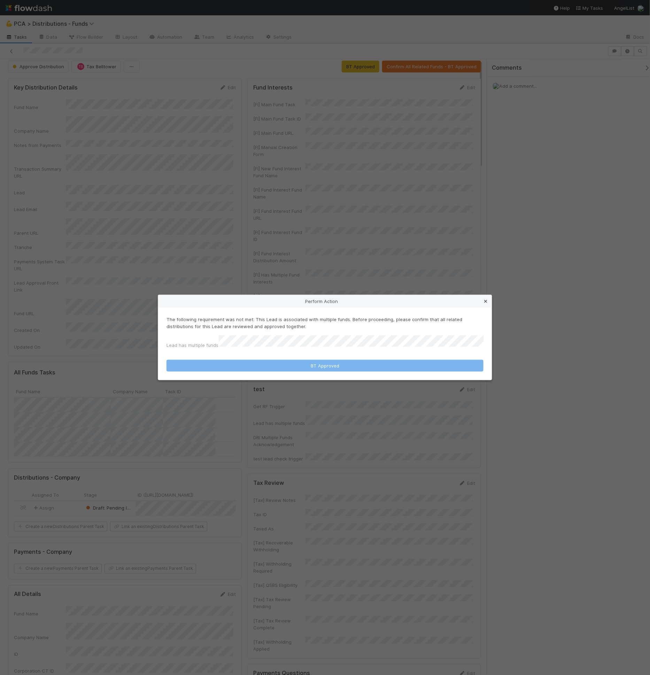
click at [485, 304] on icon at bounding box center [485, 301] width 7 height 5
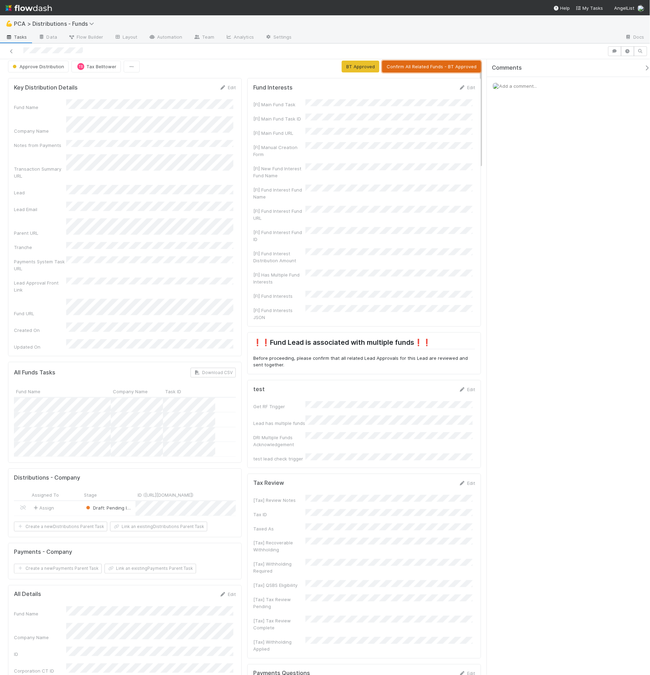
click at [444, 65] on button "Confirm All Related Funds - BT Approved" at bounding box center [431, 67] width 99 height 12
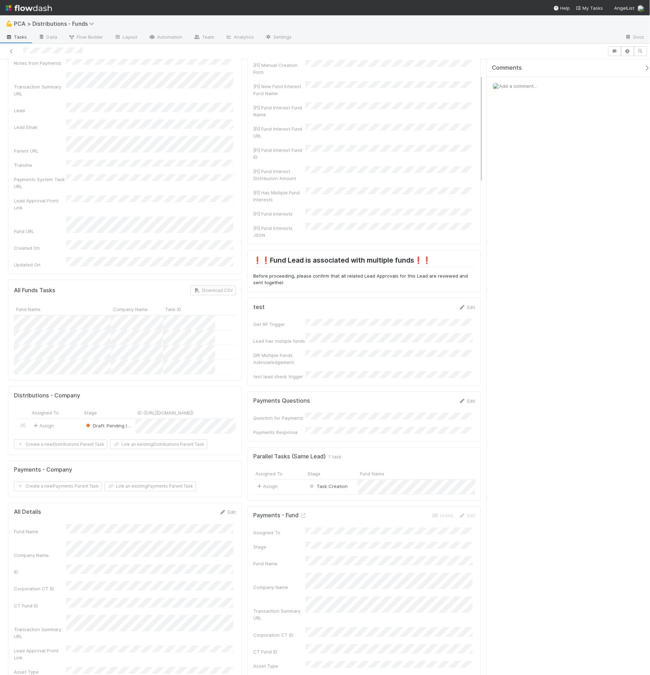
scroll to position [87, 0]
click at [434, 453] on div "Parallel Tasks (Same Lead) 1 task" at bounding box center [364, 456] width 222 height 7
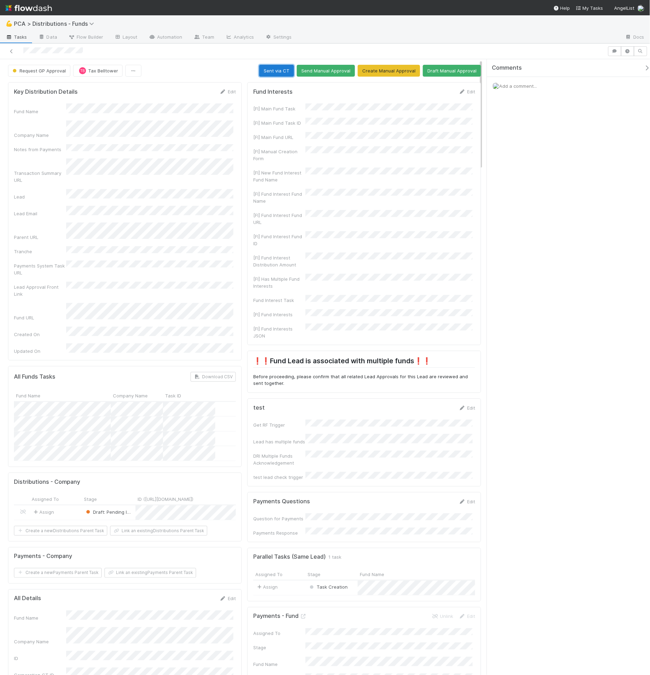
click at [272, 71] on button "Sent via CT" at bounding box center [276, 71] width 35 height 12
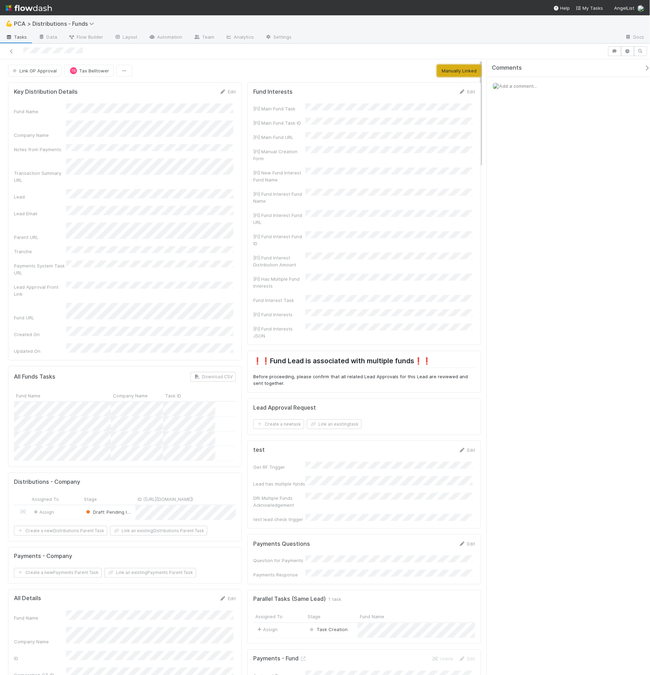
click at [450, 72] on button "Manually Linked" at bounding box center [459, 71] width 44 height 12
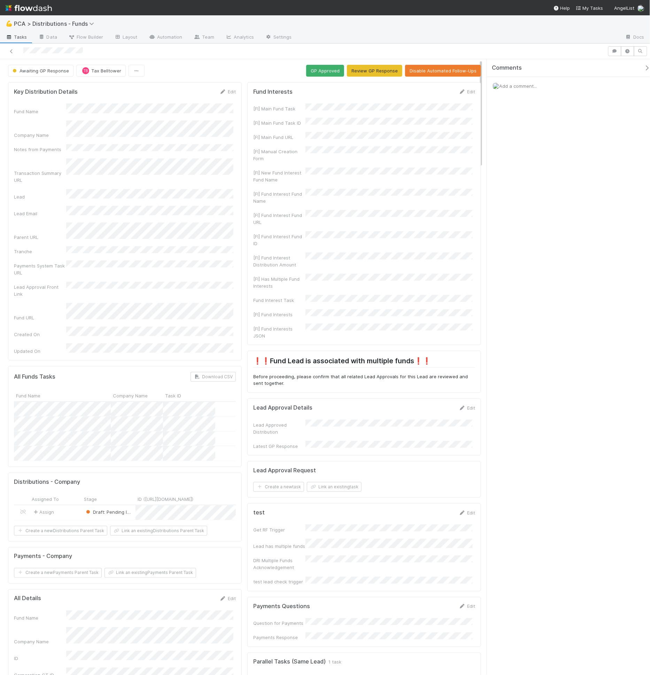
click at [336, 55] on div at bounding box center [304, 51] width 602 height 10
click at [384, 72] on button "Review GP Response" at bounding box center [374, 71] width 55 height 12
click at [447, 72] on button "GP Approved" at bounding box center [462, 71] width 38 height 12
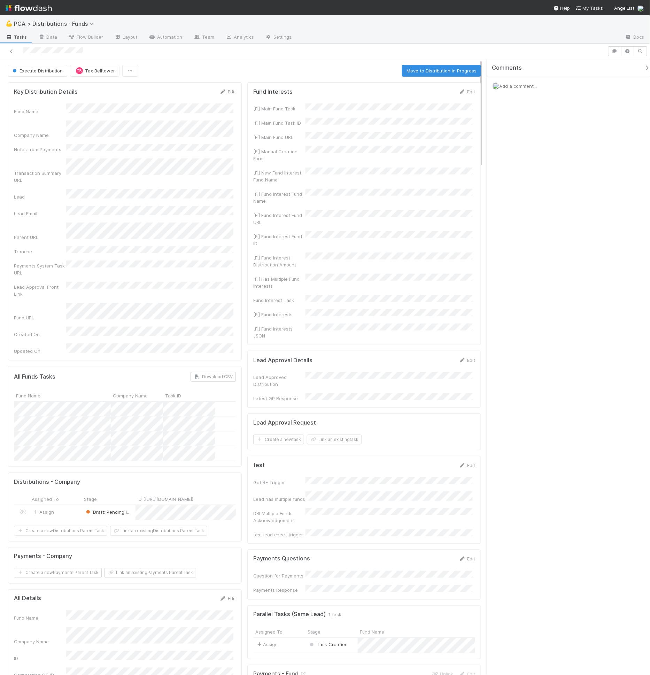
click at [430, 71] on button "Move to Distribution in Progress" at bounding box center [441, 71] width 79 height 12
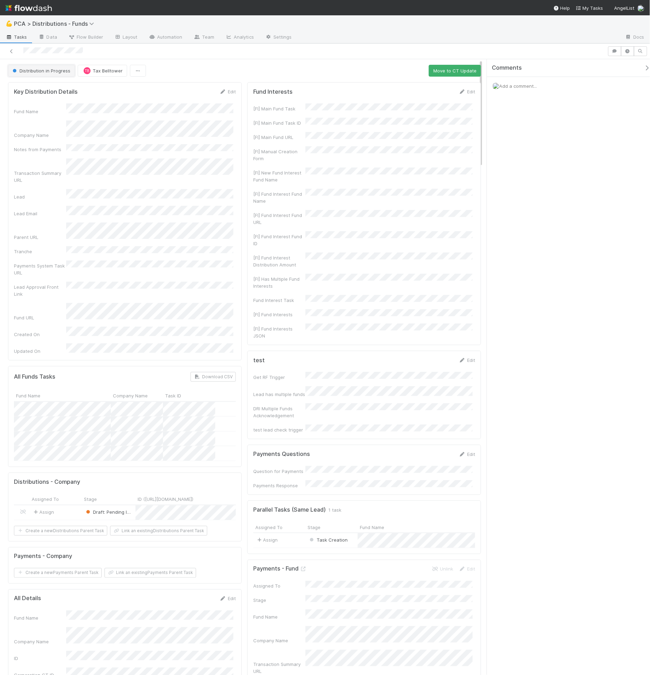
click at [56, 74] on button "Distribution in Progress" at bounding box center [41, 71] width 67 height 12
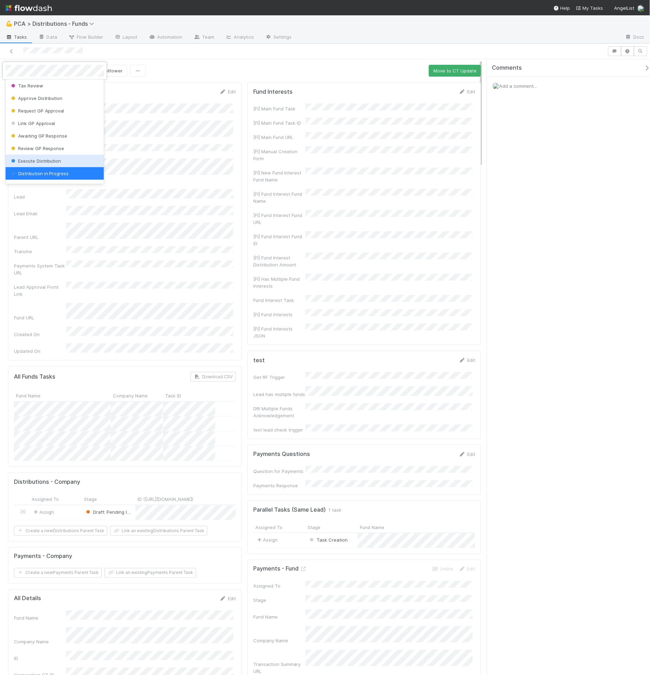
click at [62, 172] on div "Distribution in Progress" at bounding box center [55, 173] width 99 height 13
click at [157, 64] on div at bounding box center [325, 337] width 650 height 675
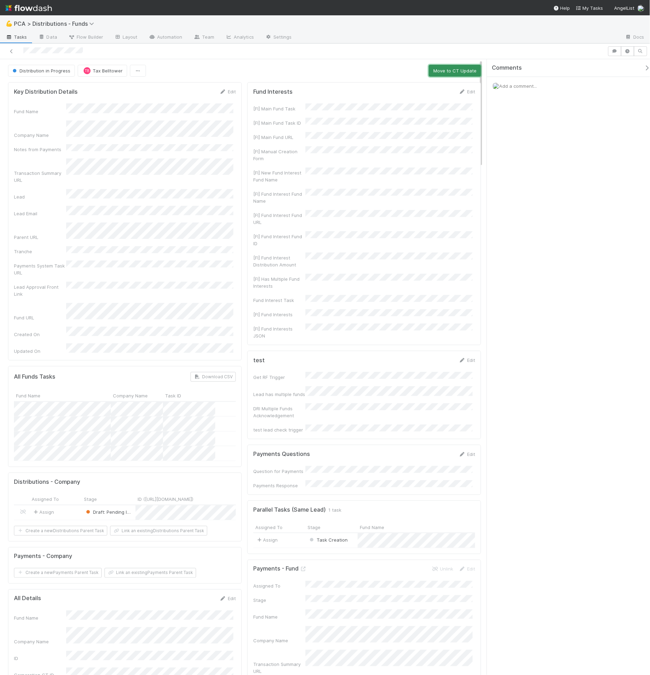
click at [452, 69] on button "Move to CT Update" at bounding box center [455, 71] width 52 height 12
click at [455, 71] on button "Move to Complete" at bounding box center [456, 71] width 49 height 12
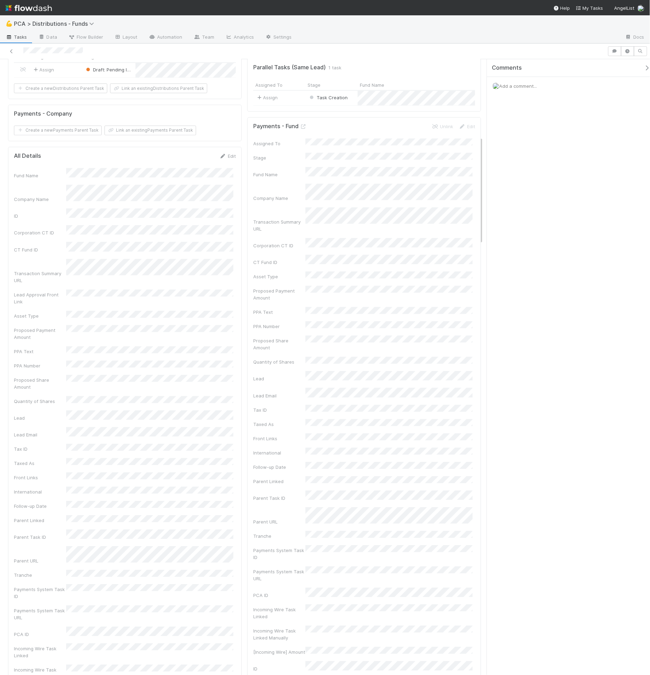
scroll to position [0, 0]
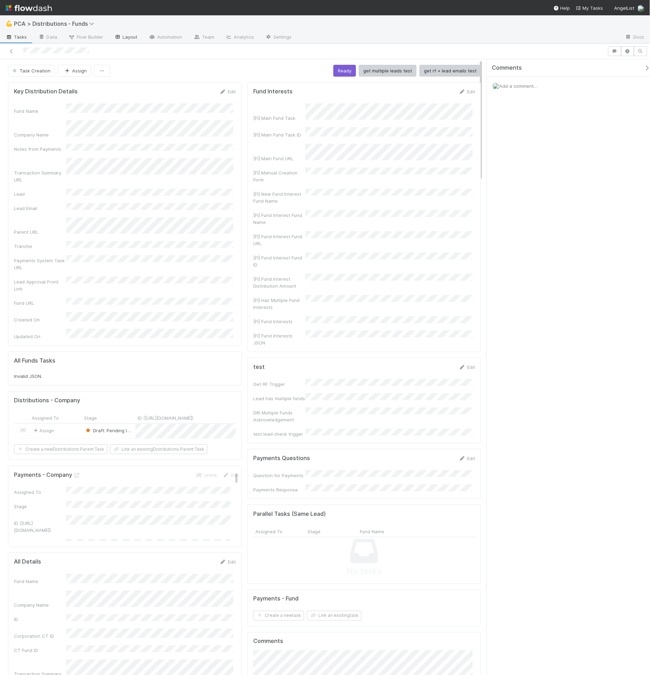
click at [128, 35] on link "Layout" at bounding box center [126, 37] width 34 height 11
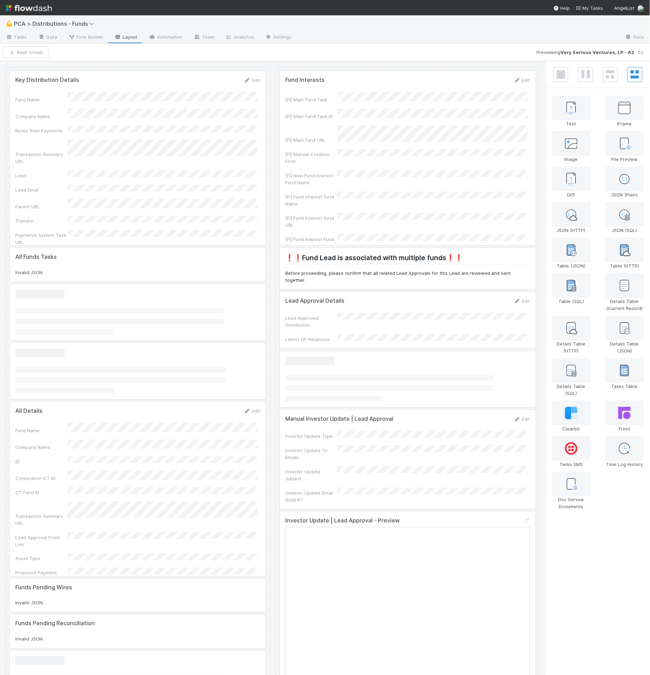
click at [355, 203] on div at bounding box center [408, 158] width 256 height 174
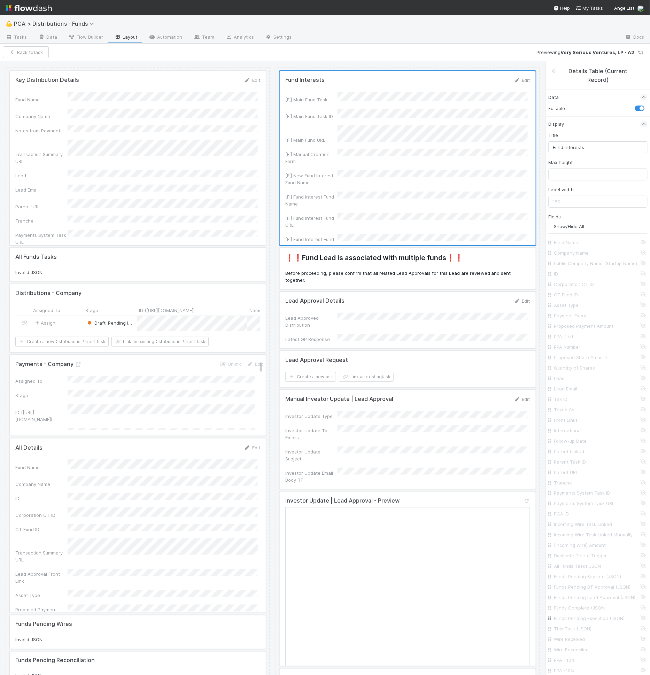
scroll to position [822, 0]
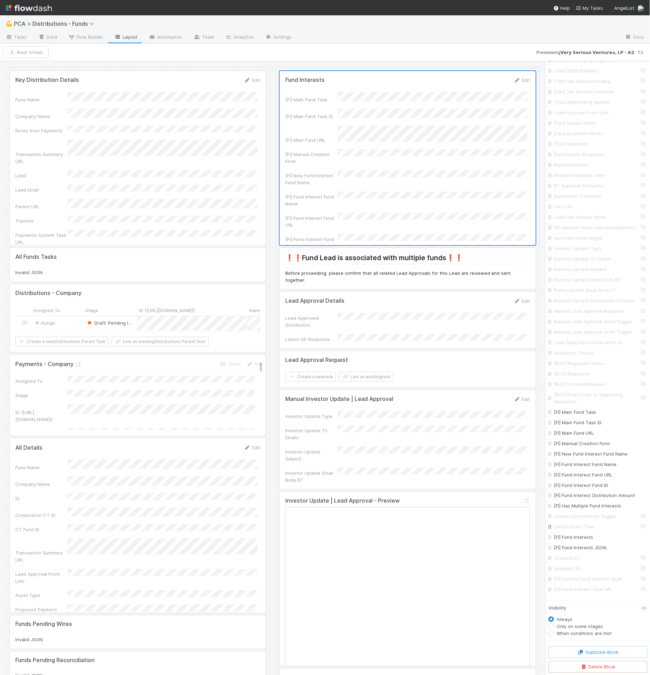
click at [582, 529] on input "Fund Interest Task" at bounding box center [600, 527] width 92 height 7
checkbox input "true"
drag, startPoint x: 65, startPoint y: 56, endPoint x: 63, endPoint y: 70, distance: 14.8
click at [66, 57] on button "Save Changes" at bounding box center [52, 52] width 44 height 12
click at [28, 53] on button "Back to task" at bounding box center [26, 52] width 46 height 12
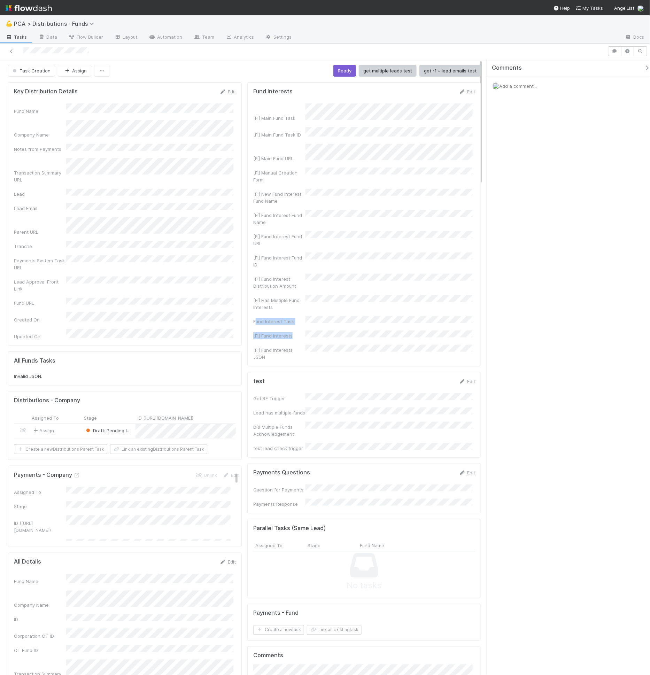
drag, startPoint x: 253, startPoint y: 301, endPoint x: 321, endPoint y: 305, distance: 68.1
click at [321, 305] on div "[FI] Main Fund Task [FI] Main Fund Task ID [FI] Main Fund URL [FI] Manual Creat…" at bounding box center [364, 231] width 222 height 257
click at [256, 296] on div "[FI] Main Fund Task [FI] Main Fund Task ID [FI] Main Fund URL [FI] Manual Creat…" at bounding box center [364, 231] width 222 height 257
click at [275, 318] on div "Fund Interest Task" at bounding box center [279, 321] width 52 height 7
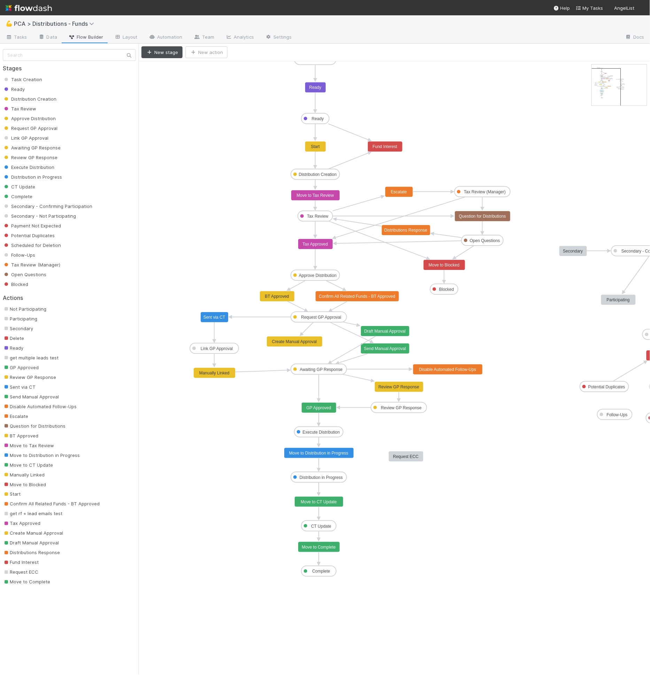
drag, startPoint x: 621, startPoint y: 77, endPoint x: 622, endPoint y: 80, distance: 3.9
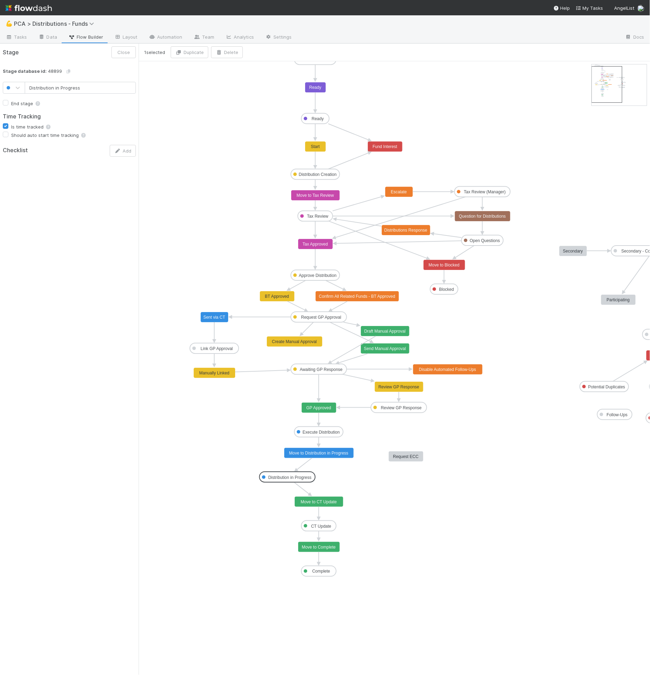
drag, startPoint x: 325, startPoint y: 479, endPoint x: 293, endPoint y: 479, distance: 32.1
click at [335, 478] on icon "Task Creation Ready Distribution Creation Tax Review Approve Distribution Reque…" at bounding box center [426, 368] width 575 height 614
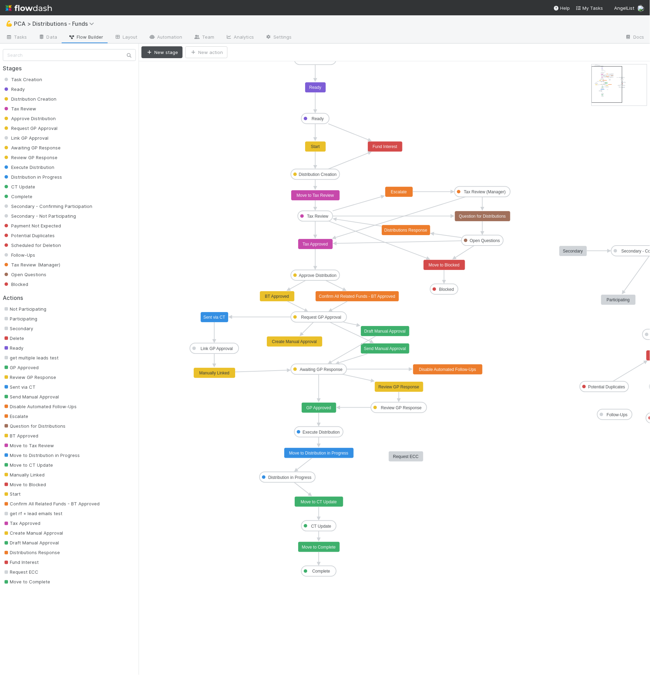
click at [314, 478] on rect at bounding box center [288, 477] width 56 height 10
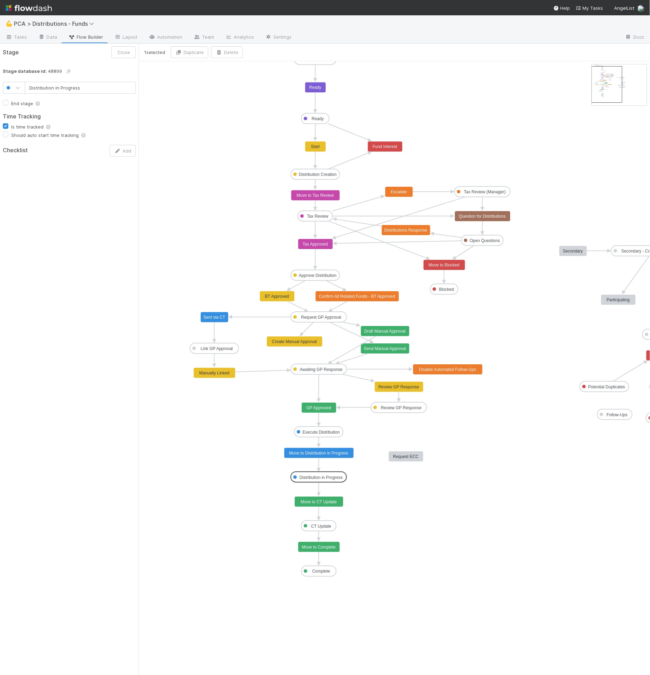
drag, startPoint x: 281, startPoint y: 476, endPoint x: 313, endPoint y: 476, distance: 31.4
click at [47, 41] on link "Data" at bounding box center [48, 37] width 30 height 11
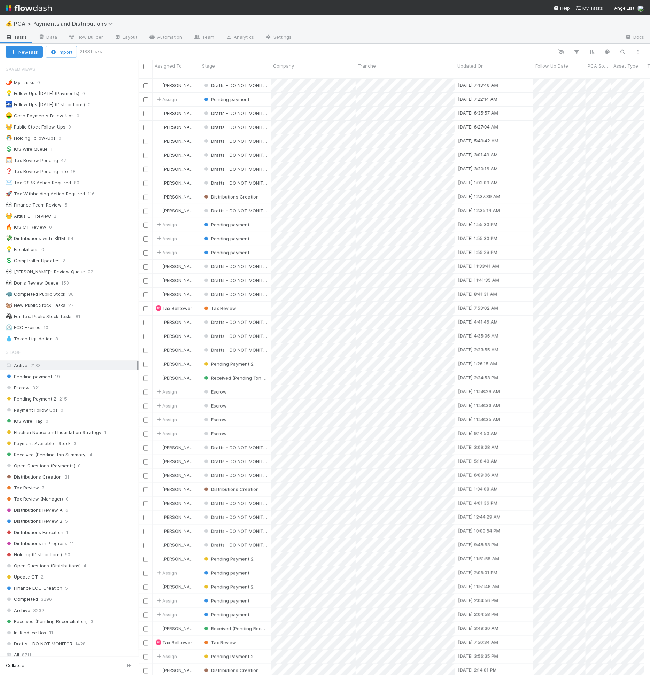
scroll to position [6, 6]
click at [97, 39] on span "Flow Builder" at bounding box center [85, 36] width 35 height 7
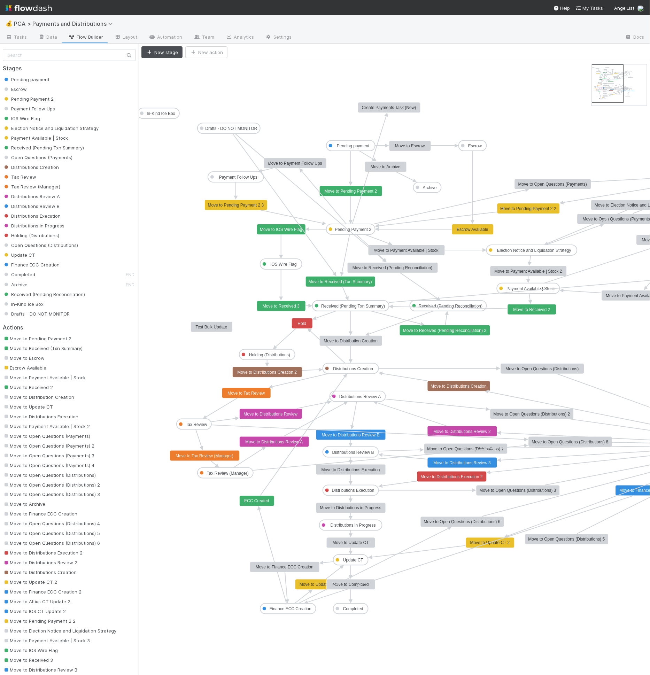
click at [372, 438] on rect at bounding box center [351, 435] width 70 height 10
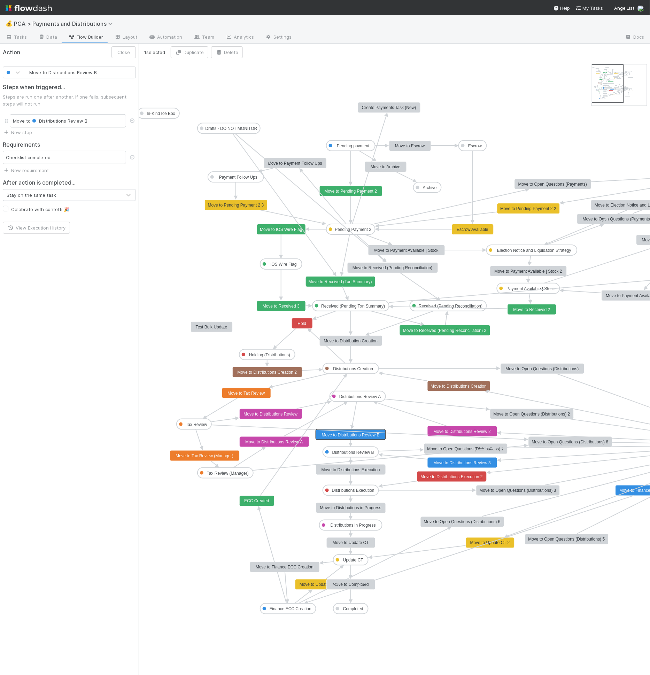
click at [548, 70] on icon "Pending payment Escrow Pending Payment 2 Payment Follow Ups IOS Wire Flag Elect…" at bounding box center [484, 368] width 691 height 614
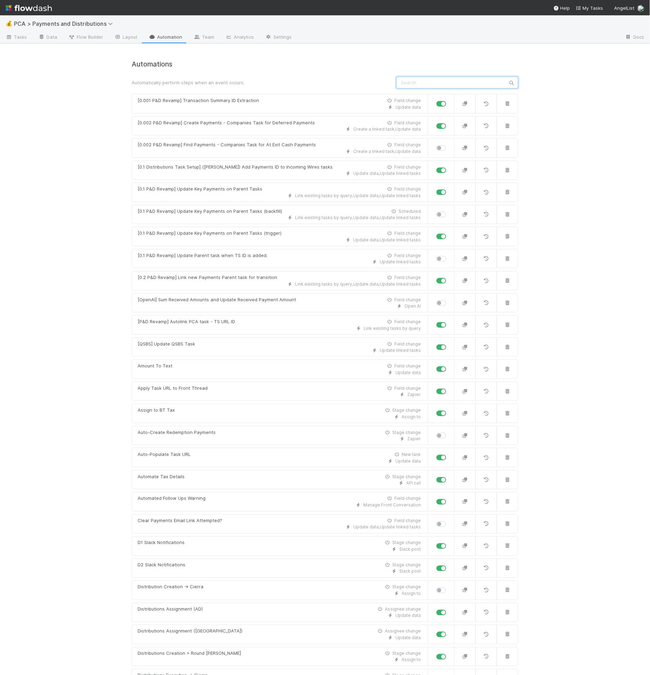
click at [425, 78] on input "text" at bounding box center [458, 83] width 122 height 12
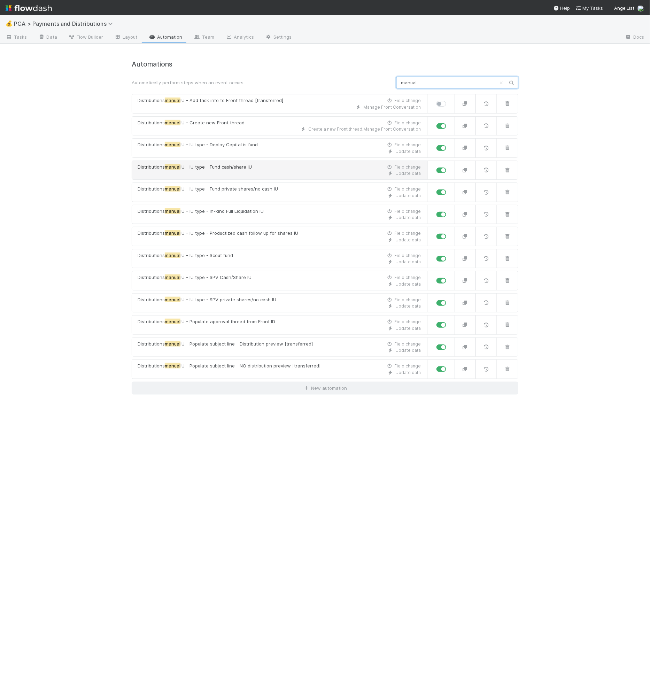
type input "manual"
click at [233, 167] on span "IU - IU type - Fund cash/share IU" at bounding box center [216, 167] width 71 height 6
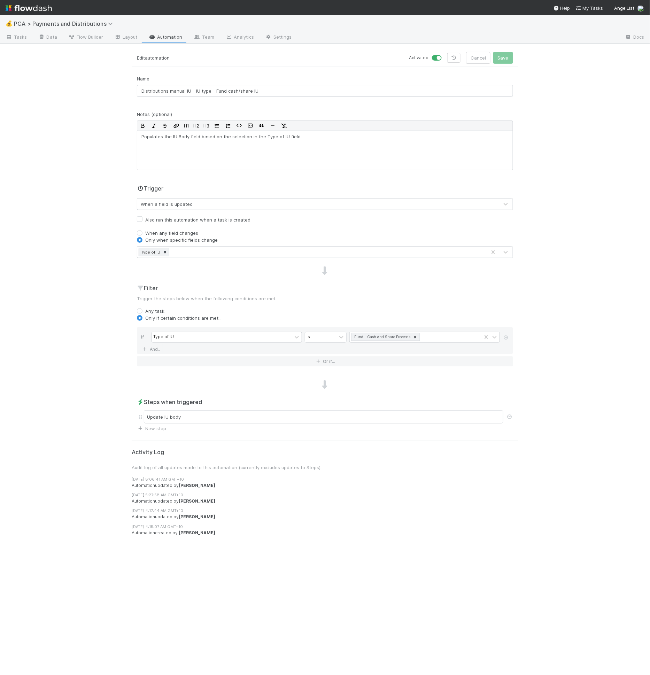
click at [221, 300] on p "Trigger the steps below when the following conditions are met." at bounding box center [325, 298] width 376 height 7
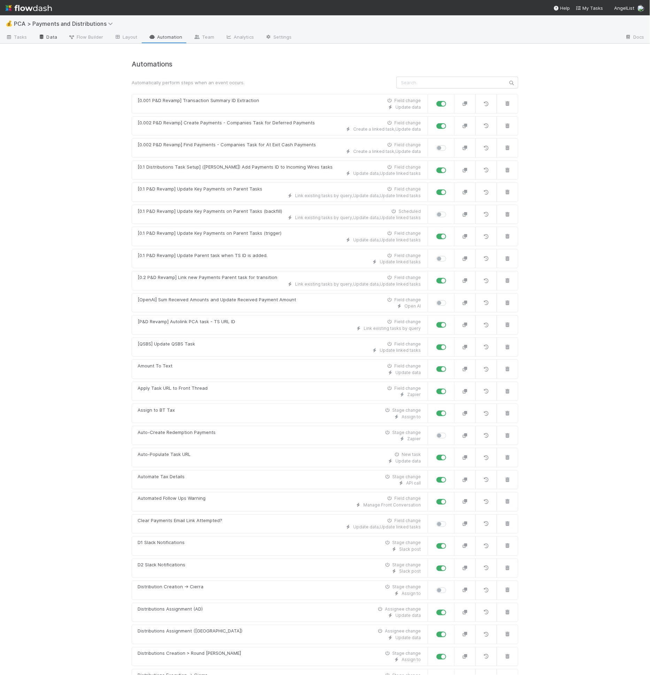
click at [56, 40] on link "Data" at bounding box center [48, 37] width 30 height 11
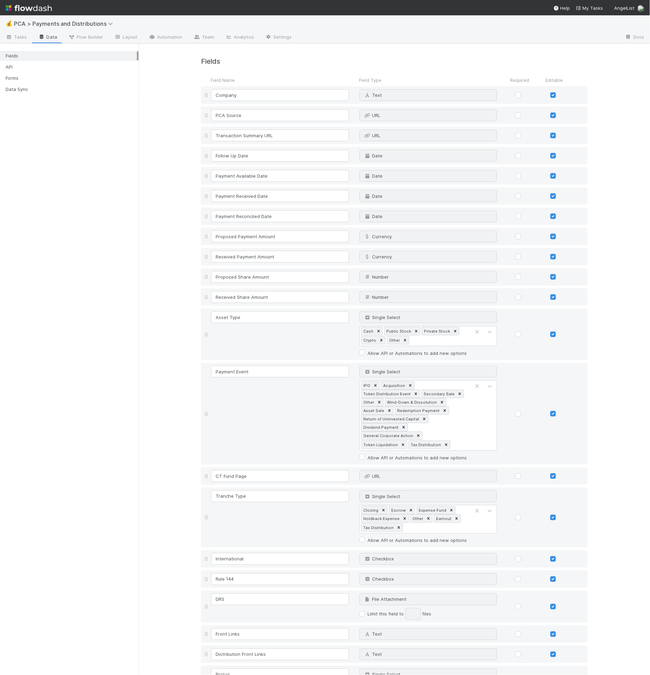
scroll to position [3167, 0]
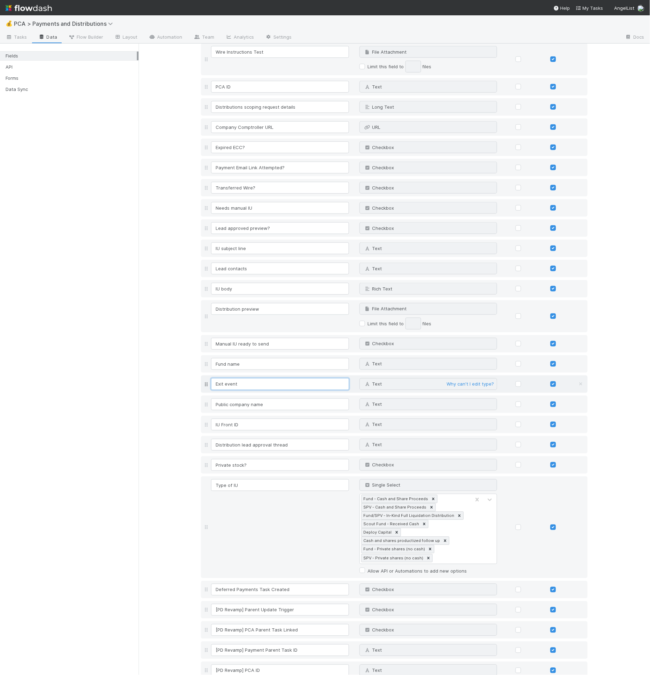
click at [238, 378] on input "Exit event" at bounding box center [280, 384] width 138 height 12
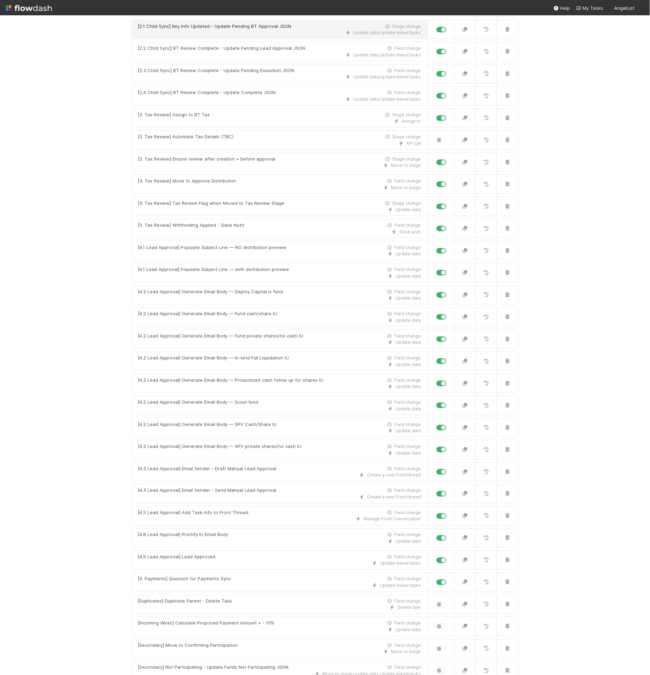
scroll to position [404, 0]
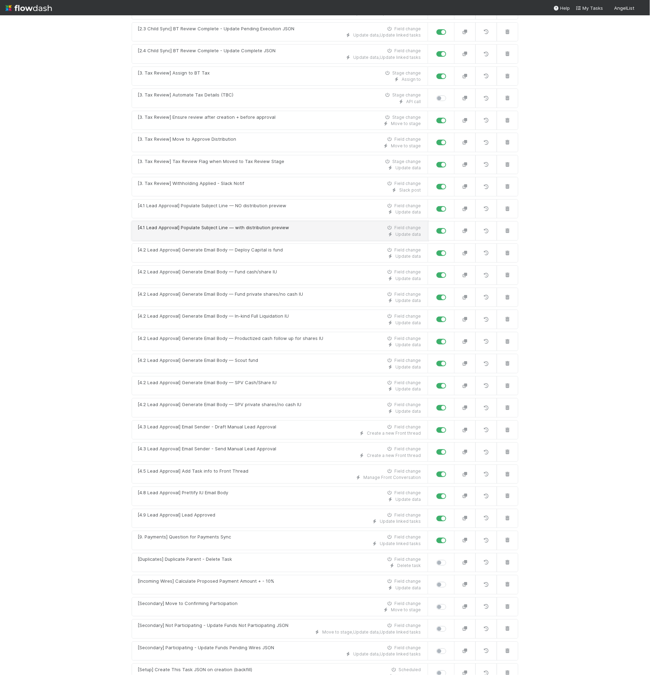
click at [239, 231] on div "Update data" at bounding box center [279, 234] width 283 height 6
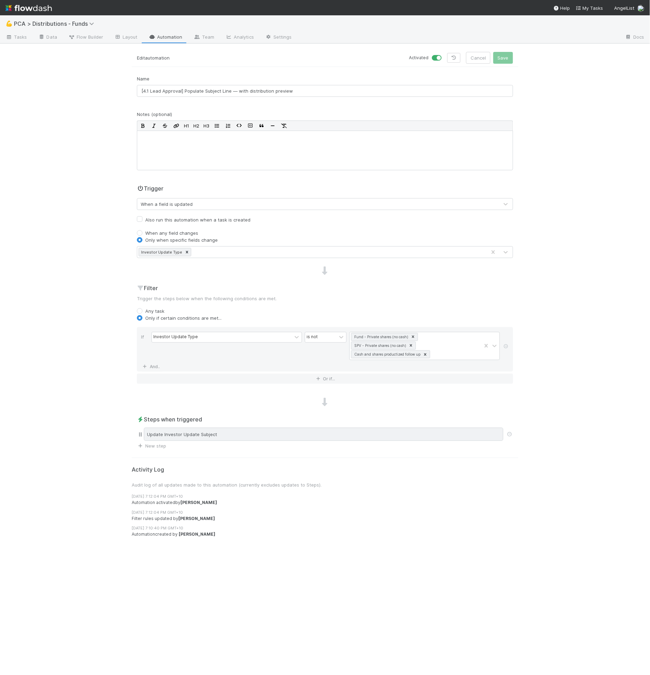
click at [281, 428] on div "Update Investor Update Subject" at bounding box center [324, 434] width 360 height 13
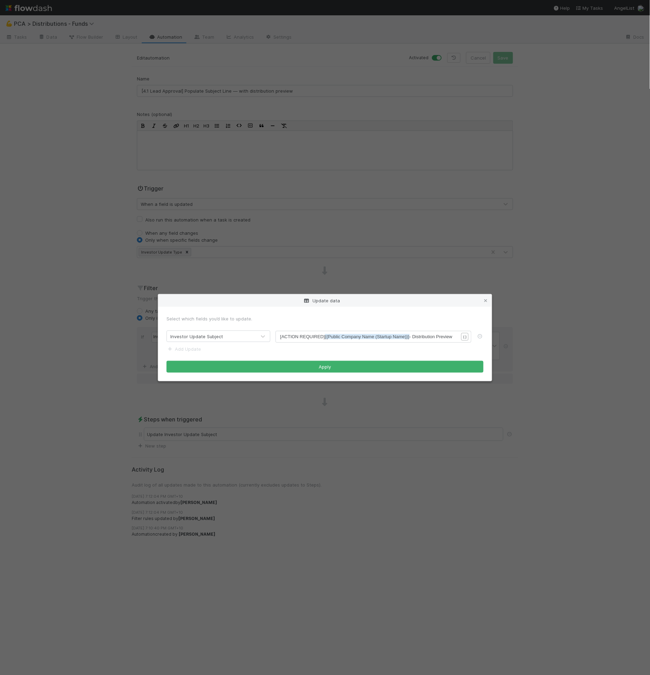
click at [319, 336] on span "[ACTION REQUIRED] {{Public Company Name (Startup Name)}} - Distribution Preview" at bounding box center [366, 336] width 172 height 5
click at [321, 337] on span "[ACTION REQUIRED] {{Public Company Name (Startup Name)}} - Distribution Preview" at bounding box center [366, 336] width 172 height 5
click at [327, 336] on span "{{Public Company Name (Startup Name)}}" at bounding box center [367, 336] width 85 height 5
click at [420, 336] on span "[ACTION REQUIRED] {{Public Company Name (Startup Name)}} - Distribution Preview" at bounding box center [366, 336] width 172 height 5
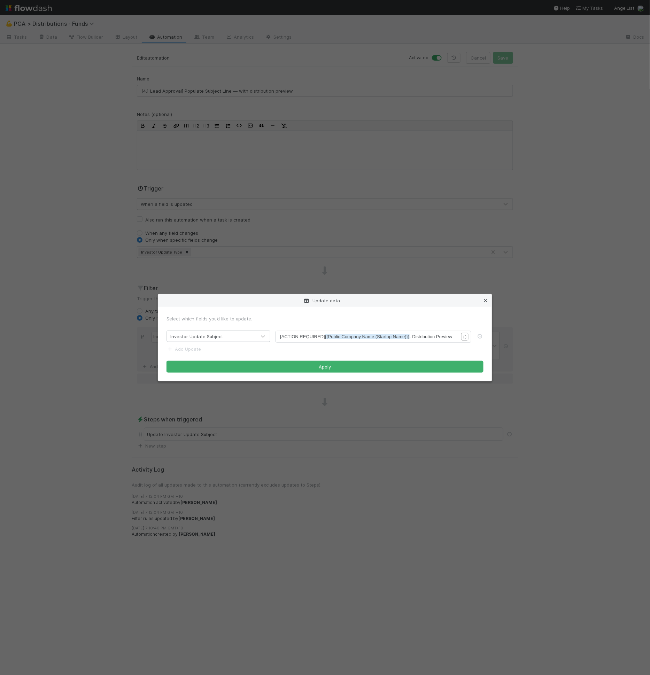
click at [485, 301] on icon at bounding box center [485, 301] width 7 height 5
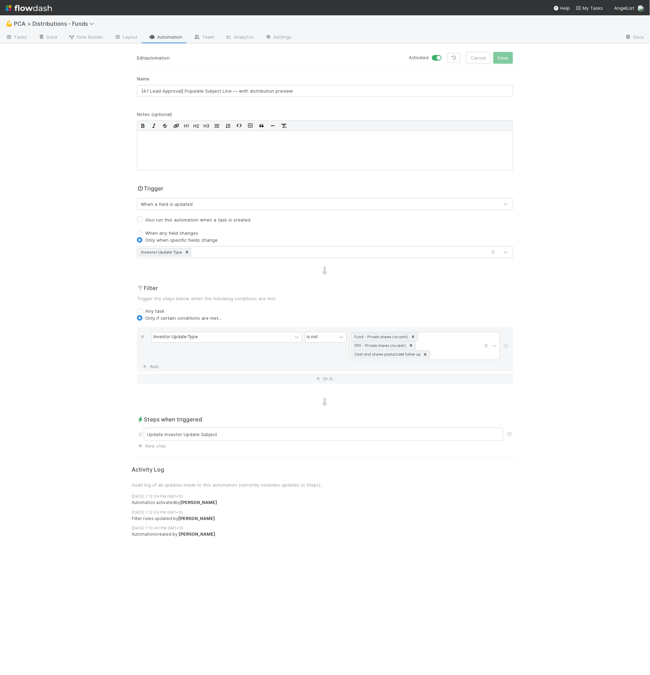
drag, startPoint x: 567, startPoint y: 388, endPoint x: 563, endPoint y: 390, distance: 3.6
click at [566, 388] on div "💪 PCA > Distributions - Funds Tasks Data Flow Builder Layout Automation Team An…" at bounding box center [325, 345] width 650 height 660
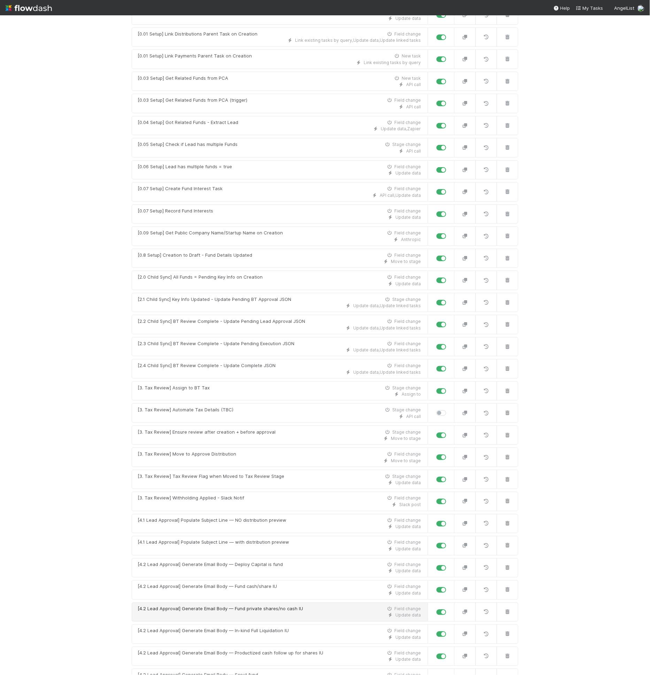
scroll to position [191, 0]
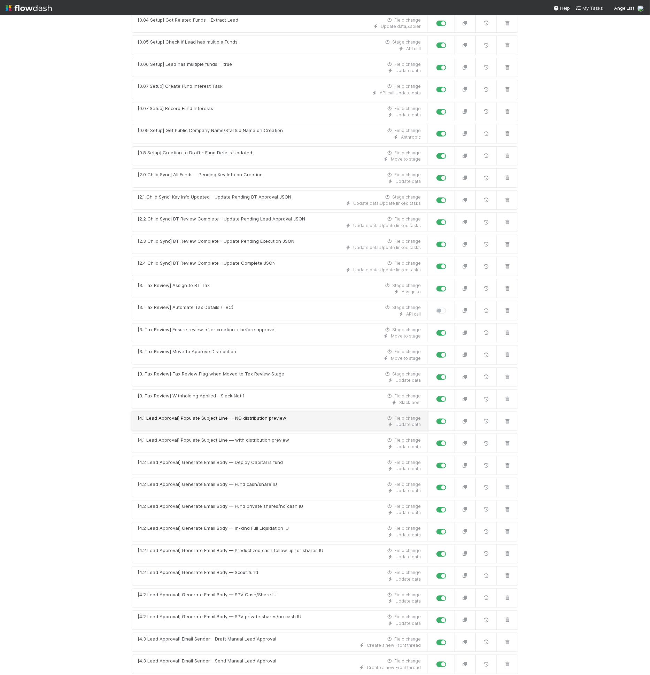
click at [250, 422] on div "Update data" at bounding box center [279, 425] width 283 height 6
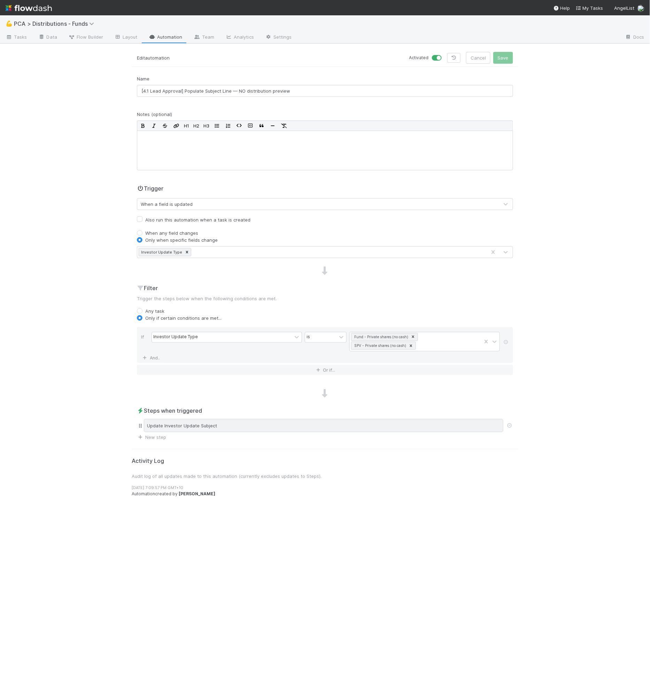
click at [279, 421] on div "Update Investor Update Subject" at bounding box center [324, 425] width 360 height 13
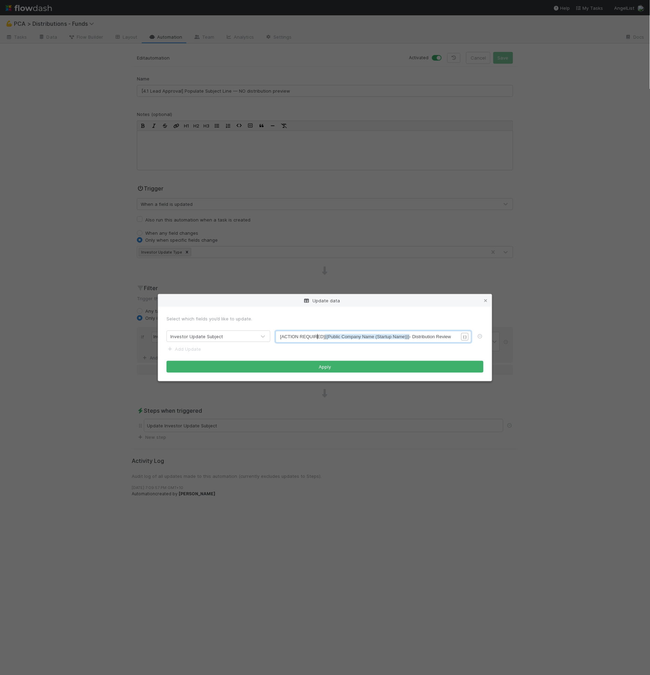
scroll to position [2, 0]
click at [317, 338] on span "[ACTION REQUIRED] {{Public Company Name (Startup Name)}} - Distribution Review" at bounding box center [365, 336] width 171 height 5
click at [318, 337] on span "[ACTION REQUIRED] {{Public Company Name (Startup Name)}} - Distribution Review" at bounding box center [365, 336] width 171 height 5
click at [435, 339] on pre "[ACTION REQUIRED] {{Public Company Name (Startup Name)}} - Distribution Review" at bounding box center [372, 336] width 184 height 7
click at [483, 302] on icon at bounding box center [485, 301] width 7 height 5
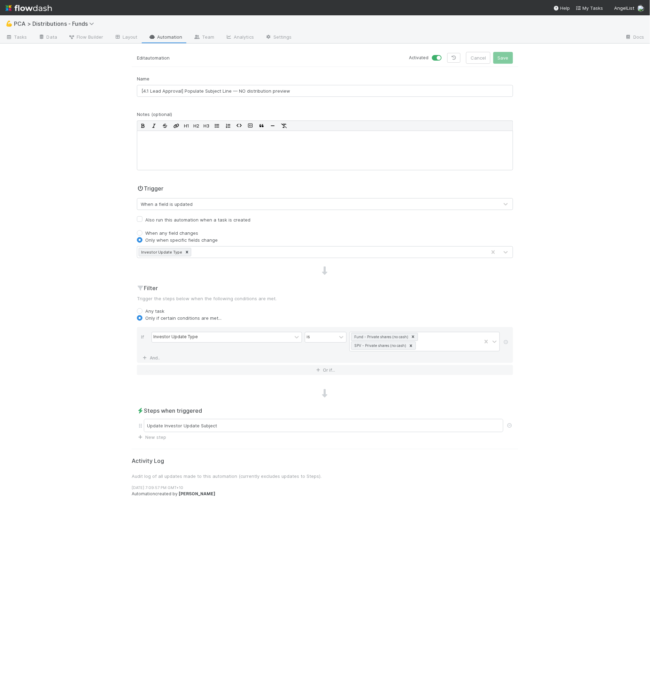
click at [403, 298] on p "Trigger the steps below when the following conditions are met." at bounding box center [325, 298] width 376 height 7
click at [291, 428] on div "Update Investor Update Subject" at bounding box center [324, 425] width 360 height 13
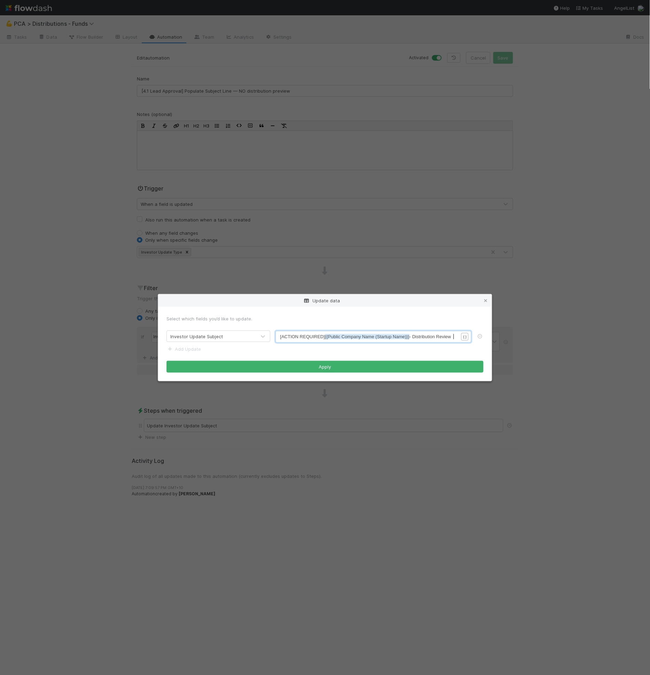
click at [332, 341] on div "xxxxxxxxxx [ACTION REQUIRED] {{Public Company Name (Startup Name)}} - Distribut…" at bounding box center [378, 345] width 196 height 24
click at [324, 338] on span "[ACTION REQUIRED] {{Public Company Name (Startup Name)}} - Distribution Review" at bounding box center [365, 336] width 171 height 5
click at [445, 340] on pre "[ACTION REQUIRED] {{Public Company Name (Startup Name)}} - Distribution Review" at bounding box center [372, 336] width 184 height 7
click at [442, 341] on div "xxxxxxxxxx [ACTION REQUIRED] {{Public Company Name (Startup Name)}} - Distribut…" at bounding box center [378, 345] width 196 height 24
click at [442, 338] on span "[ACTION REQUIRED] {{Public Company Name (Startup Name)}} - Distribution Review" at bounding box center [365, 336] width 171 height 5
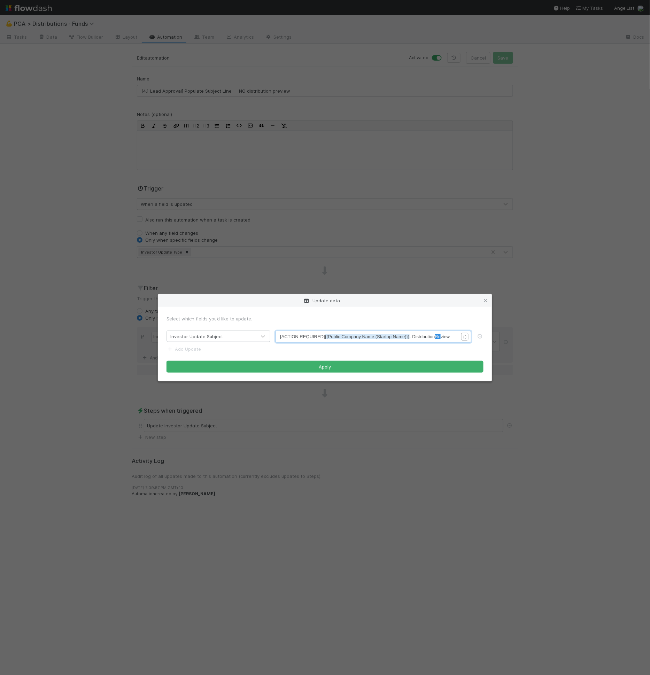
type textarea "Review"
drag, startPoint x: 440, startPoint y: 338, endPoint x: 459, endPoint y: 338, distance: 18.8
click at [443, 337] on span "[ACTION REQUIRED] {{Public Company Name (Startup Name)}} - Distribution Review" at bounding box center [365, 336] width 171 height 5
type textarea "Review"
click at [448, 340] on pre "[ACTION REQUIRED] {{Public Company Name (Startup Name)}} - Distribution Review" at bounding box center [372, 336] width 184 height 7
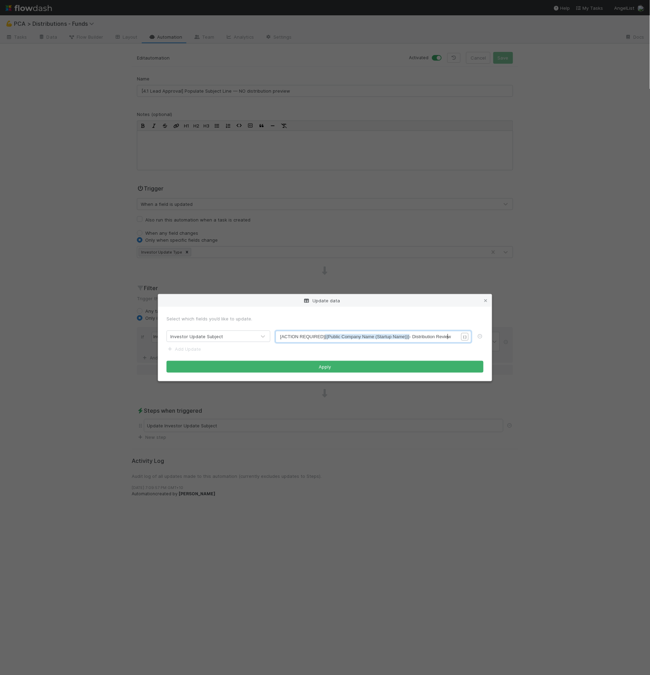
click at [449, 336] on span "[ACTION REQUIRED] {{Public Company Name (Startup Name)}} - Distribution Review" at bounding box center [365, 336] width 171 height 5
type textarea "Review"
drag, startPoint x: 416, startPoint y: 336, endPoint x: 460, endPoint y: 339, distance: 44.8
type textarea "Share Distribution"
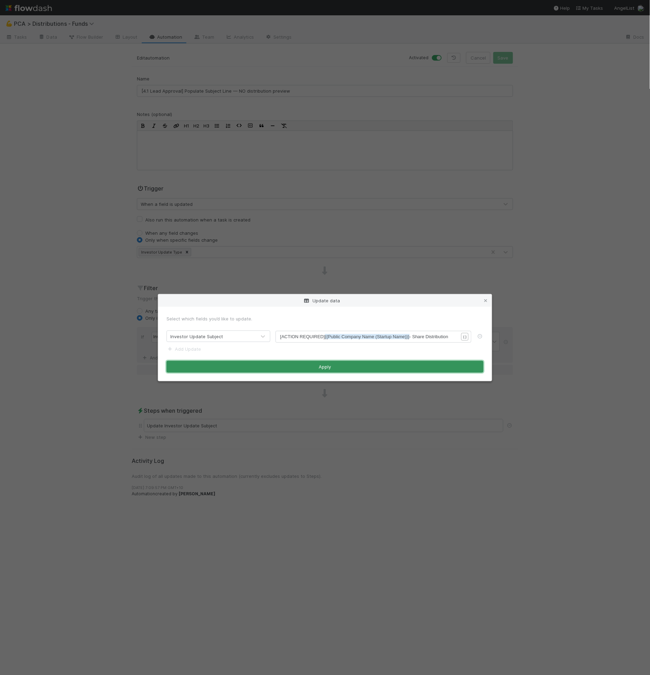
click at [438, 367] on button "Apply" at bounding box center [325, 367] width 317 height 12
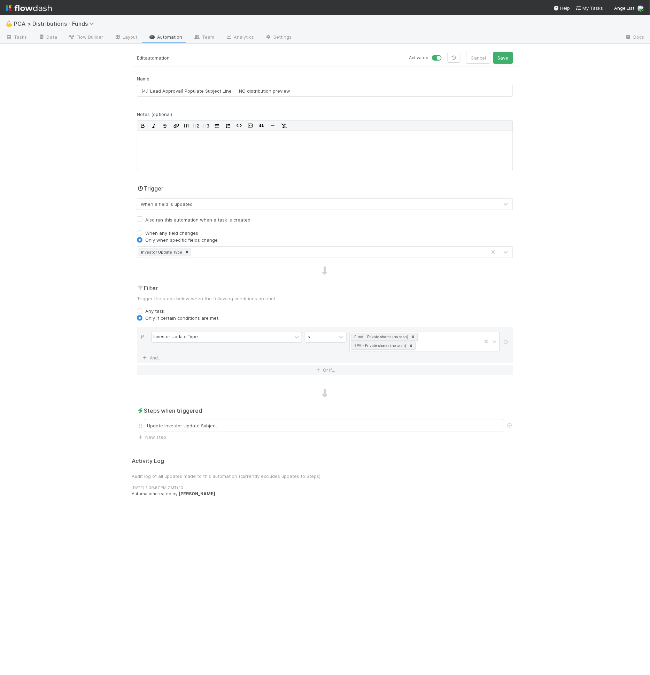
click at [502, 67] on form "Edit automation Activated Cancel Save Name [4.1 Lead Approval] Populate Subject…" at bounding box center [325, 246] width 387 height 389
click at [502, 61] on button "Save" at bounding box center [503, 58] width 20 height 12
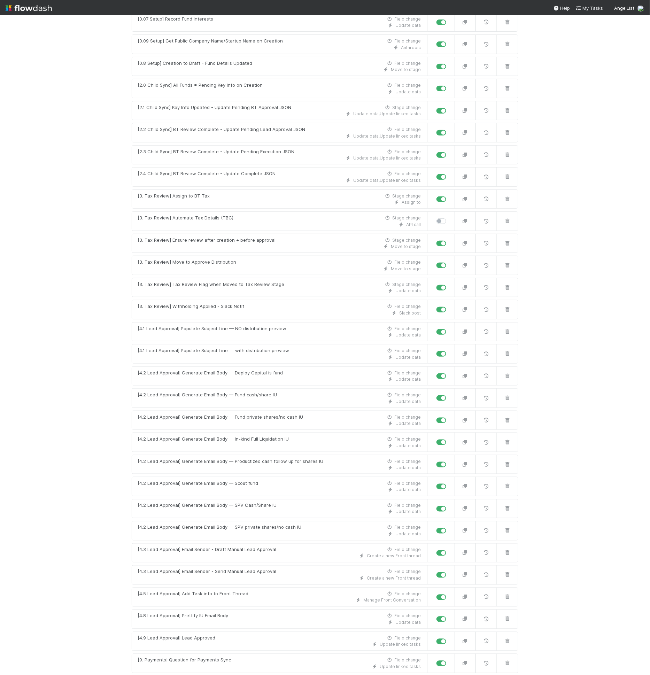
scroll to position [278, 0]
